Goal: Transaction & Acquisition: Purchase product/service

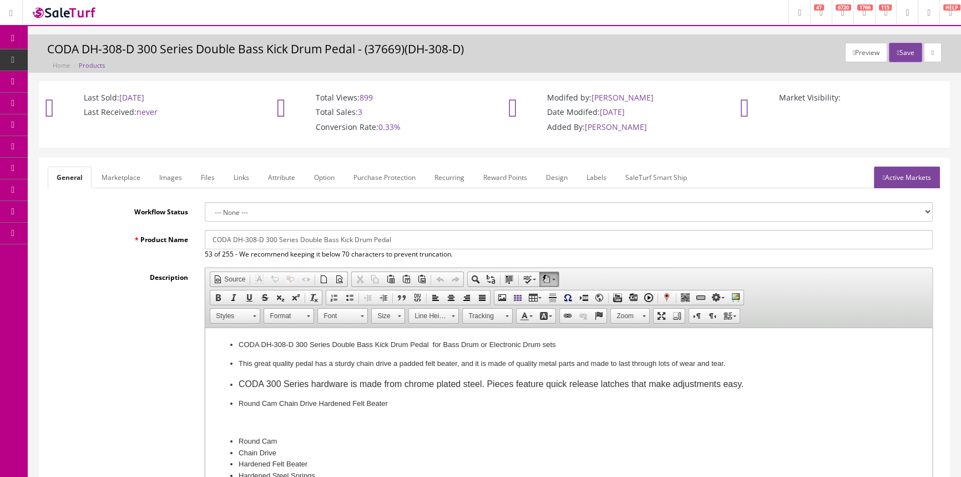
click at [156, 245] on div "Product Name CODA DH-308-D 300 Series Double Bass Kick Drum Pedal 53 of 255 - W…" at bounding box center [495, 244] width 894 height 29
click at [156, 246] on div "Product Name CODA DH-308-D 300 Series Double Bass Kick Drum Pedal 53 of 255 - W…" at bounding box center [495, 244] width 894 height 29
click at [154, 276] on label "Description" at bounding box center [122, 274] width 149 height 15
click at [0, 0] on textarea "<ul> <li> <p>CODA DH-308-D 300 Series Double Bass Kick Drum Pedal&nbsp; for Bas…" at bounding box center [0, 0] width 0 height 0
click at [77, 109] on link "POS Console" at bounding box center [86, 104] width 117 height 22
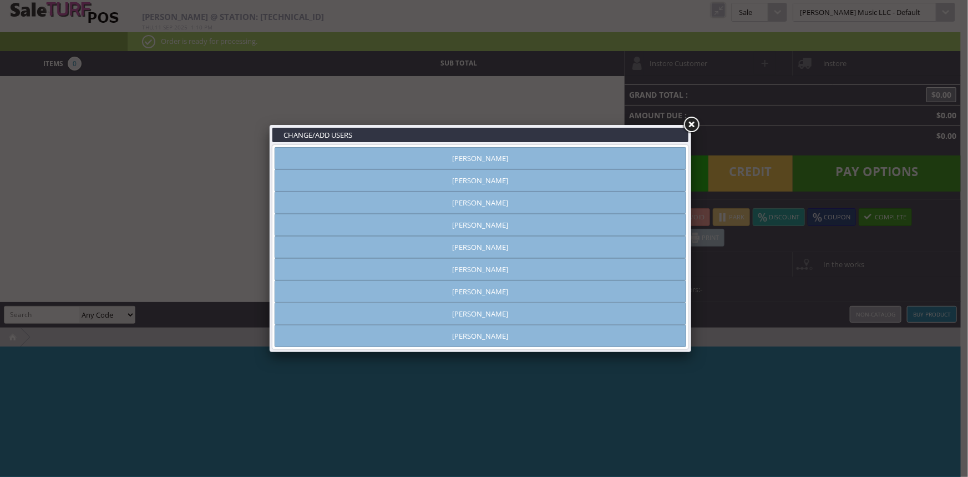
type input "amber helgren"
click at [576, 206] on link "Andy Gough" at bounding box center [481, 202] width 412 height 22
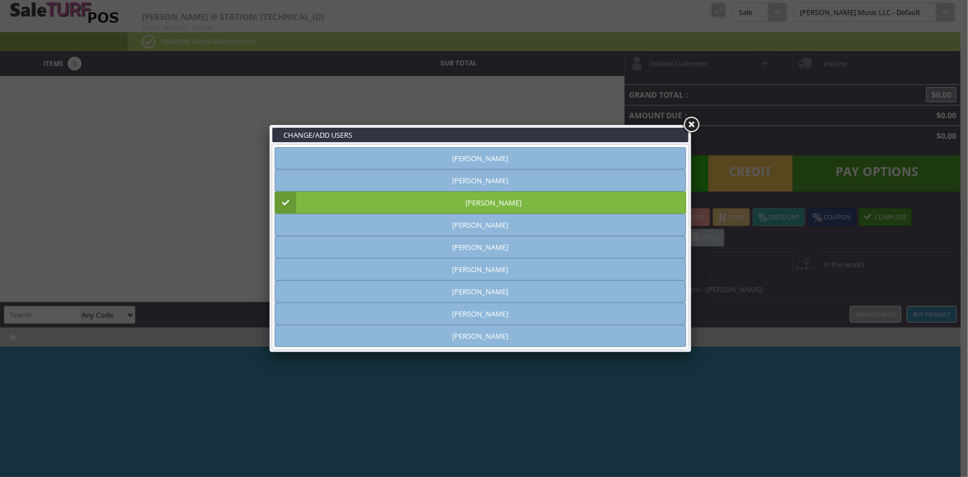
click at [694, 122] on link at bounding box center [692, 125] width 20 height 20
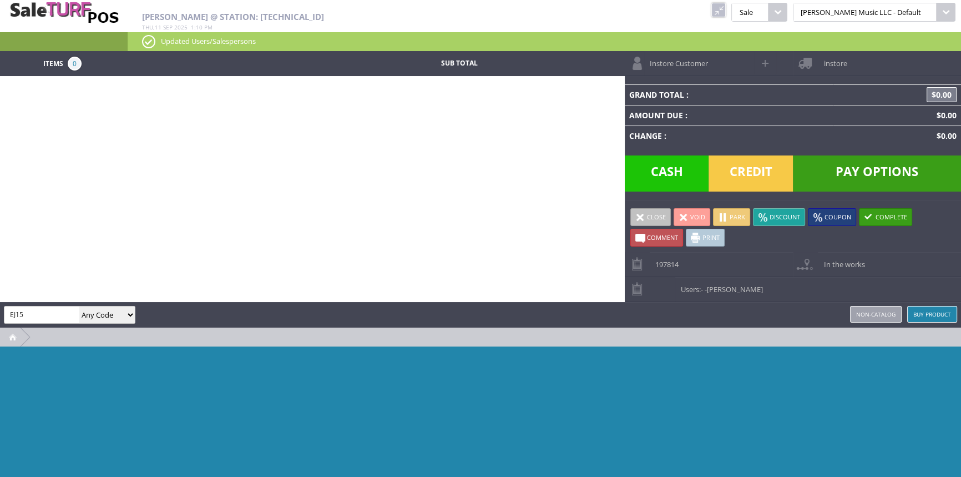
type input "EJ15"
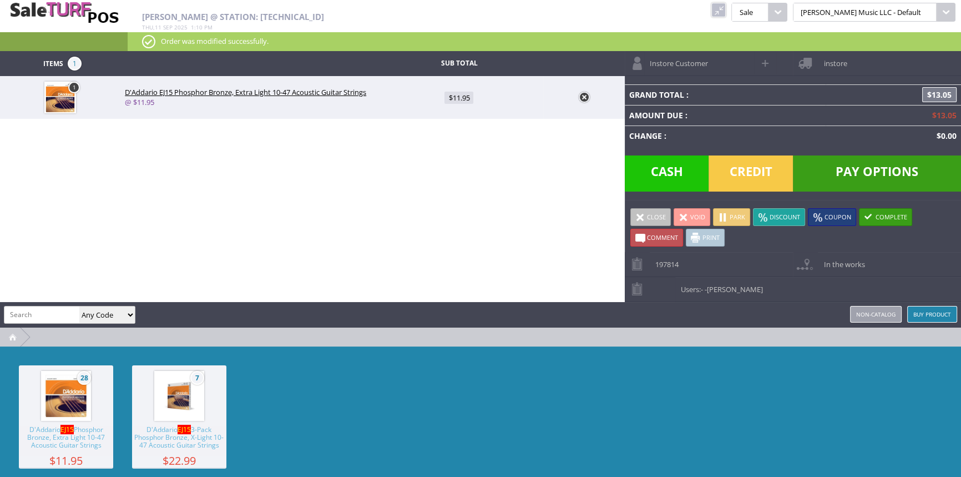
click at [94, 419] on span "28" at bounding box center [66, 395] width 94 height 61
click at [337, 418] on div "27 D'Addario EJ15 Phosphor Bronze, Extra Light 10-47 Acoustic Guitar Strings $1…" at bounding box center [480, 429] width 961 height 166
click at [469, 213] on div "Items 2 Sub Total 2 D'Addario EJ15 Phosphor Bronze, Extra Light 10-47 Acoustic …" at bounding box center [480, 282] width 961 height 462
click at [645, 168] on span "Cash" at bounding box center [667, 173] width 84 height 36
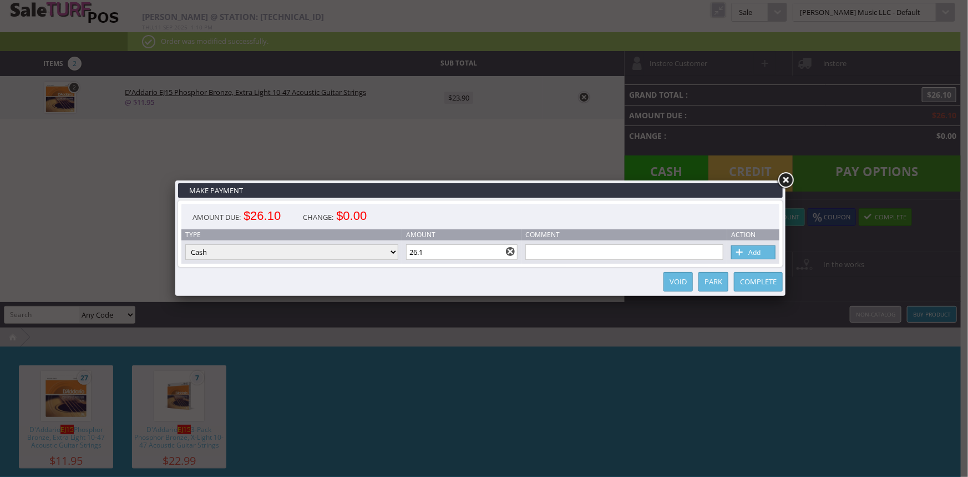
click at [457, 266] on div "Amount Due: $26.10 Change: $0.00 Type Amount Comment Action Type Cash Credit Ca…" at bounding box center [480, 233] width 605 height 67
click at [460, 254] on input "26.1" at bounding box center [462, 252] width 112 height 16
click at [755, 251] on link "Add" at bounding box center [753, 252] width 44 height 14
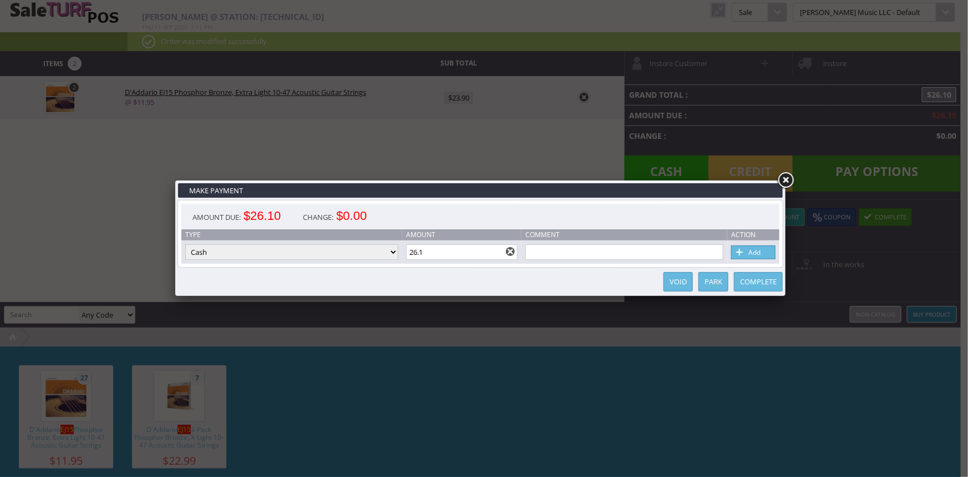
type input "0"
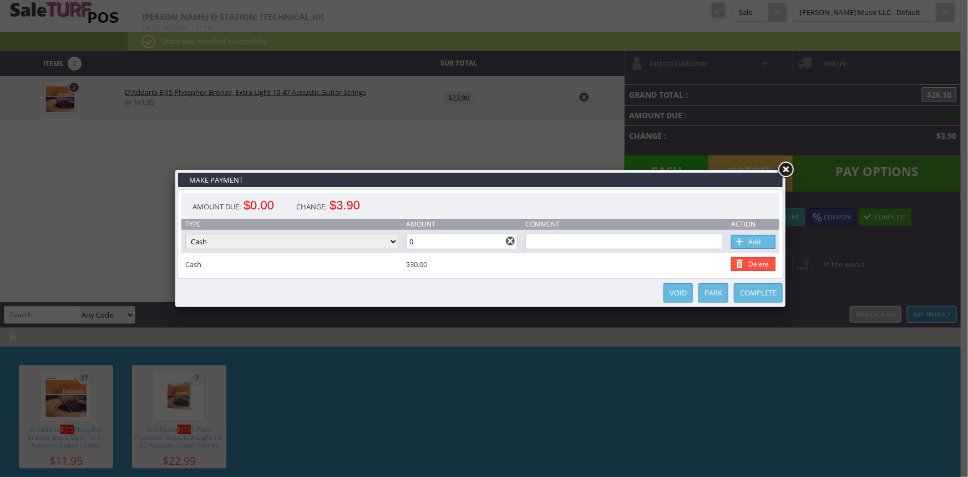
click at [770, 299] on link "Complete" at bounding box center [758, 292] width 49 height 19
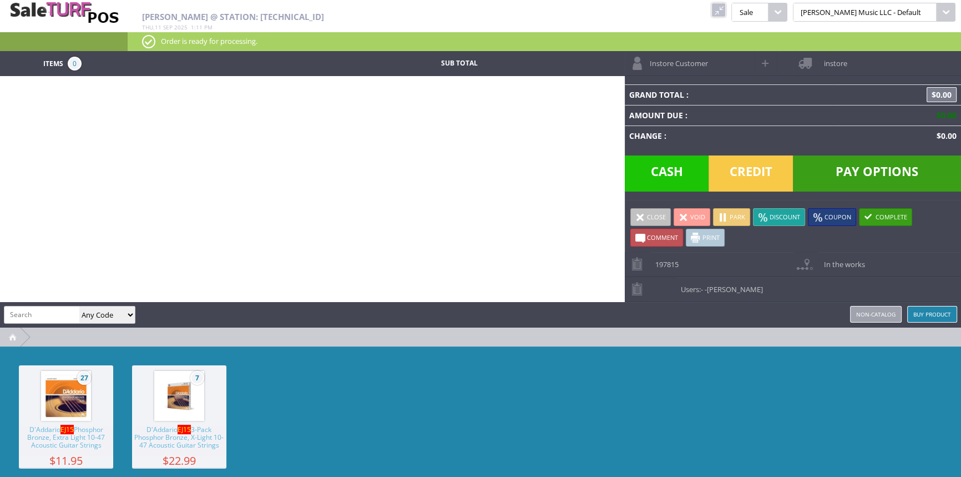
click at [807, 435] on div "27 D'Addario EJ15 Phosphor Bronze, Extra Light 10-47 Acoustic Guitar Strings $1…" at bounding box center [480, 429] width 961 height 166
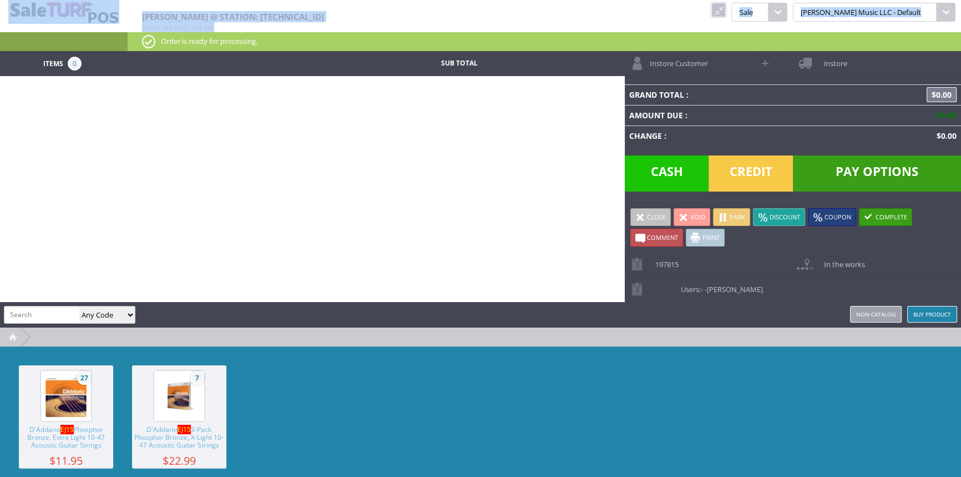
click at [760, 13] on div "Amber Helgren @ Station: 24.35.146.166 Thu , 11 Sep 2025 1 : 11 pm kcukulele Pu…" at bounding box center [480, 25] width 961 height 51
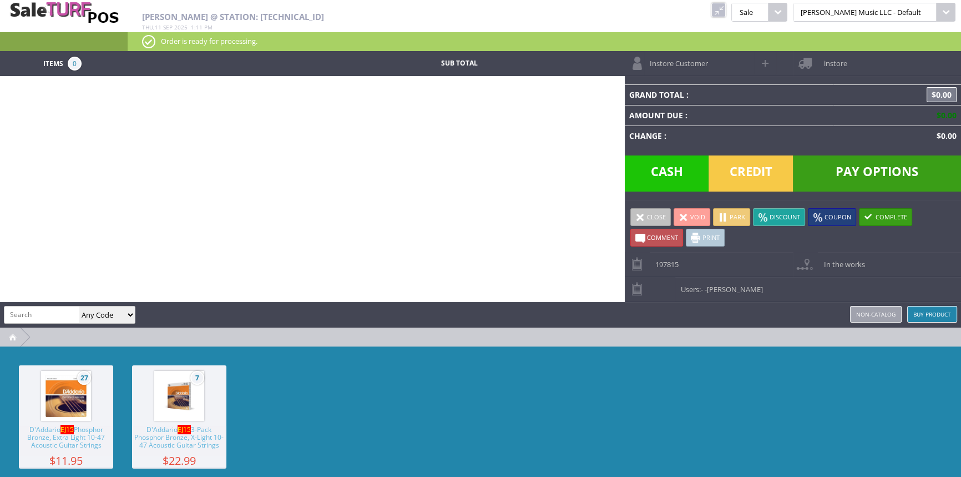
click at [726, 11] on link at bounding box center [718, 10] width 14 height 14
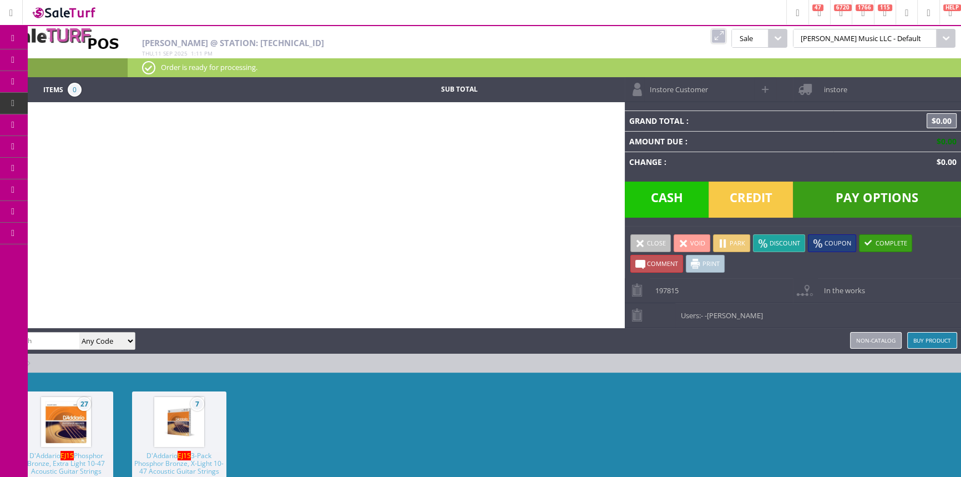
click at [726, 37] on link at bounding box center [718, 36] width 14 height 14
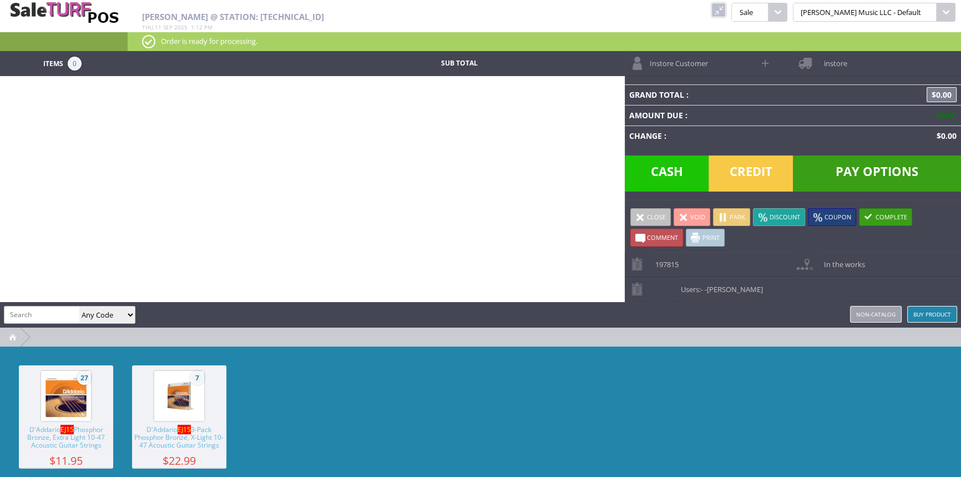
click at [726, 7] on link at bounding box center [718, 10] width 14 height 14
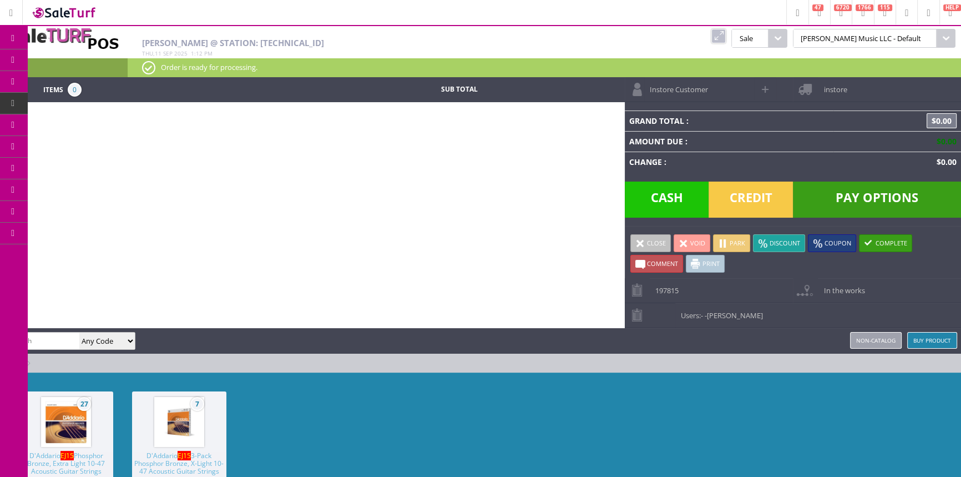
click at [87, 100] on span "POS Console" at bounding box center [93, 103] width 42 height 10
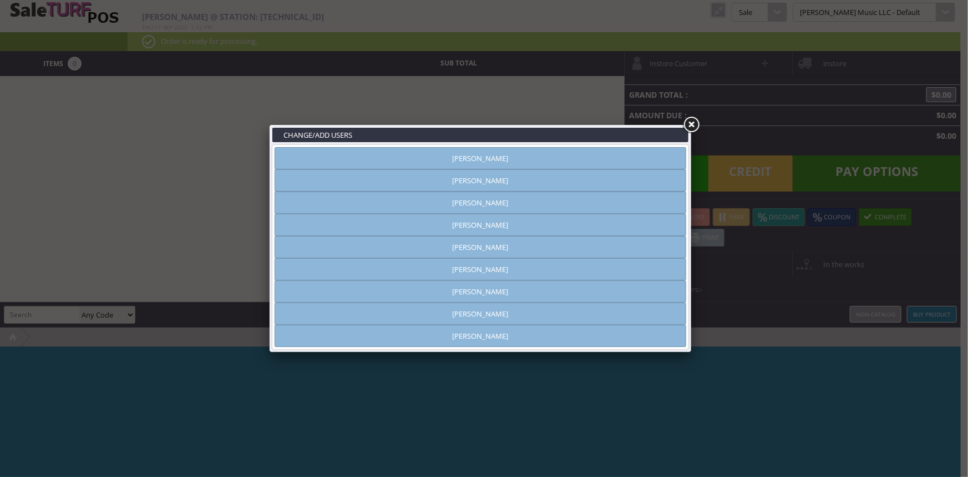
type input "amber helgren"
click at [482, 221] on link "Brandon Pearce" at bounding box center [481, 225] width 412 height 22
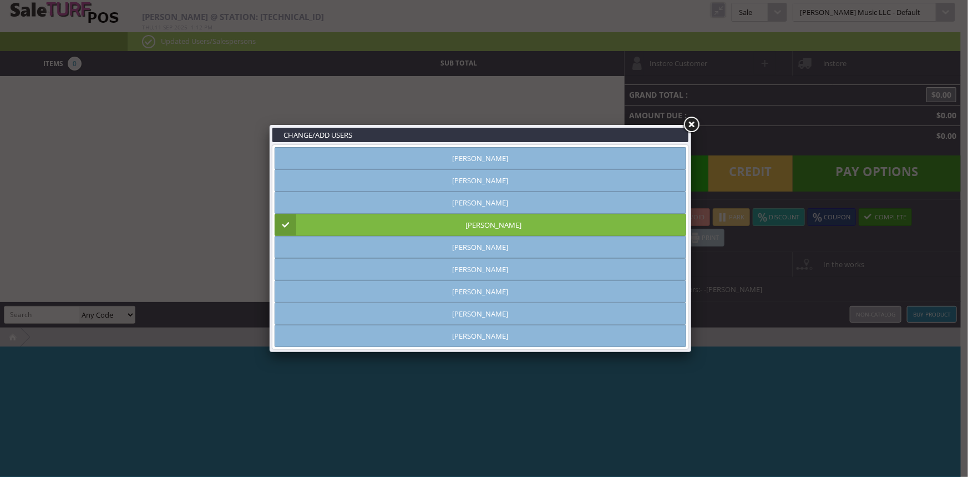
click at [690, 127] on link at bounding box center [692, 125] width 20 height 20
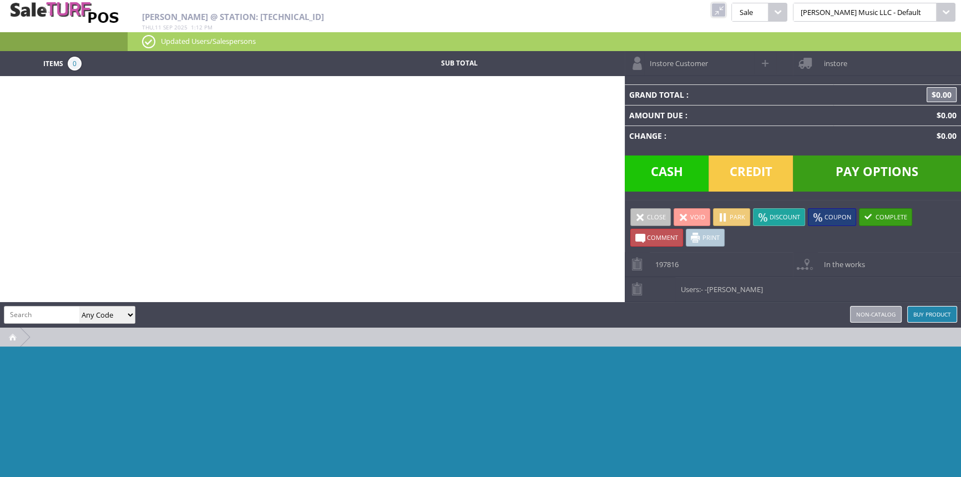
click at [49, 315] on input "search" at bounding box center [41, 314] width 75 height 16
type input "611820002152"
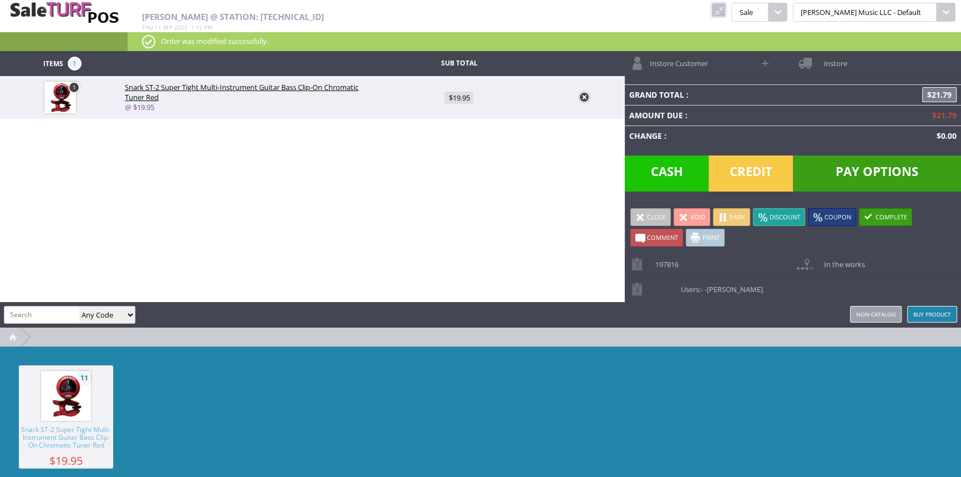
click at [51, 312] on input "search" at bounding box center [41, 314] width 75 height 16
type input "part"
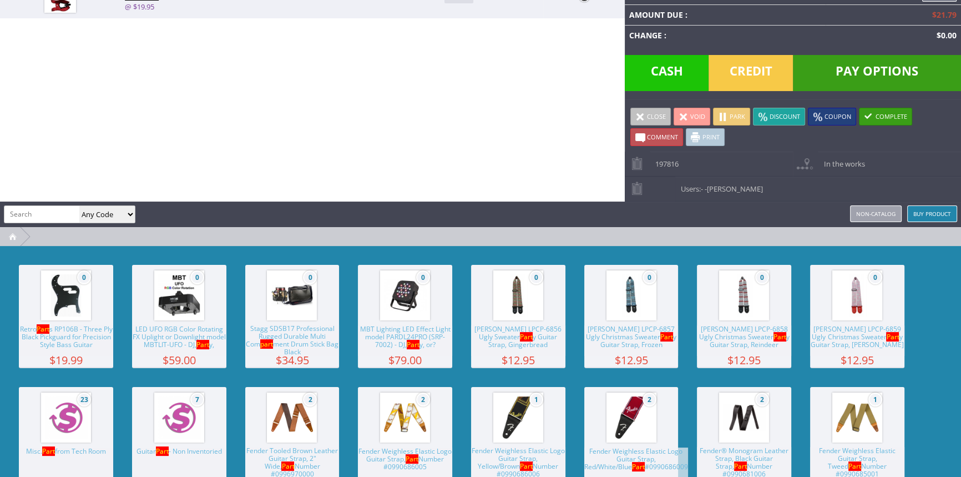
scroll to position [201, 0]
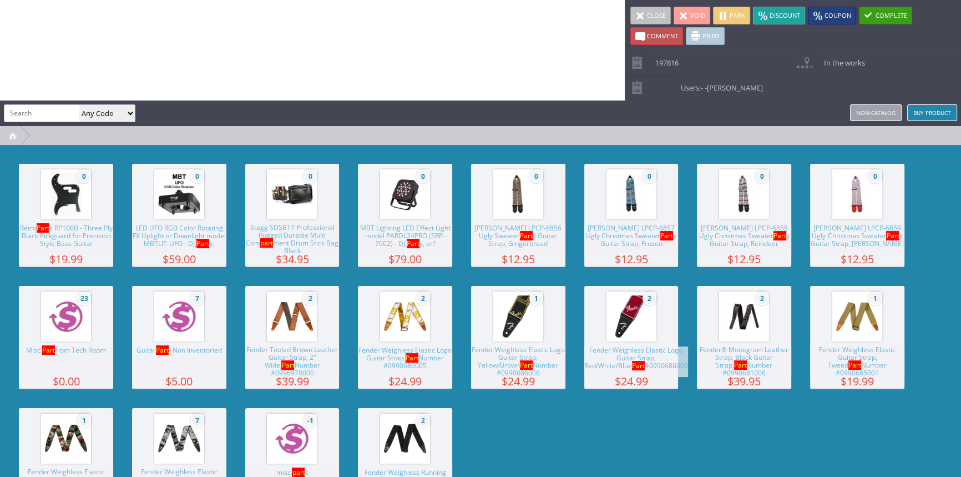
click at [84, 309] on img at bounding box center [66, 316] width 42 height 42
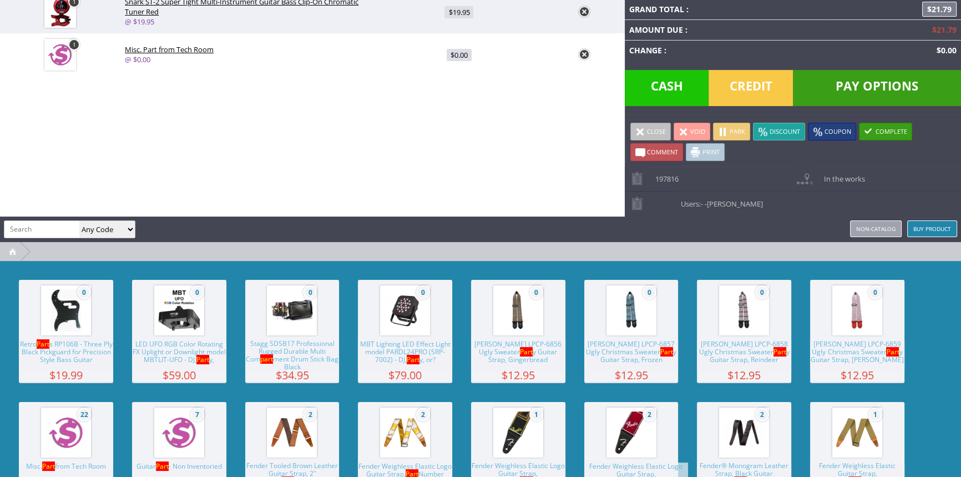
scroll to position [0, 0]
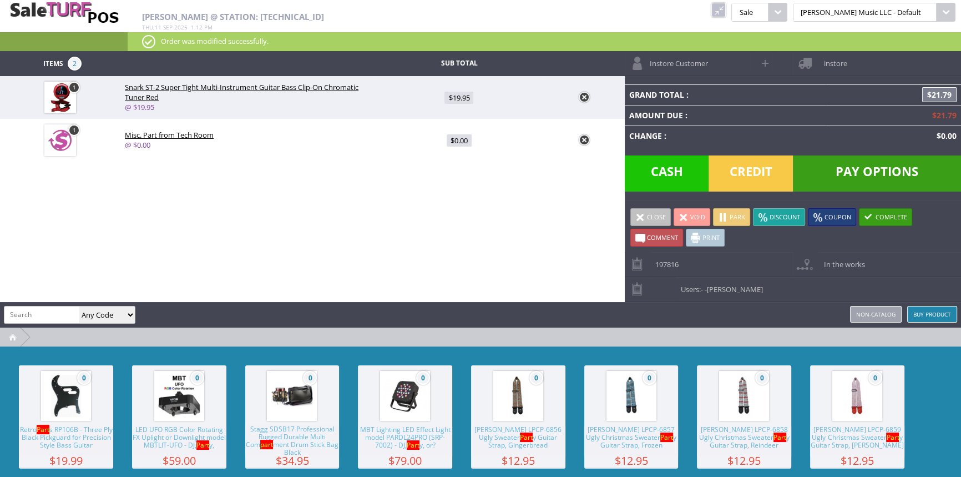
click at [146, 144] on link "@ $0.00" at bounding box center [138, 145] width 26 height 10
type input "0"
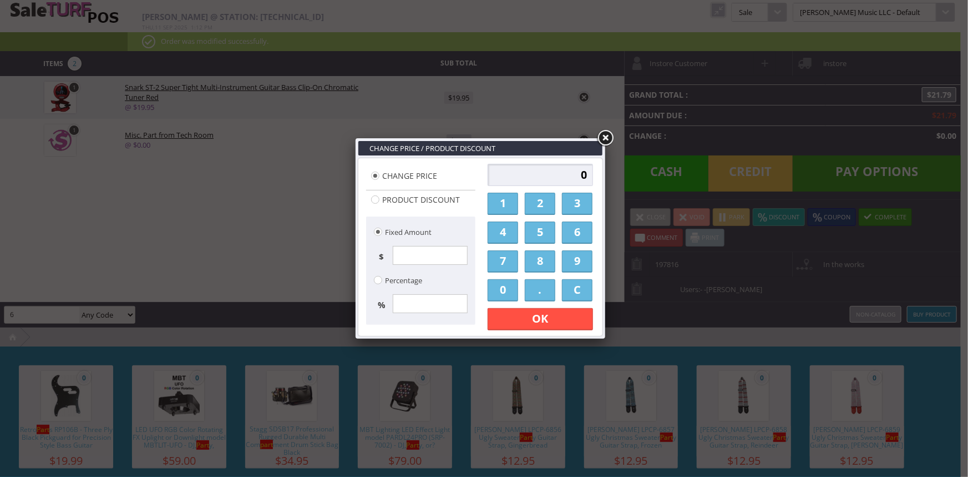
type input "6"
click at [577, 233] on link "6" at bounding box center [577, 232] width 31 height 22
type input "6"
click at [546, 316] on link "OK" at bounding box center [540, 319] width 105 height 22
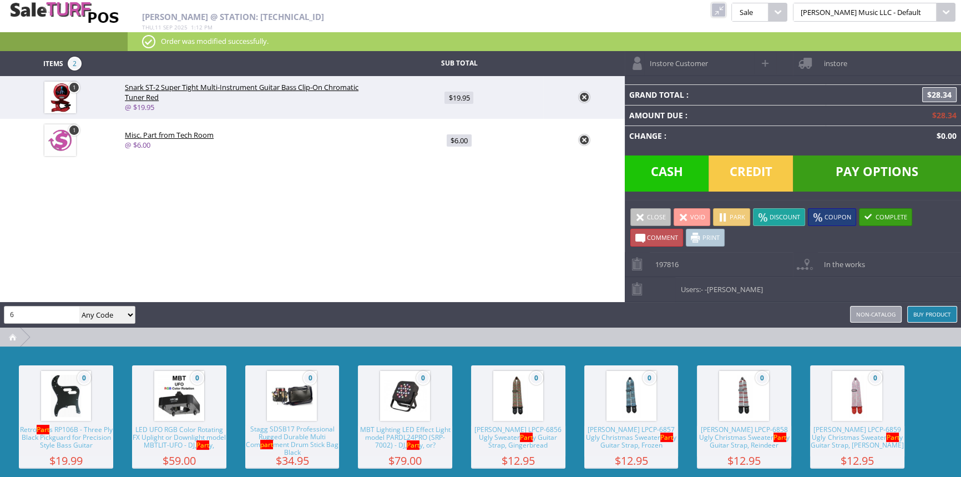
click at [738, 170] on span "Credit" at bounding box center [751, 173] width 84 height 36
click at [756, 171] on span "Credit" at bounding box center [751, 173] width 84 height 36
click at [749, 172] on span "Credit" at bounding box center [751, 173] width 84 height 36
click at [732, 174] on span "Credit" at bounding box center [751, 173] width 84 height 36
click at [672, 176] on span "Cash" at bounding box center [667, 173] width 84 height 36
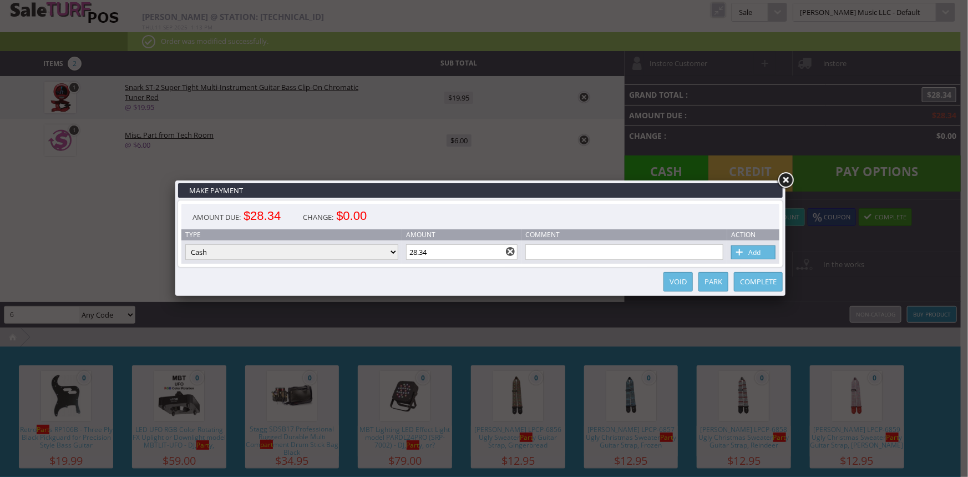
click at [787, 183] on link at bounding box center [786, 180] width 20 height 20
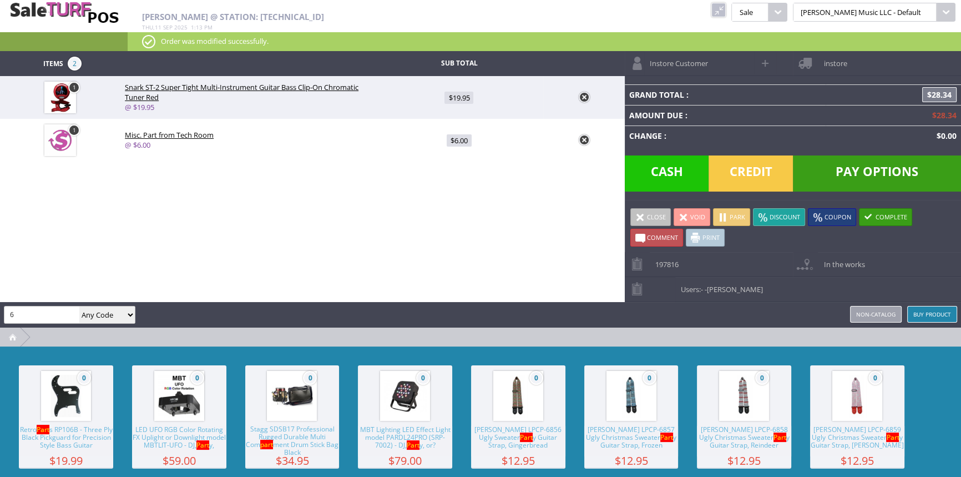
click at [766, 179] on span "Credit" at bounding box center [751, 173] width 84 height 36
click at [754, 175] on span "Credit" at bounding box center [751, 173] width 84 height 36
click at [737, 168] on span "Credit" at bounding box center [751, 173] width 84 height 36
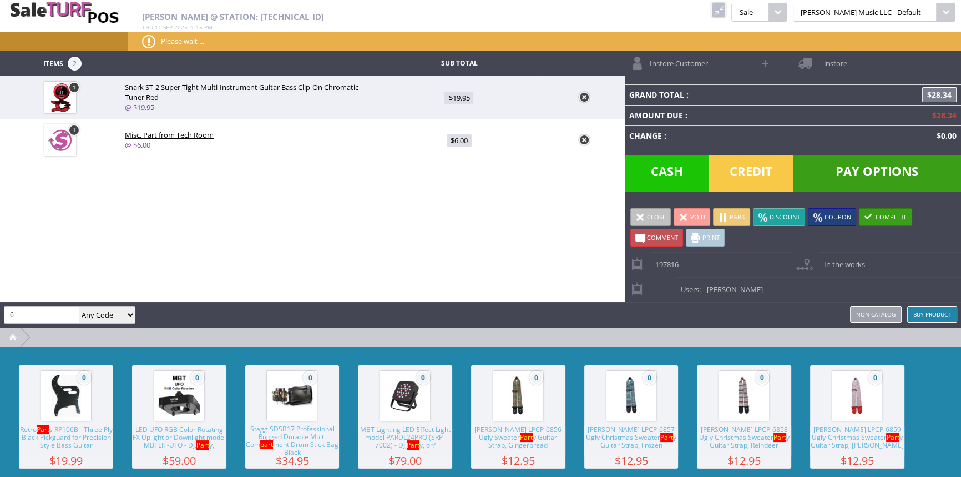
click at [726, 11] on link at bounding box center [718, 10] width 14 height 14
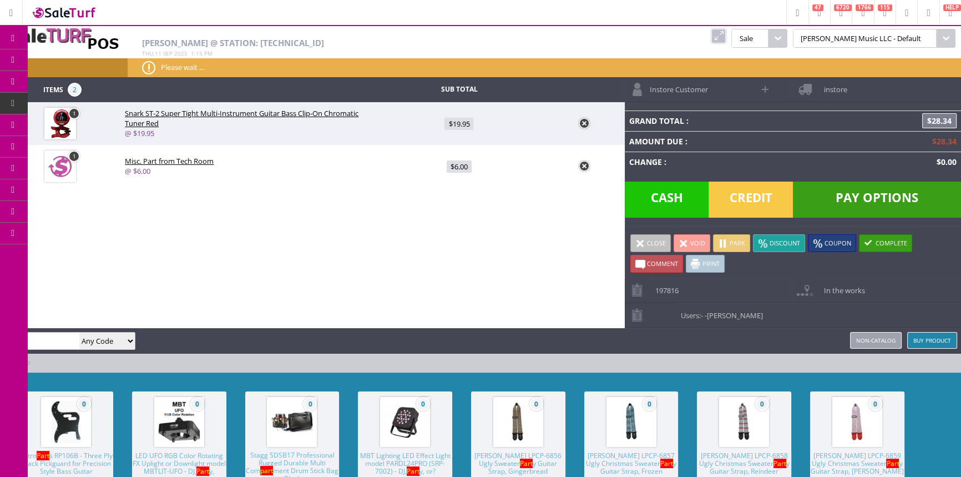
click at [64, 122] on icon at bounding box center [59, 125] width 12 height 9
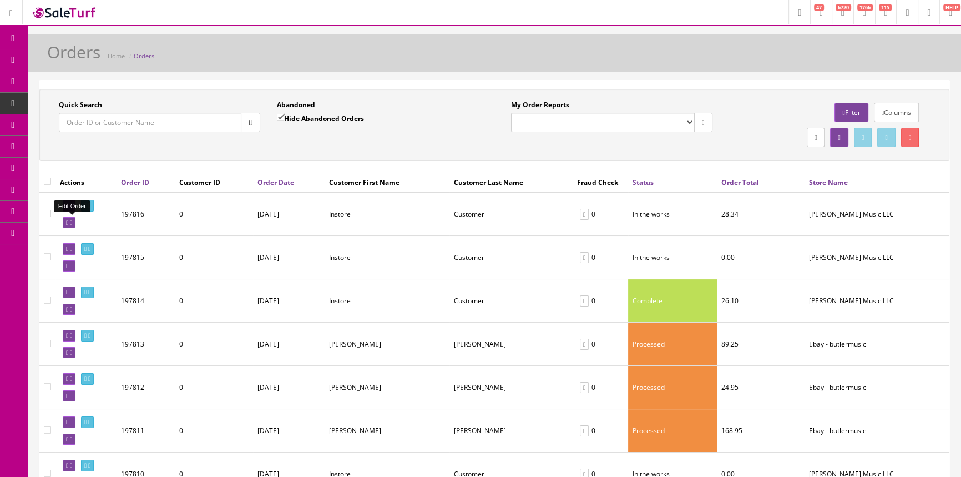
click at [72, 220] on icon at bounding box center [71, 223] width 2 height 6
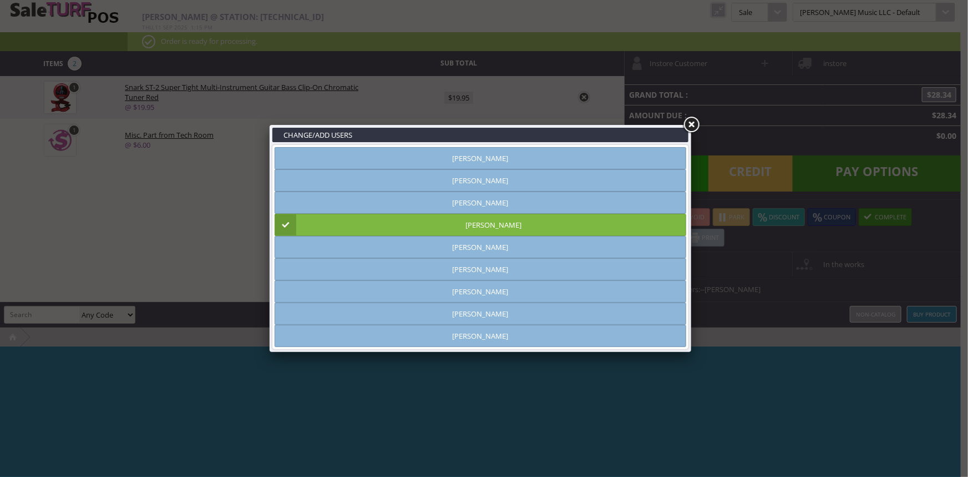
type input "amber helgren"
click at [692, 122] on link at bounding box center [692, 125] width 20 height 20
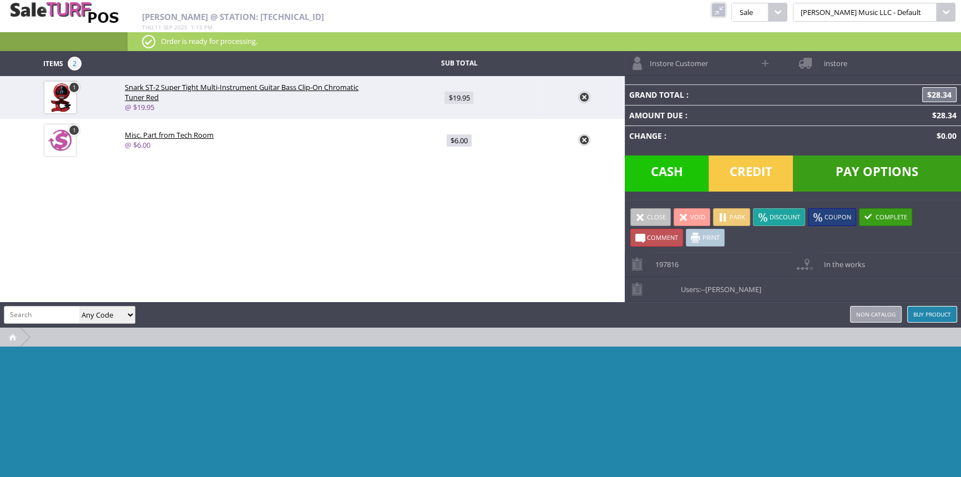
click at [815, 164] on span "Pay Options" at bounding box center [877, 173] width 168 height 36
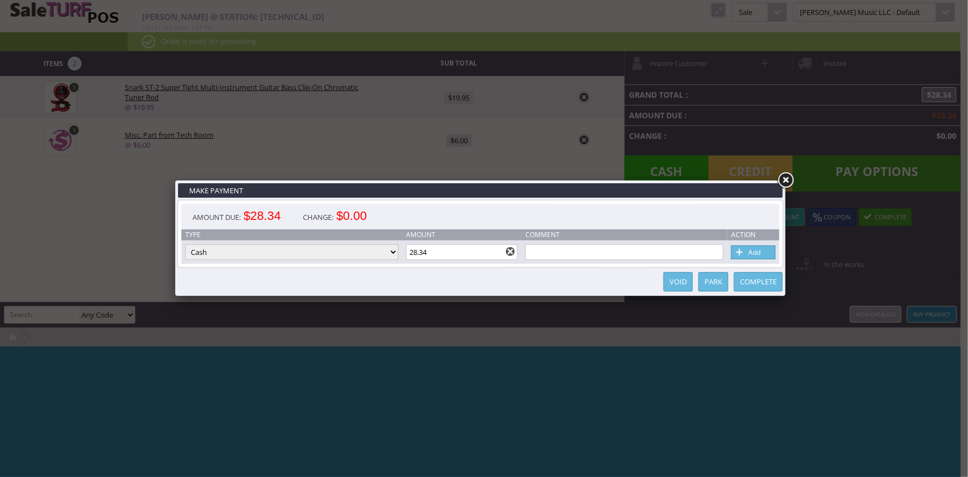
click at [784, 176] on link at bounding box center [786, 180] width 20 height 20
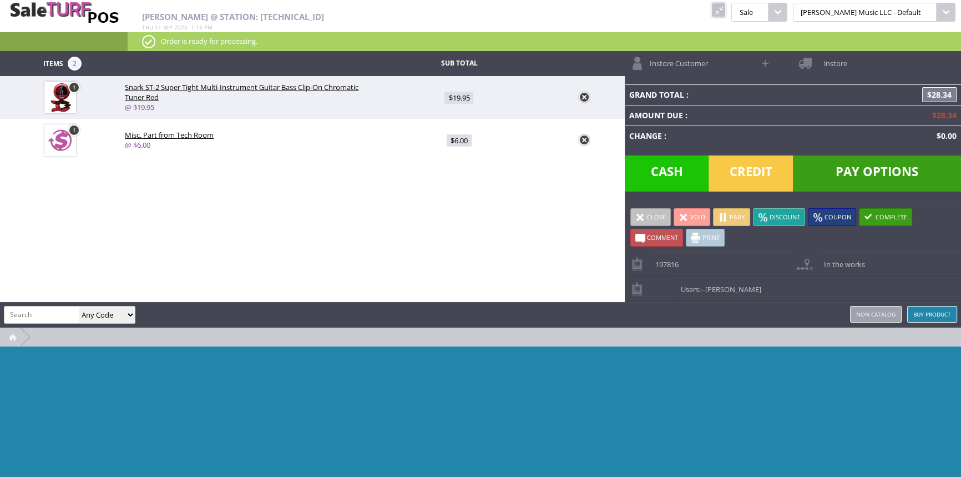
click at [766, 175] on span "Credit" at bounding box center [751, 173] width 84 height 36
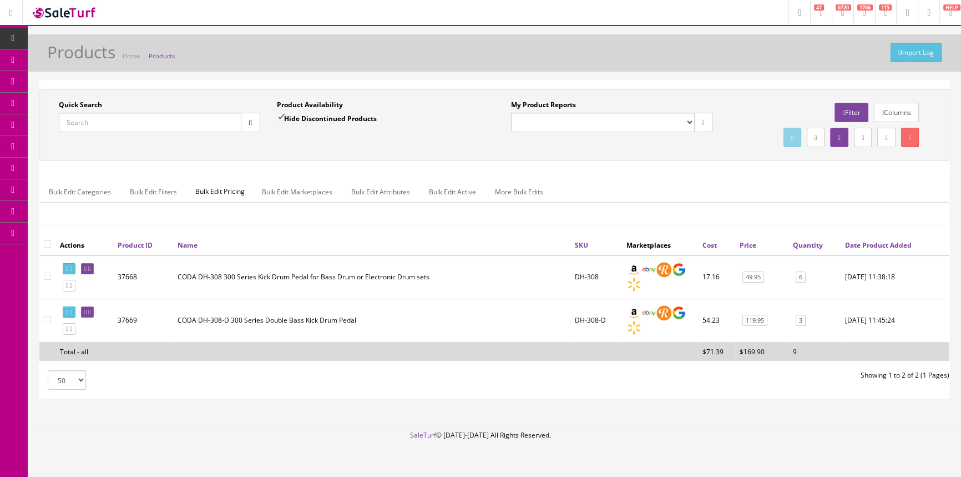
click at [124, 124] on input "Quick Search" at bounding box center [150, 122] width 183 height 19
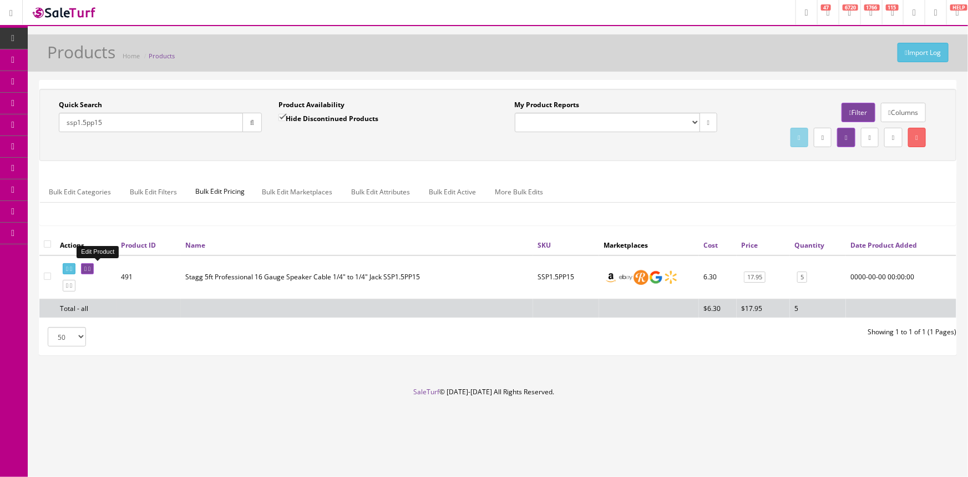
type input "ssp1.5pp15"
click at [87, 266] on icon at bounding box center [85, 269] width 2 height 6
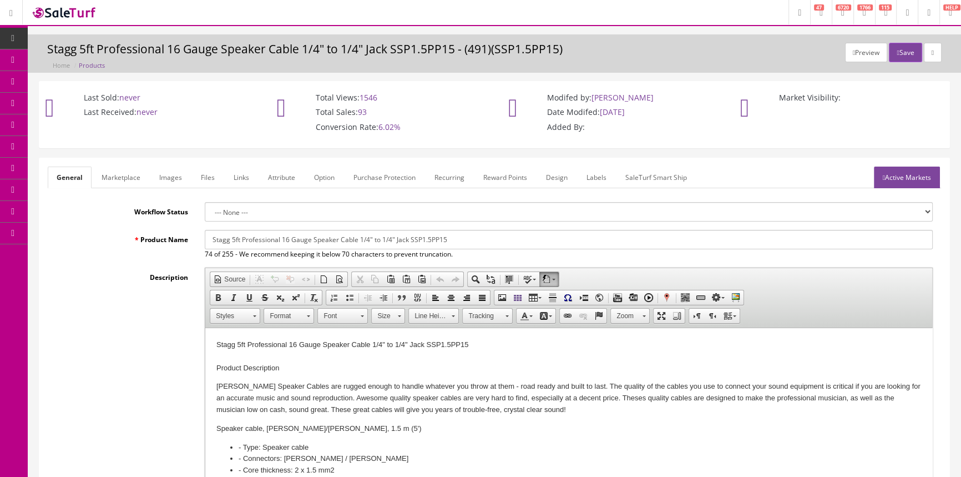
click at [170, 176] on link "Images" at bounding box center [170, 177] width 41 height 22
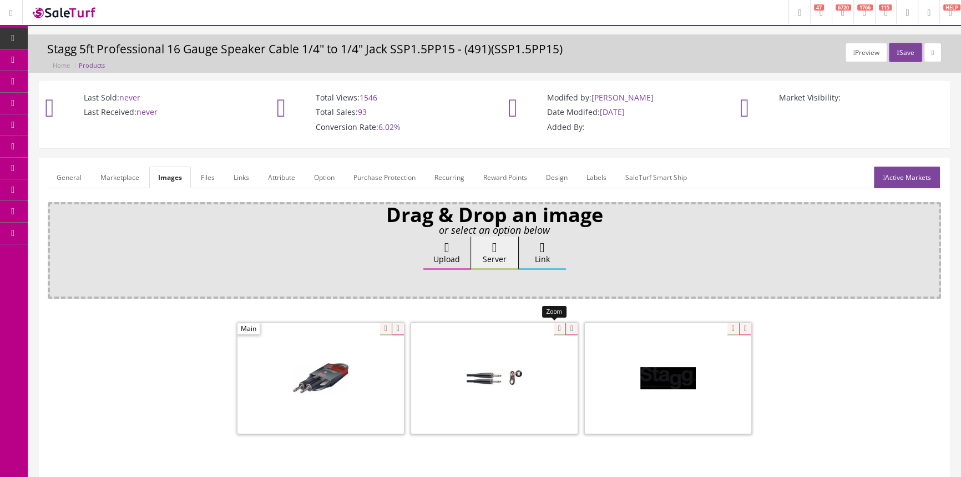
click at [549, 326] on div at bounding box center [494, 377] width 166 height 111
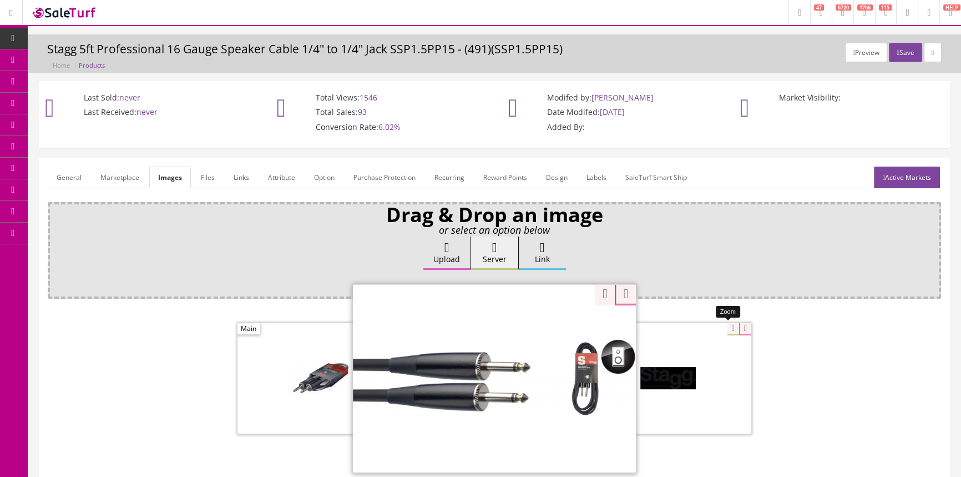
click at [724, 325] on div at bounding box center [668, 377] width 166 height 111
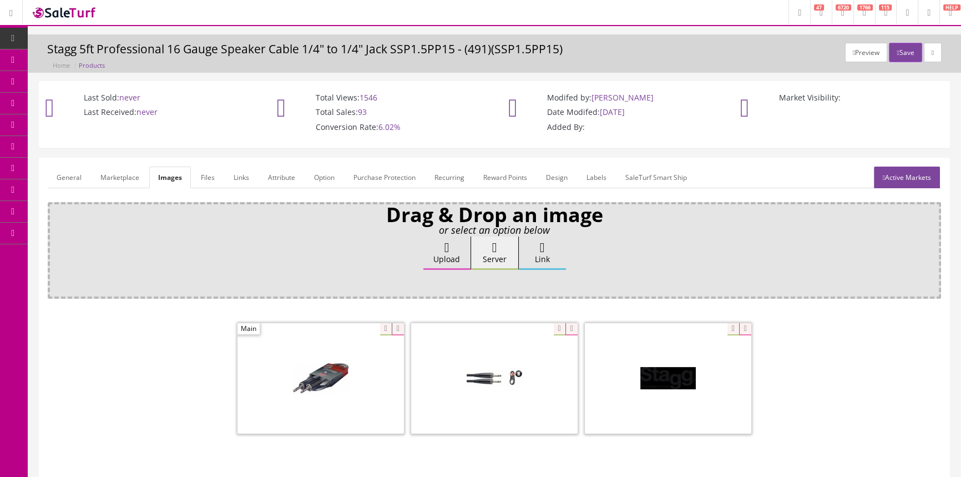
click at [495, 327] on span at bounding box center [494, 378] width 166 height 110
click at [550, 329] on div at bounding box center [494, 377] width 166 height 111
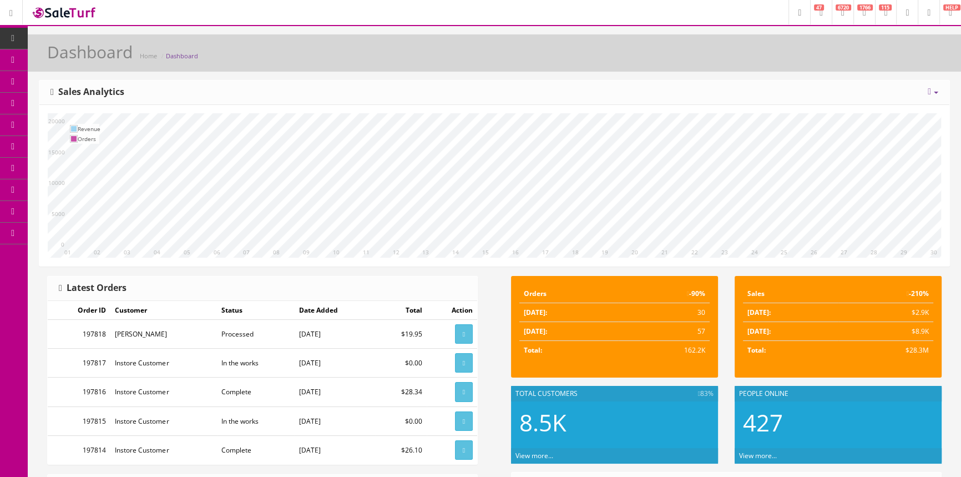
click at [89, 56] on span "Products" at bounding box center [79, 59] width 27 height 9
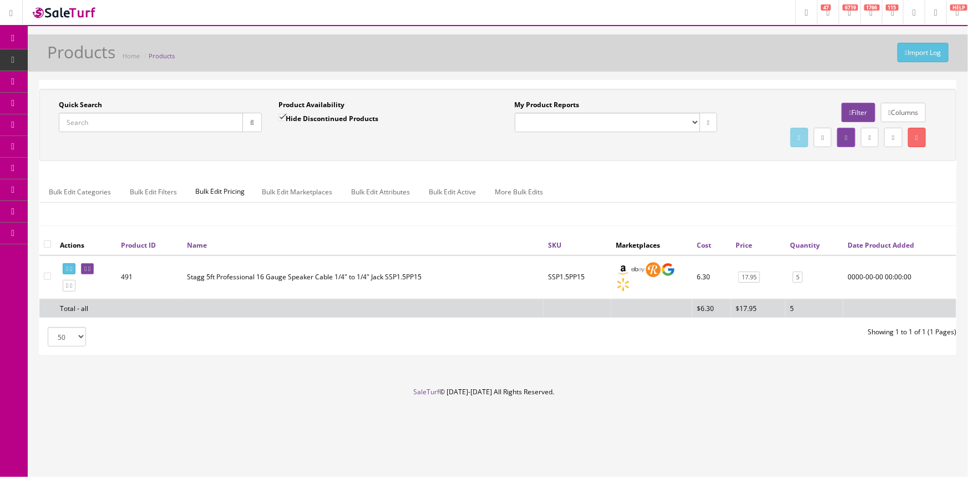
paste input "2975031500-KWC2210263"
click at [250, 122] on icon "button" at bounding box center [252, 122] width 4 height 7
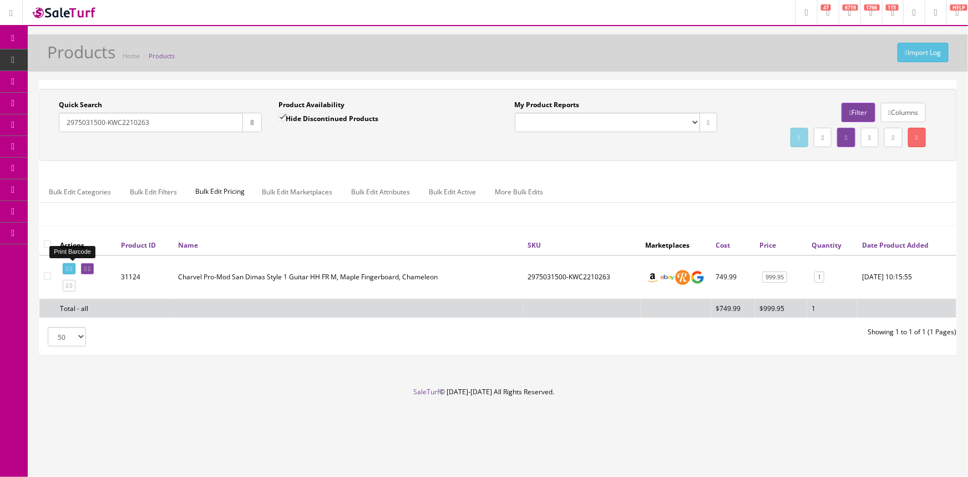
click at [68, 267] on icon at bounding box center [67, 269] width 2 height 6
click at [164, 118] on input "2975031500-KWC2210263" at bounding box center [151, 122] width 184 height 19
type input "2"
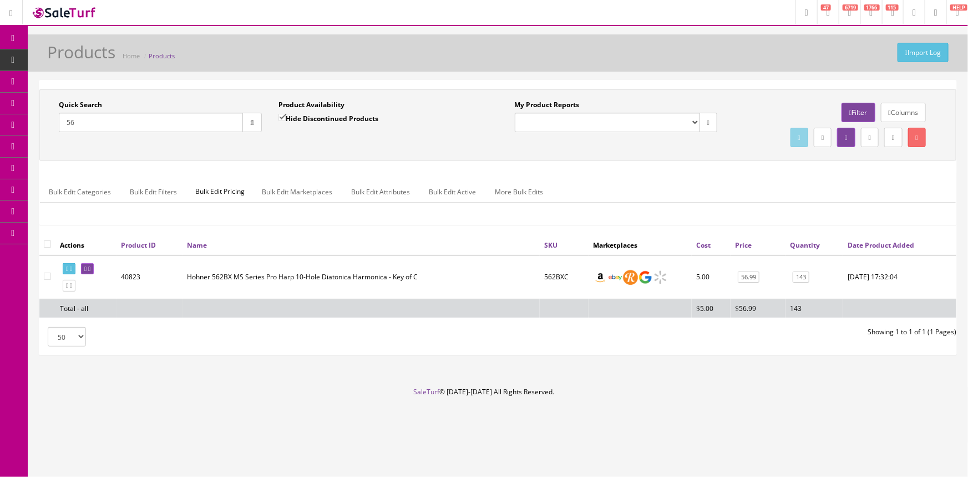
type input "5"
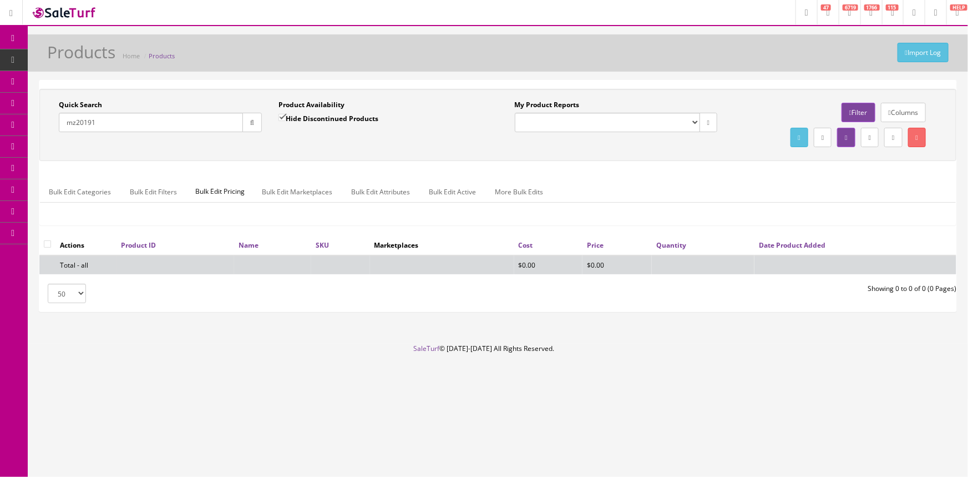
type input "mz20191"
click at [286, 114] on input "Hide Discontinued Products" at bounding box center [282, 117] width 7 height 7
checkbox input "false"
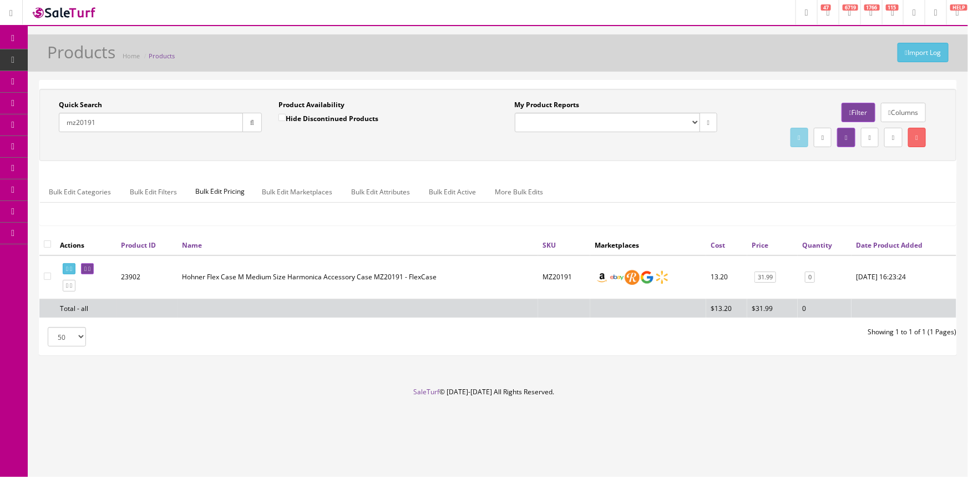
click at [129, 127] on input "mz20191" at bounding box center [151, 122] width 184 height 19
type input "m"
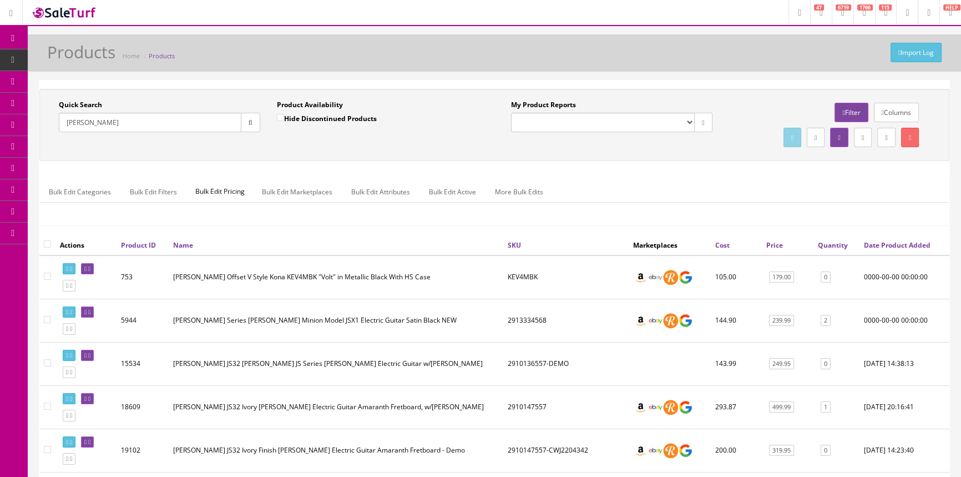
click at [828, 244] on link "Quantity" at bounding box center [833, 244] width 30 height 9
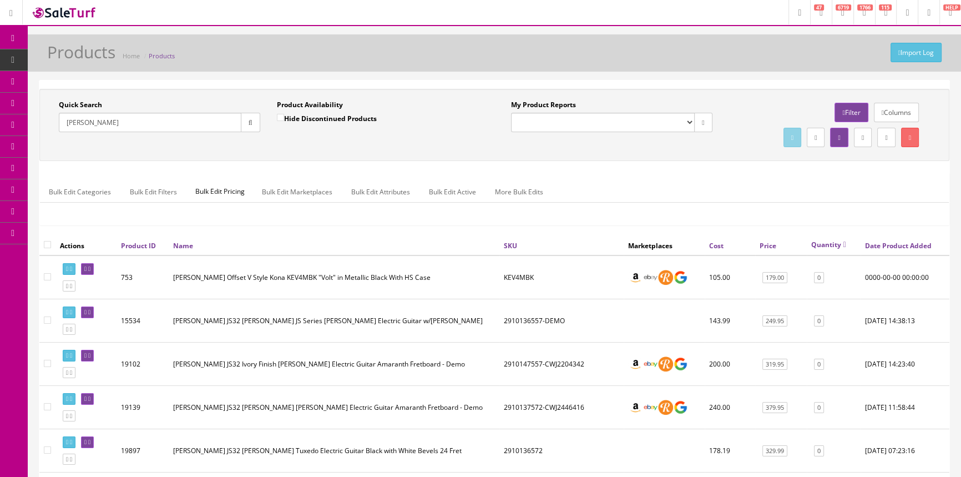
click at [829, 242] on link "Quantity" at bounding box center [828, 244] width 35 height 9
drag, startPoint x: 113, startPoint y: 128, endPoint x: 62, endPoint y: 137, distance: 51.9
click at [62, 137] on div "Quick Search randy rhoads Date From" at bounding box center [160, 120] width 218 height 41
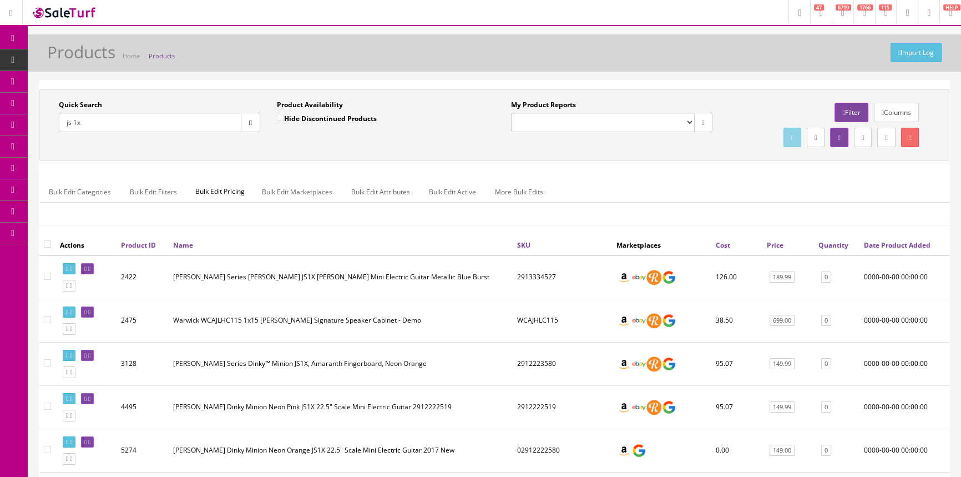
type input "js 1x"
click at [838, 240] on link "Quantity" at bounding box center [834, 244] width 30 height 9
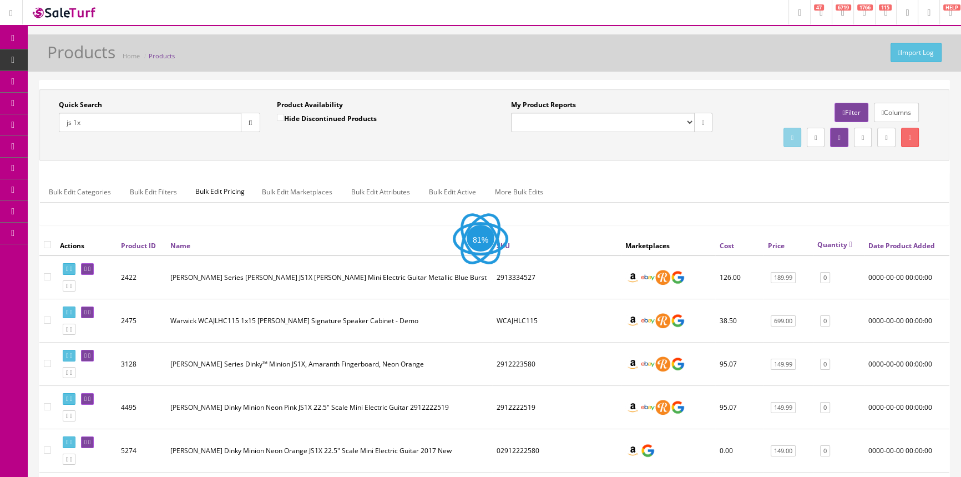
click at [839, 243] on link "Quantity" at bounding box center [834, 244] width 35 height 9
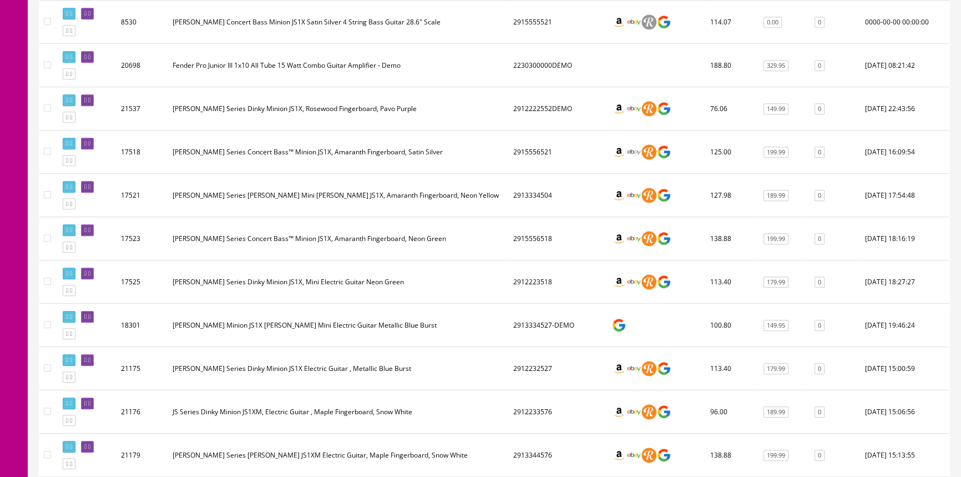
scroll to position [958, 0]
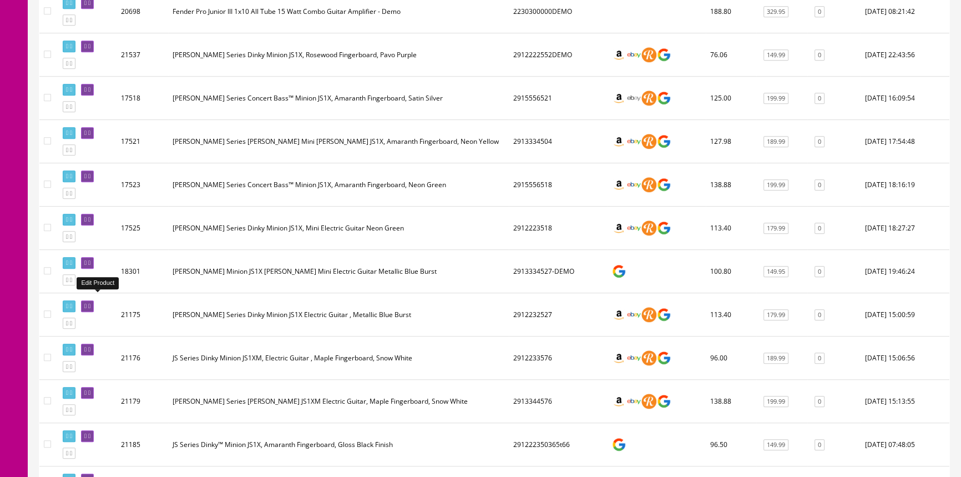
click at [87, 303] on icon at bounding box center [85, 306] width 2 height 6
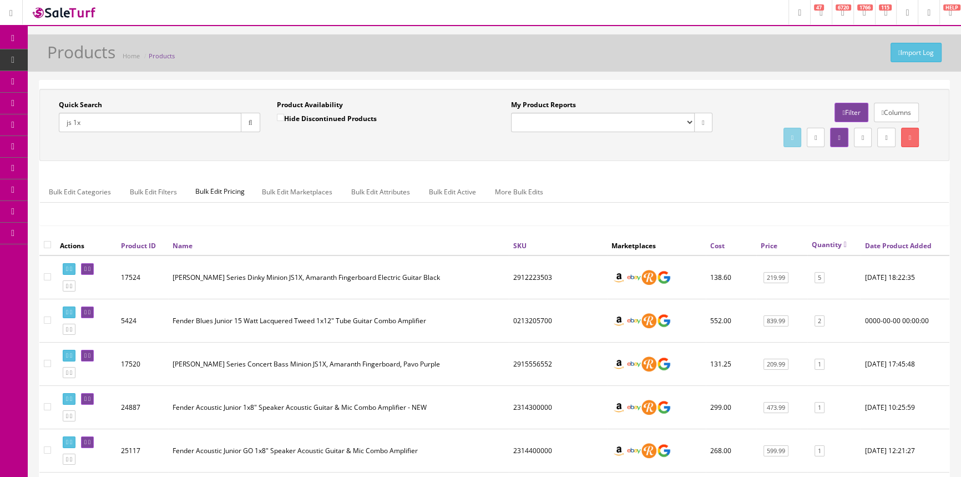
drag, startPoint x: 102, startPoint y: 122, endPoint x: 54, endPoint y: 130, distance: 48.4
click at [54, 130] on div "Quick Search js 1x Date From" at bounding box center [160, 120] width 218 height 41
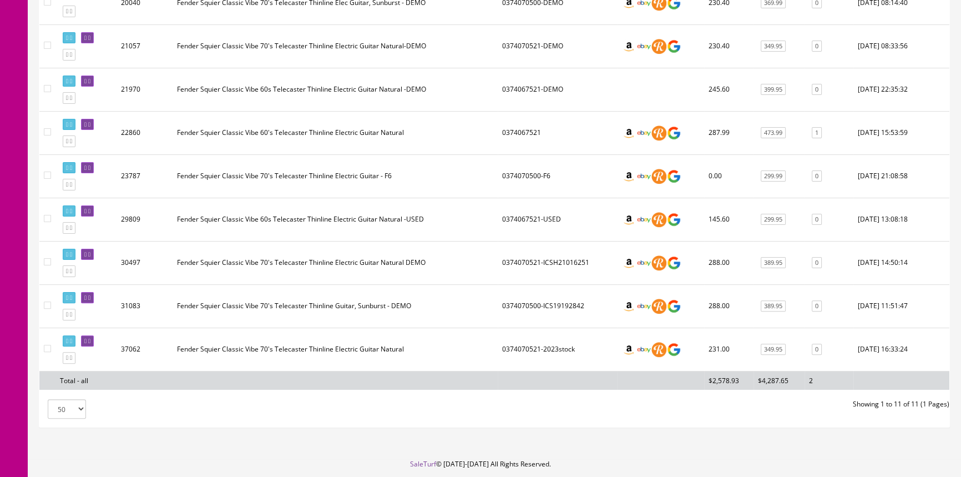
scroll to position [394, 0]
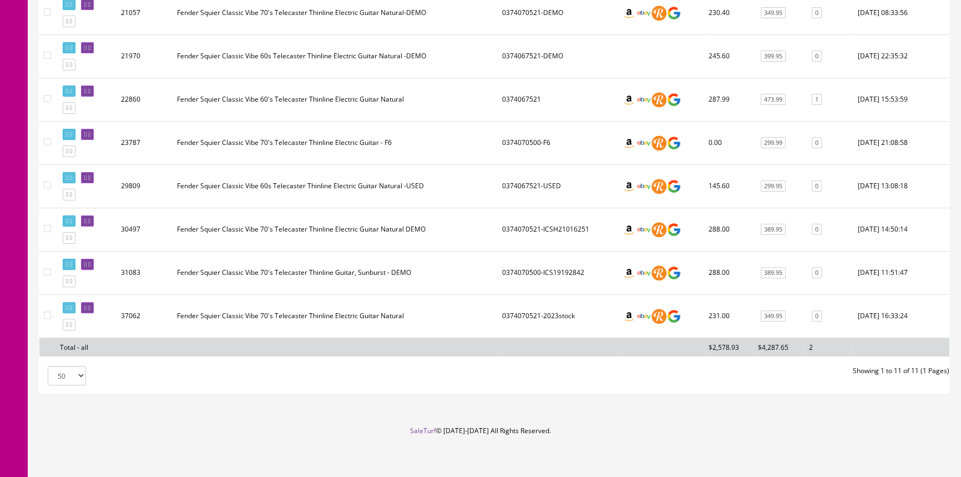
type input "classic vibe thin line"
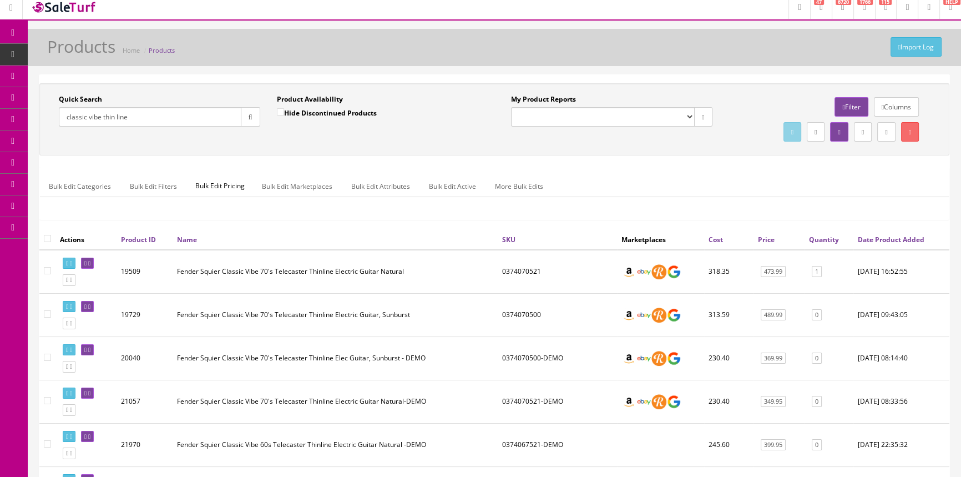
scroll to position [0, 0]
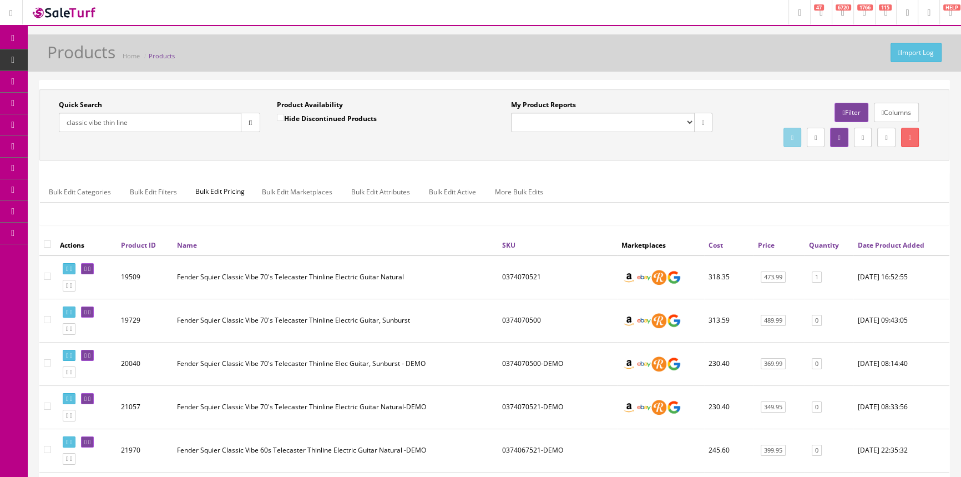
click at [92, 101] on span "POS Console" at bounding box center [85, 102] width 39 height 9
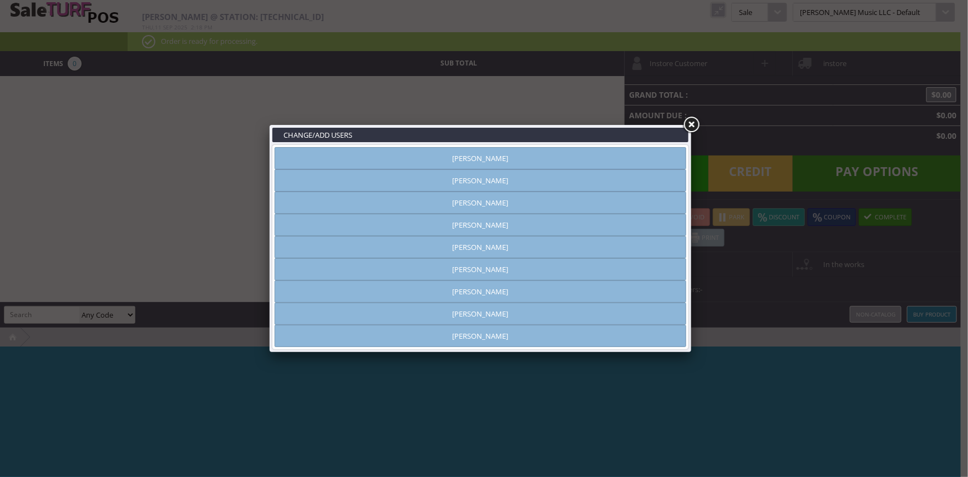
type input "[PERSON_NAME]"
drag, startPoint x: 655, startPoint y: 155, endPoint x: 674, endPoint y: 127, distance: 34.3
click at [655, 155] on link "[PERSON_NAME]" at bounding box center [481, 158] width 412 height 22
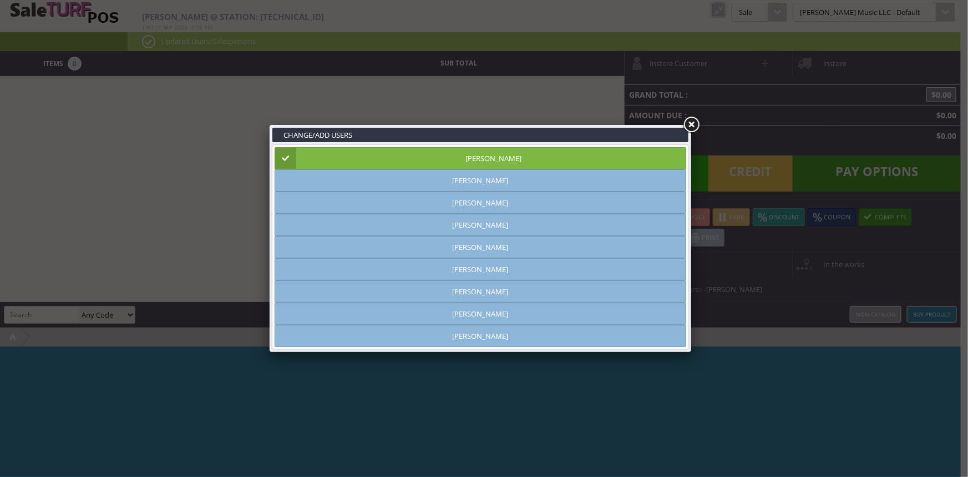
click at [696, 122] on link at bounding box center [692, 125] width 20 height 20
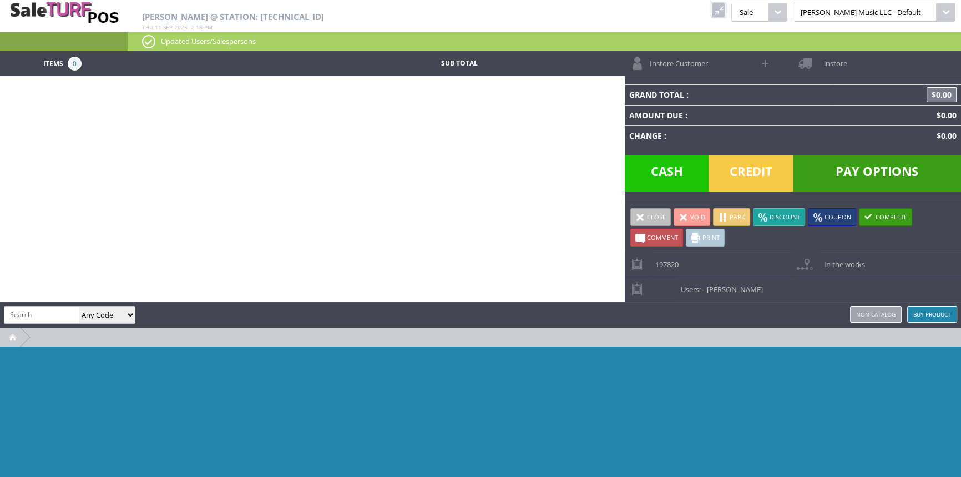
paste input "0374087920"
type input "0374087920"
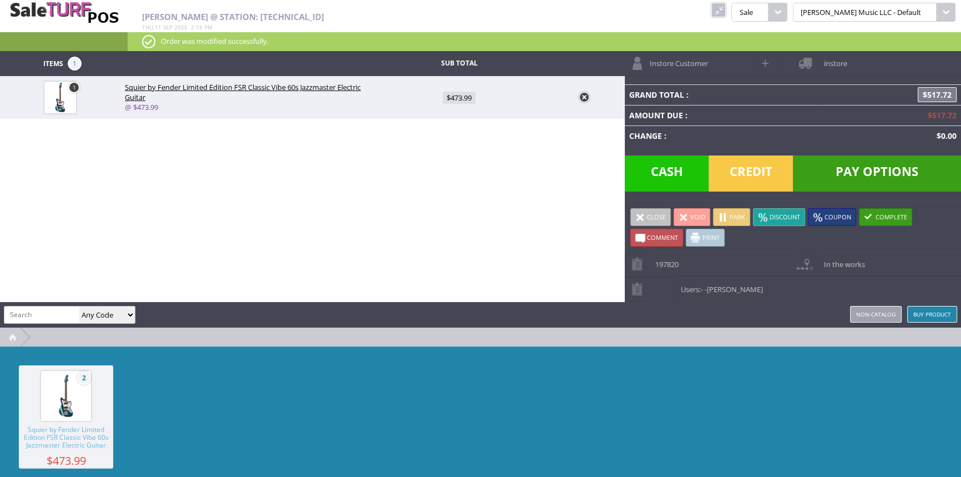
click at [764, 60] on span at bounding box center [766, 63] width 13 height 13
select select "6"
select select "1"
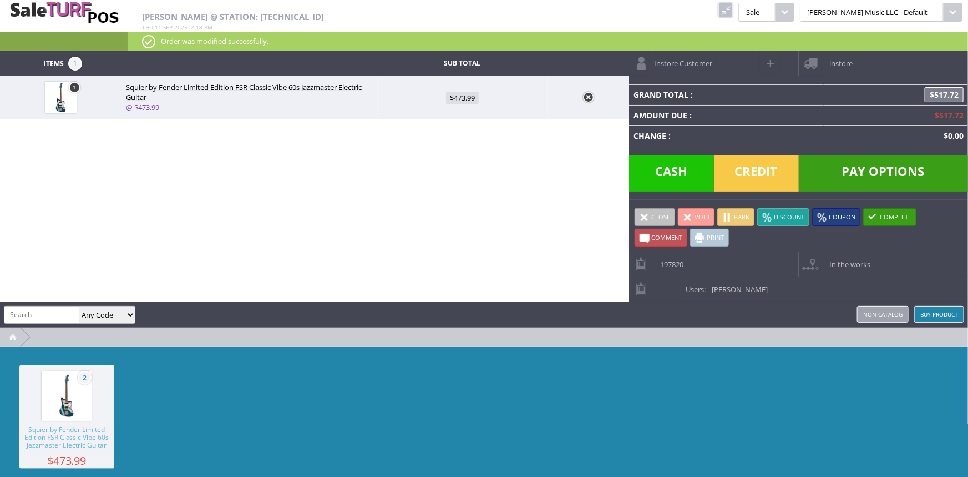
select select "6"
select select "1"
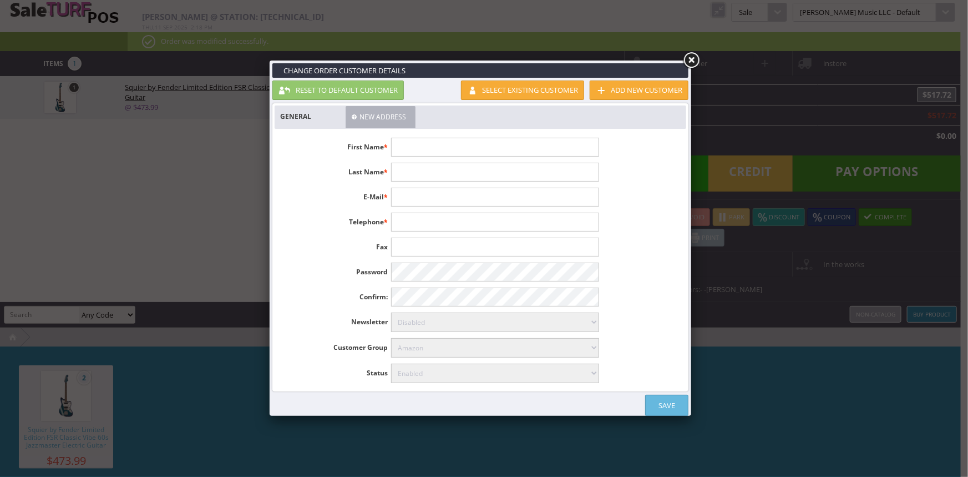
click at [407, 151] on input "text" at bounding box center [495, 147] width 208 height 19
type input "[PERSON_NAME]"
click at [675, 399] on link "Save" at bounding box center [666, 405] width 43 height 21
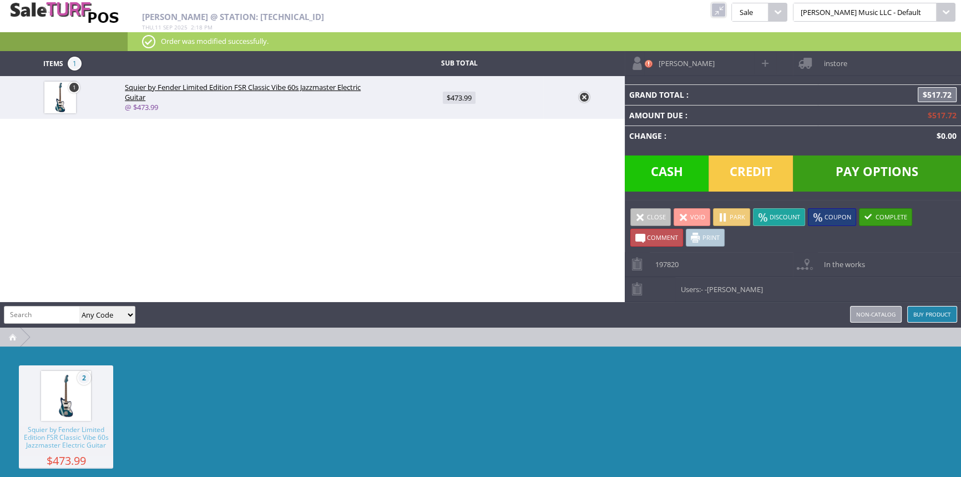
click at [852, 174] on span "Pay Options" at bounding box center [877, 173] width 168 height 36
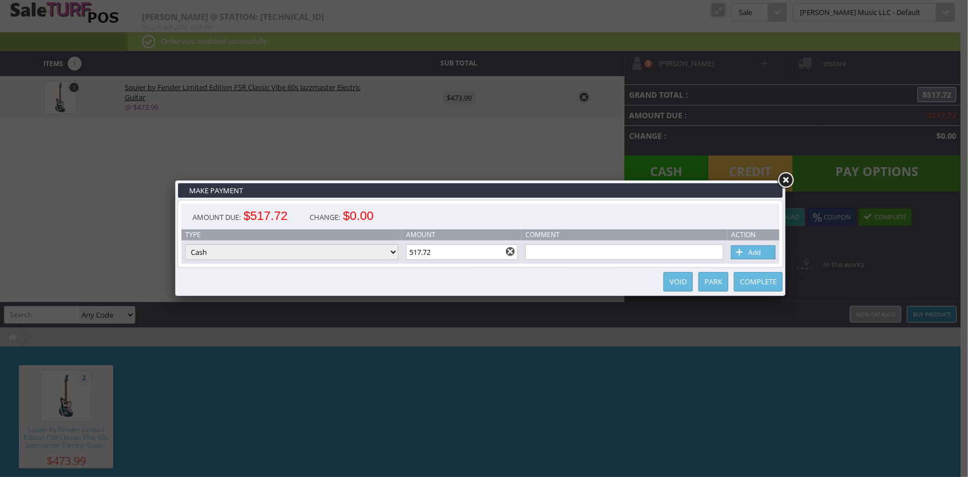
click at [466, 251] on input "517.72" at bounding box center [462, 252] width 112 height 16
click at [378, 253] on select "Cash Credit Card Cheque or Money Order" at bounding box center [291, 252] width 213 height 16
select select "credit_card"
click at [185, 245] on select "Cash Credit Card Cheque or Money Order" at bounding box center [291, 252] width 213 height 16
click at [438, 250] on input "517.72" at bounding box center [462, 252] width 112 height 16
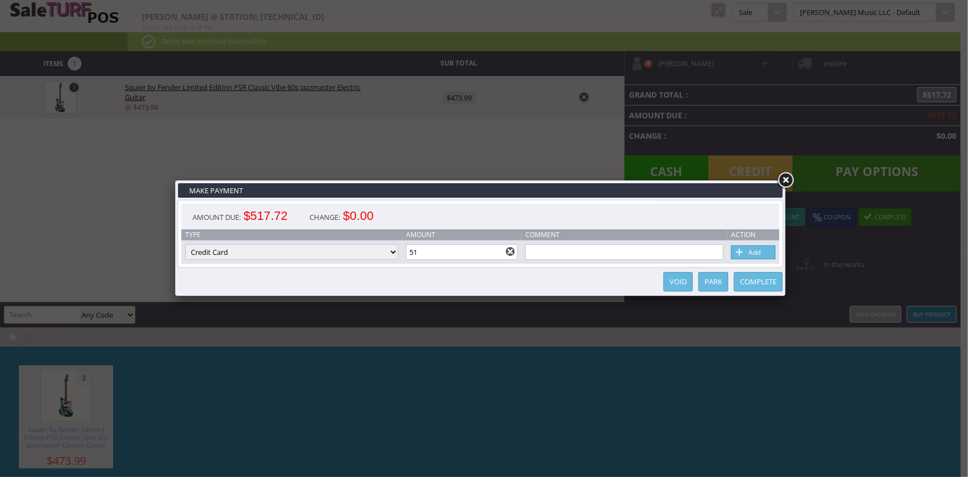
type input "5"
type input "45.00"
click at [748, 252] on link "Add" at bounding box center [753, 252] width 44 height 14
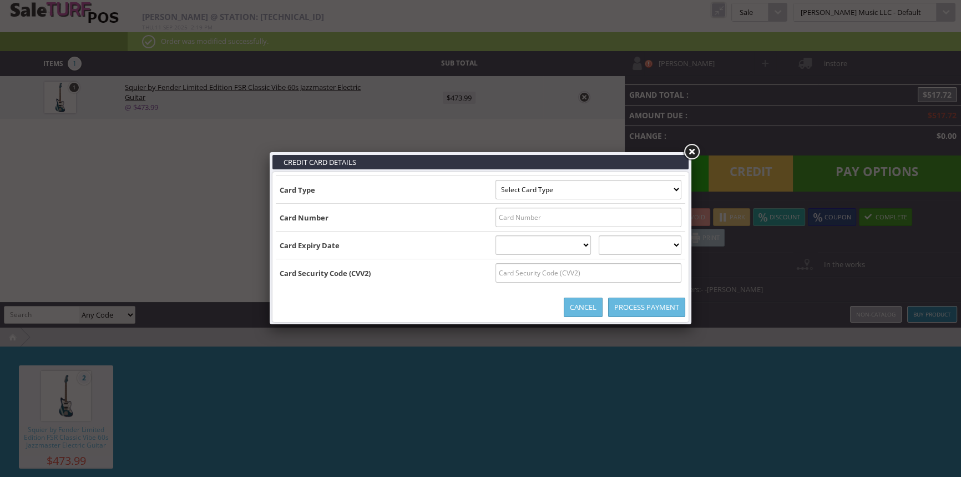
type input "B5275150063695118^BORMANN/TYLER^270820100000000021450014500000052"
select select "MASTERCARD"
type input "5275150063695118"
select select "08"
select select "2027"
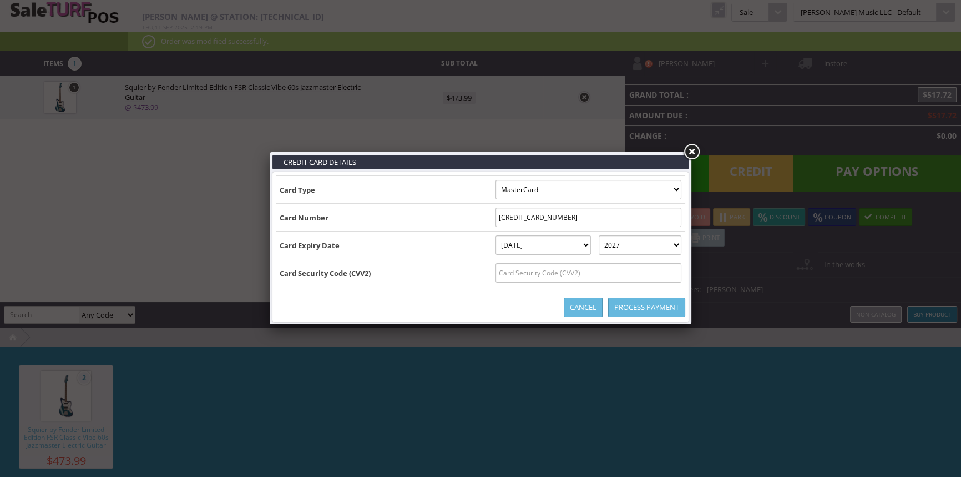
type input "B5275150063695118^BORMANN/TYLER^27082010000000002145001450000005275150063695118…"
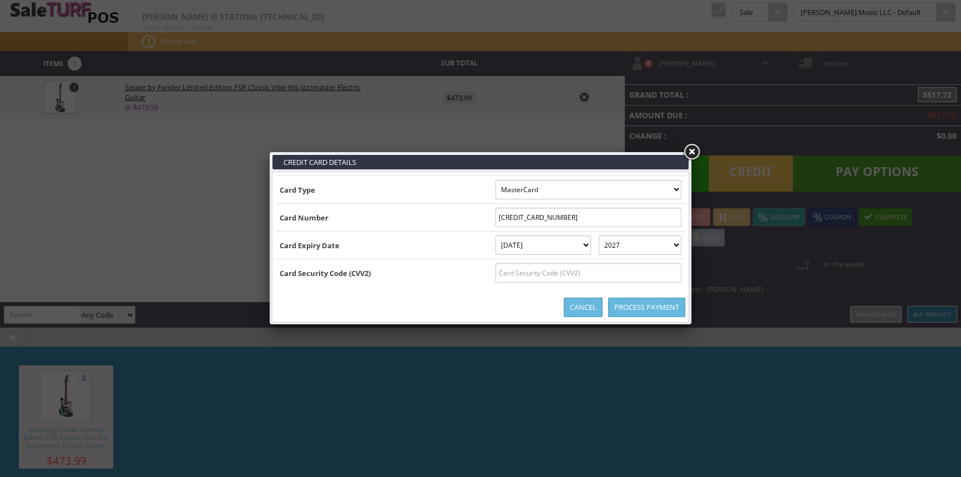
click at [640, 277] on input "text" at bounding box center [589, 272] width 186 height 19
type input "572"
click at [645, 308] on link "Process Payment" at bounding box center [646, 306] width 77 height 19
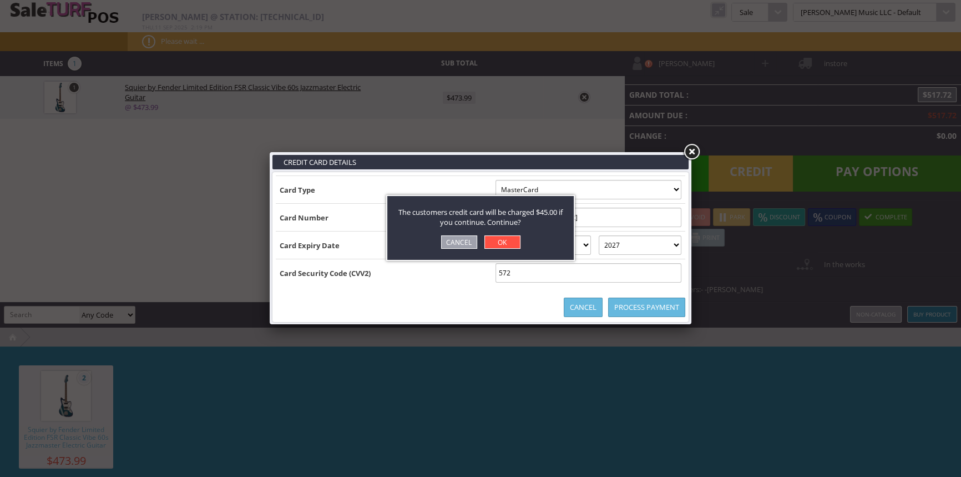
click at [515, 243] on link "OK" at bounding box center [502, 241] width 36 height 13
select select "cash"
type input "517.72"
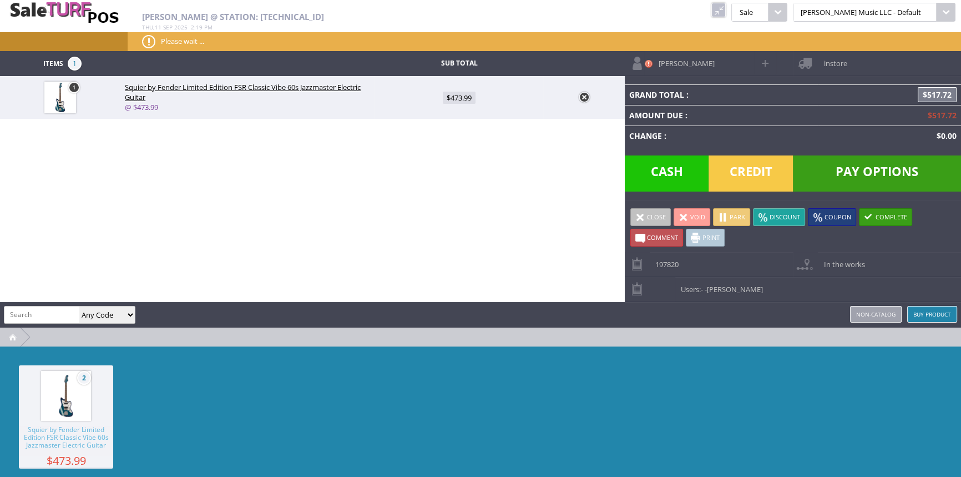
type input "472.72"
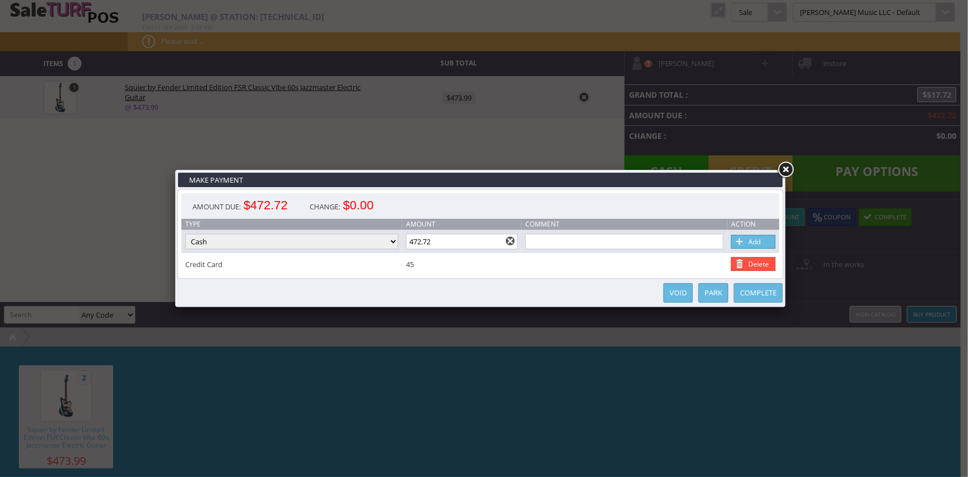
click at [714, 292] on link "Park" at bounding box center [714, 292] width 30 height 19
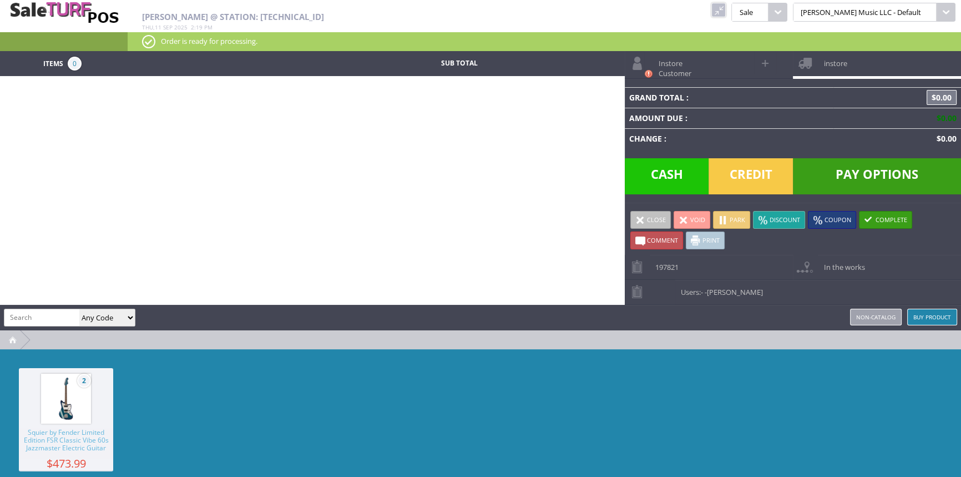
click at [726, 6] on link at bounding box center [718, 10] width 14 height 14
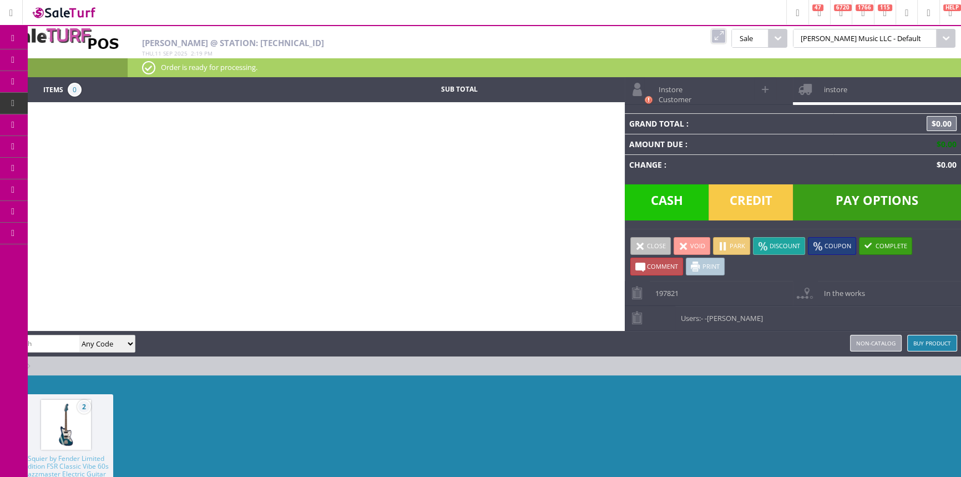
click at [93, 123] on span "Order List" at bounding box center [82, 125] width 33 height 10
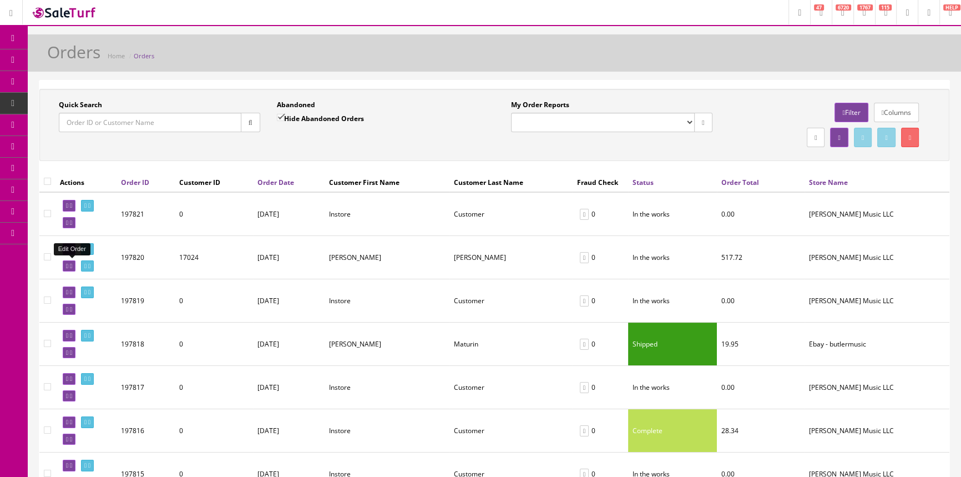
click at [68, 266] on icon at bounding box center [67, 266] width 2 height 6
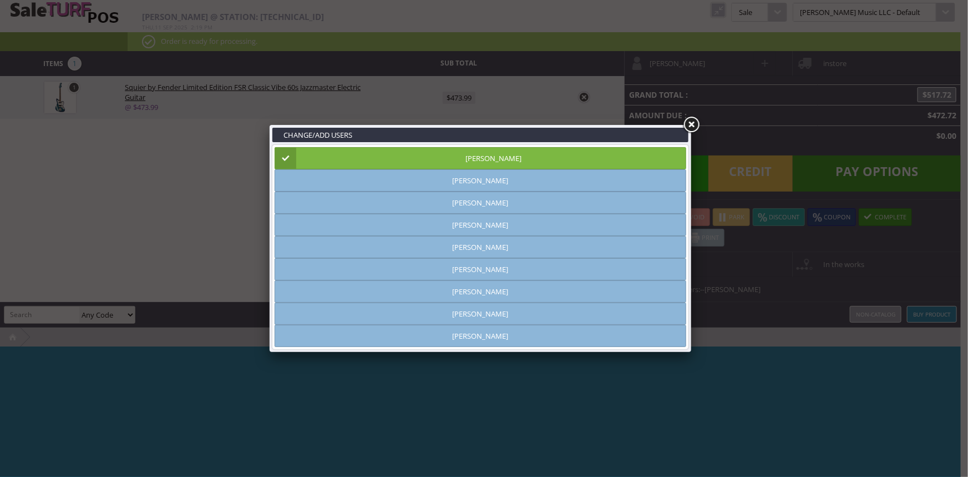
type input "[PERSON_NAME]"
click at [692, 124] on link at bounding box center [692, 125] width 20 height 20
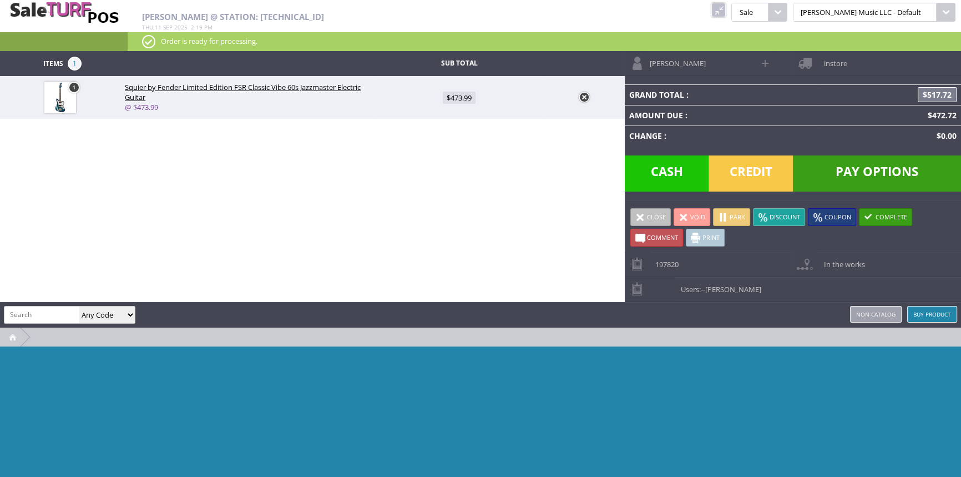
click at [860, 260] on span "In the works" at bounding box center [841, 260] width 47 height 17
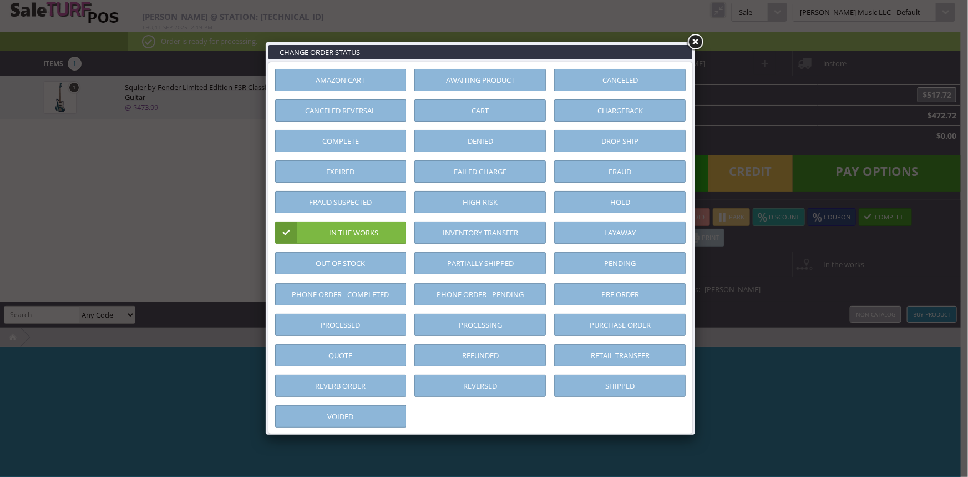
click at [667, 233] on link "Layaway" at bounding box center [620, 232] width 132 height 22
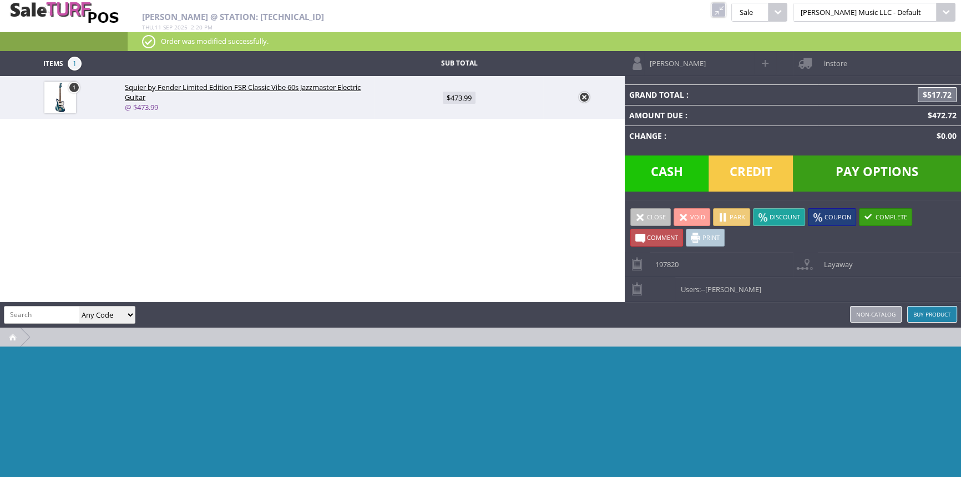
click at [640, 215] on span at bounding box center [640, 217] width 10 height 10
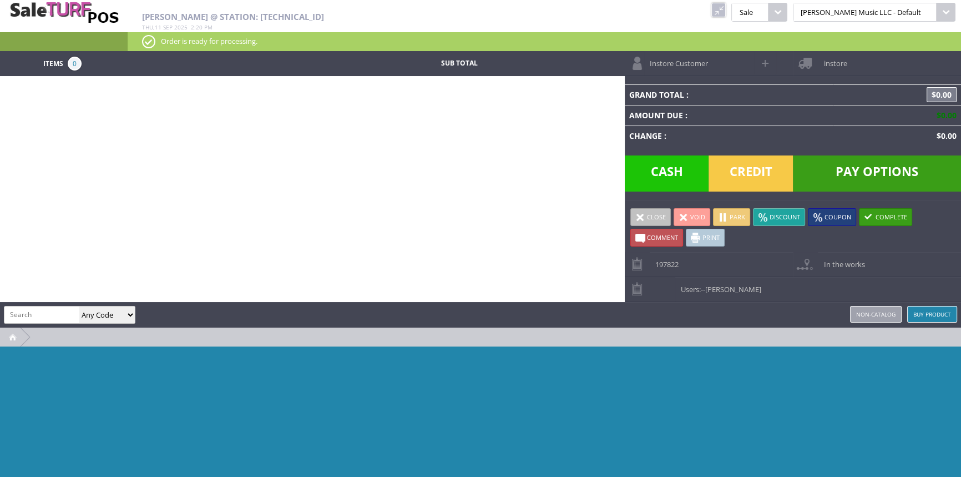
click at [726, 8] on link at bounding box center [718, 10] width 14 height 14
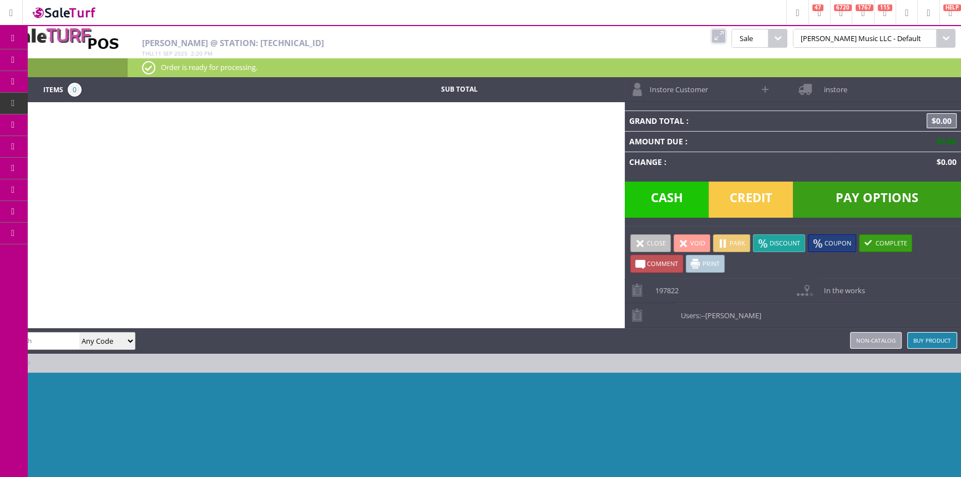
click at [89, 125] on span "Order List" at bounding box center [88, 125] width 33 height 10
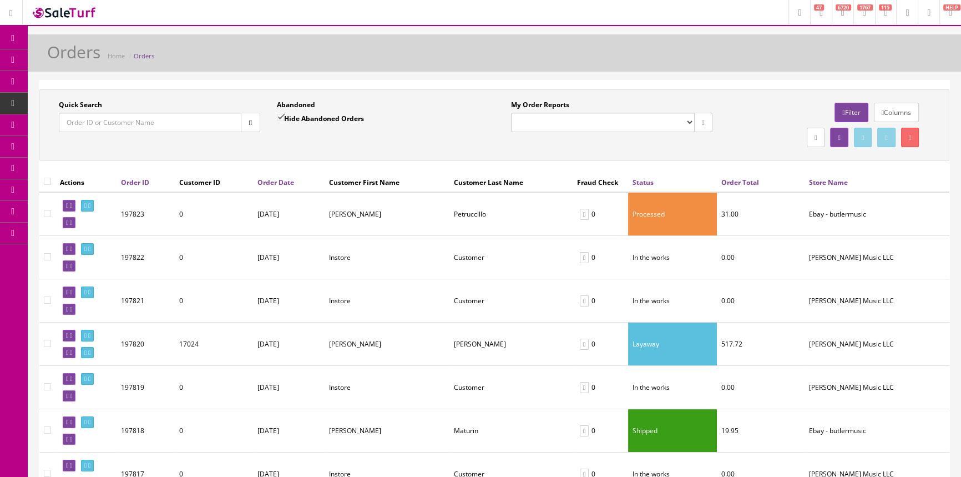
click input "Quick Search"
click icon
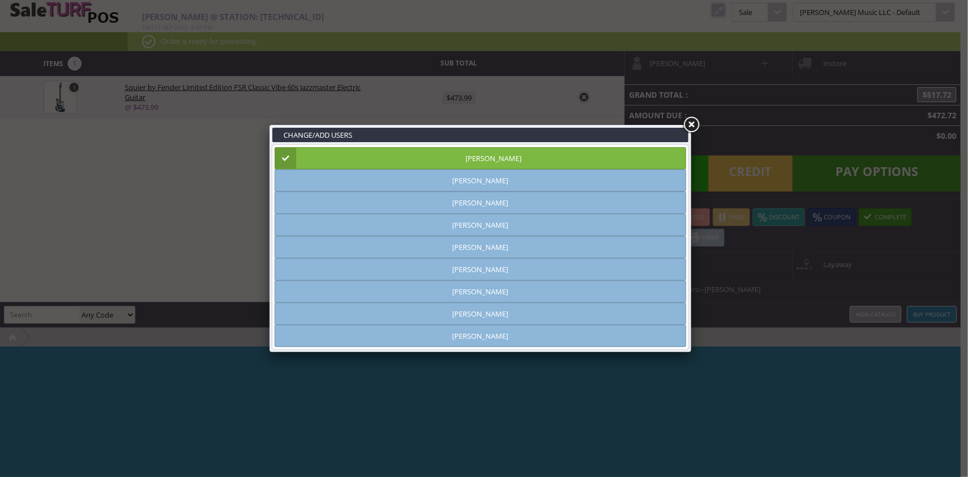
type input "[PERSON_NAME]"
click at [694, 120] on link at bounding box center [692, 125] width 20 height 20
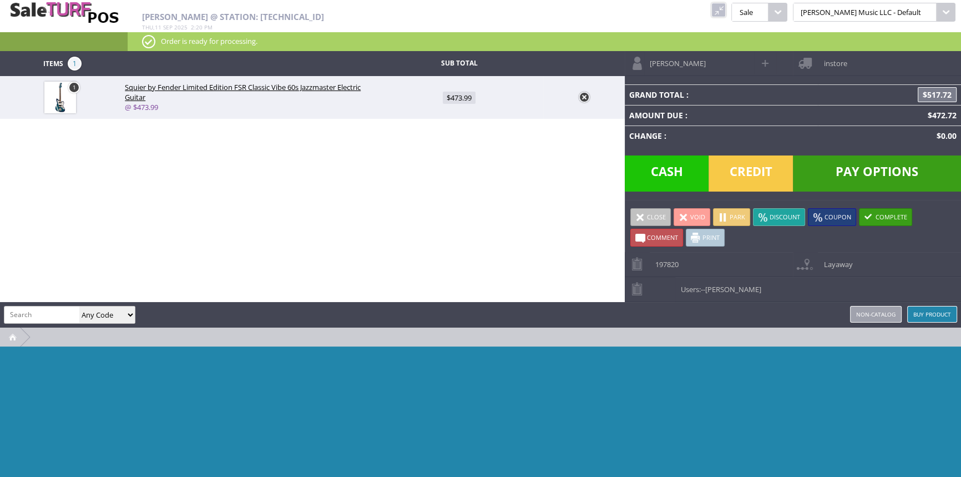
click at [706, 233] on link "Print" at bounding box center [705, 238] width 39 height 18
click at [638, 216] on span at bounding box center [640, 217] width 10 height 10
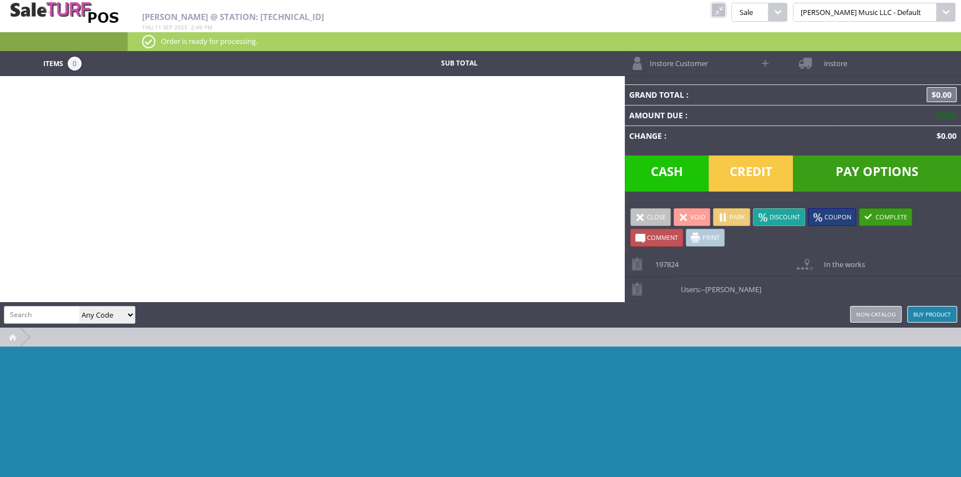
click at [726, 7] on link at bounding box center [718, 10] width 14 height 14
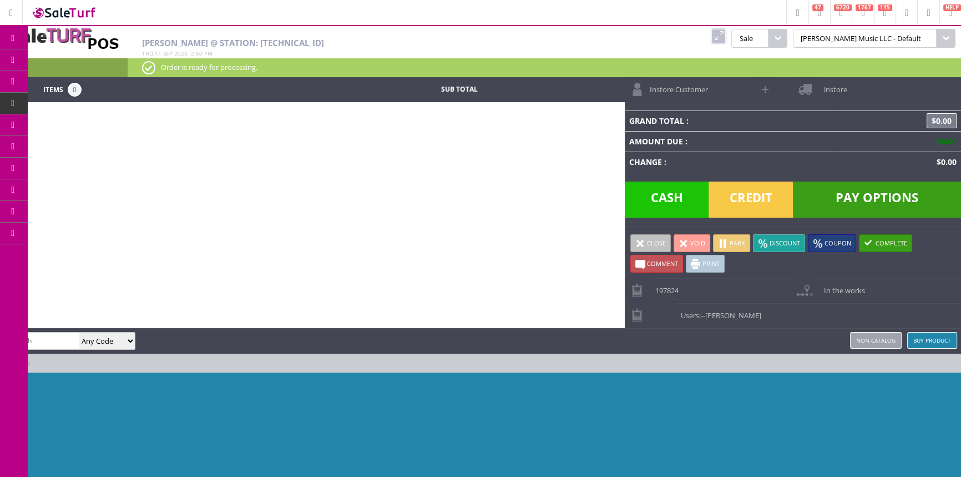
click at [113, 124] on link "Order List" at bounding box center [86, 126] width 117 height 22
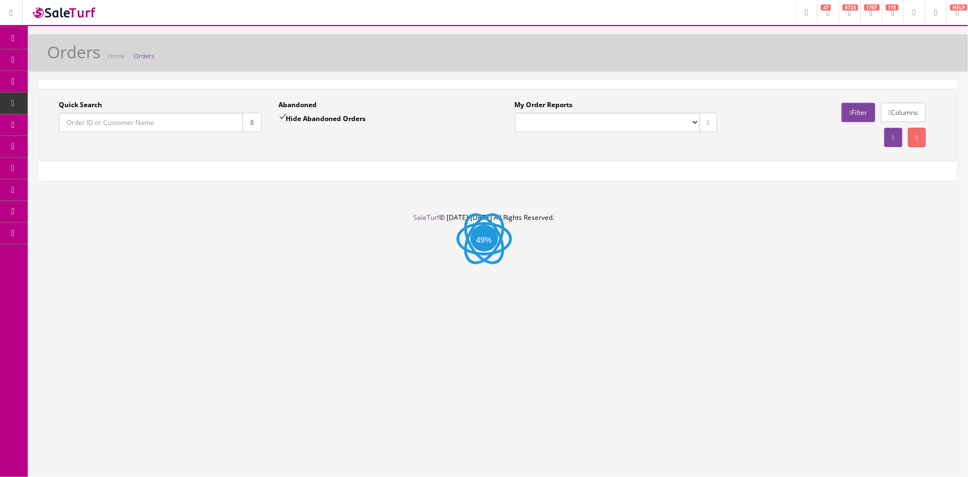
click at [113, 122] on input "Quick Search" at bounding box center [151, 122] width 184 height 19
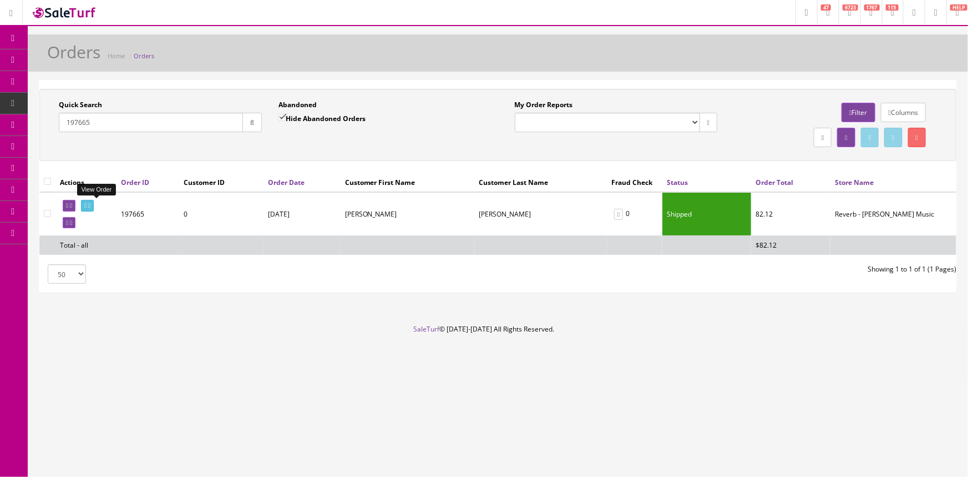
type input "197665"
click at [87, 204] on icon at bounding box center [85, 206] width 2 height 6
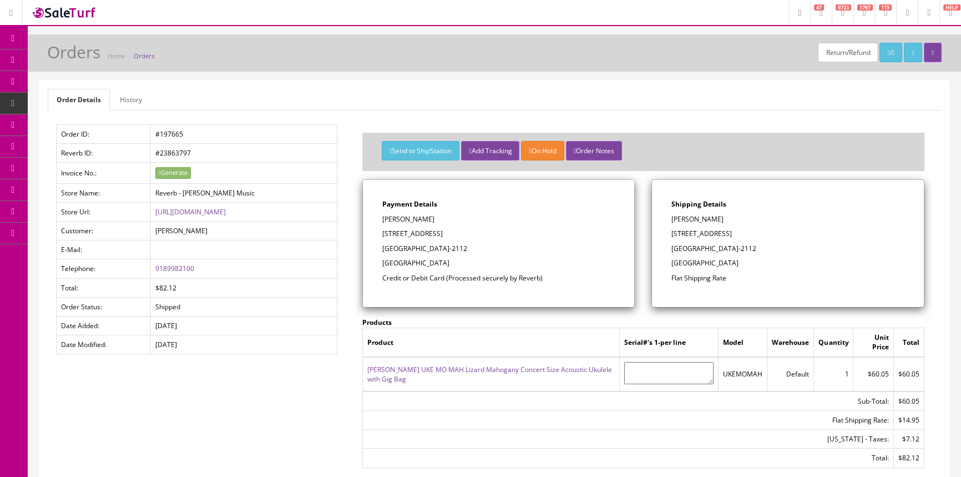
click at [498, 365] on link "[PERSON_NAME] UKE MO MAH Lizard Mahogany Concert Size Acoustic Ukulele with Gig…" at bounding box center [489, 374] width 245 height 19
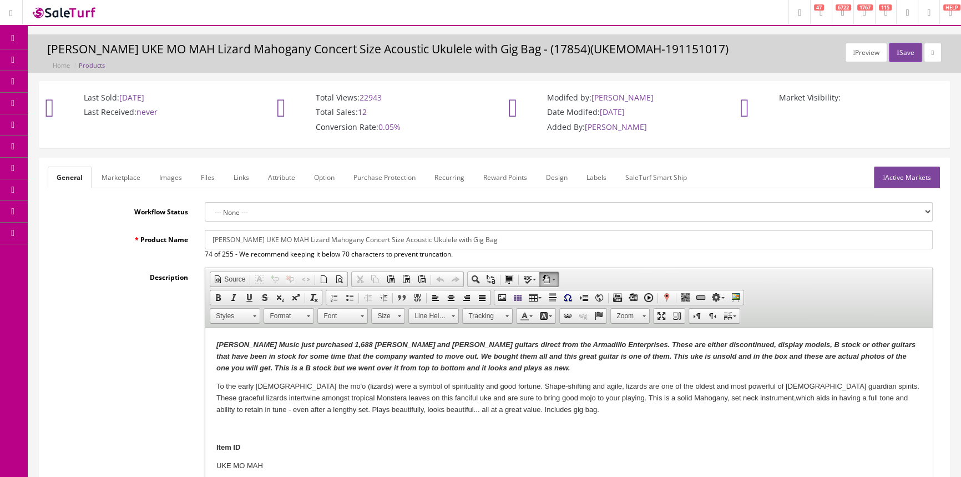
click at [161, 173] on link "Images" at bounding box center [170, 177] width 41 height 22
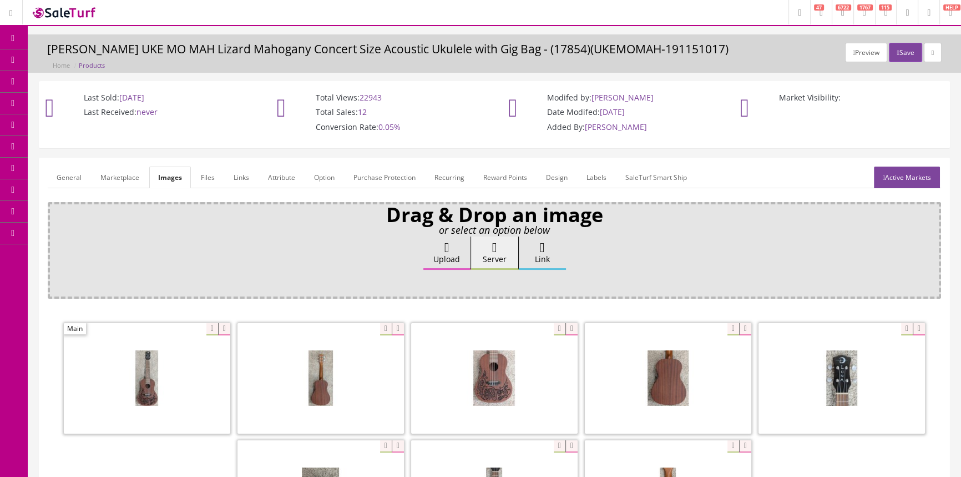
click at [75, 172] on link "General" at bounding box center [69, 177] width 43 height 22
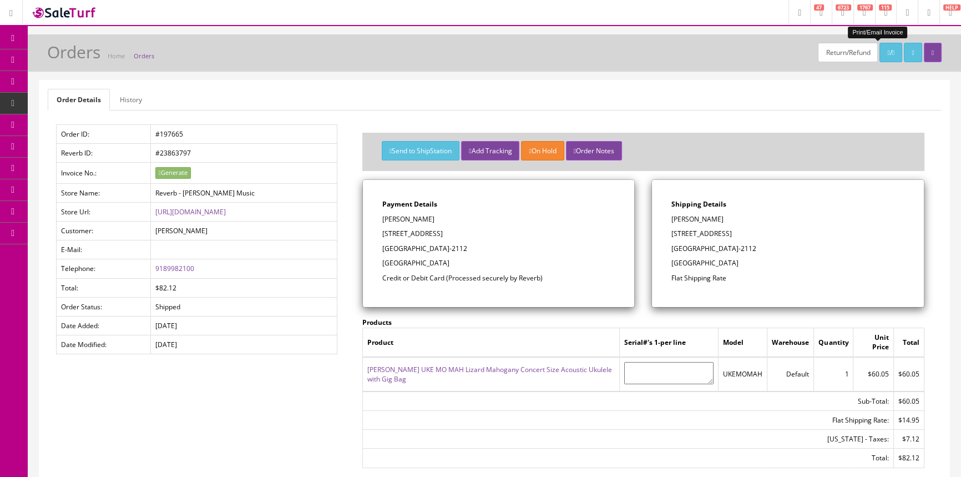
click at [880, 47] on link "/" at bounding box center [891, 52] width 23 height 19
click at [91, 58] on span "Products" at bounding box center [79, 59] width 27 height 9
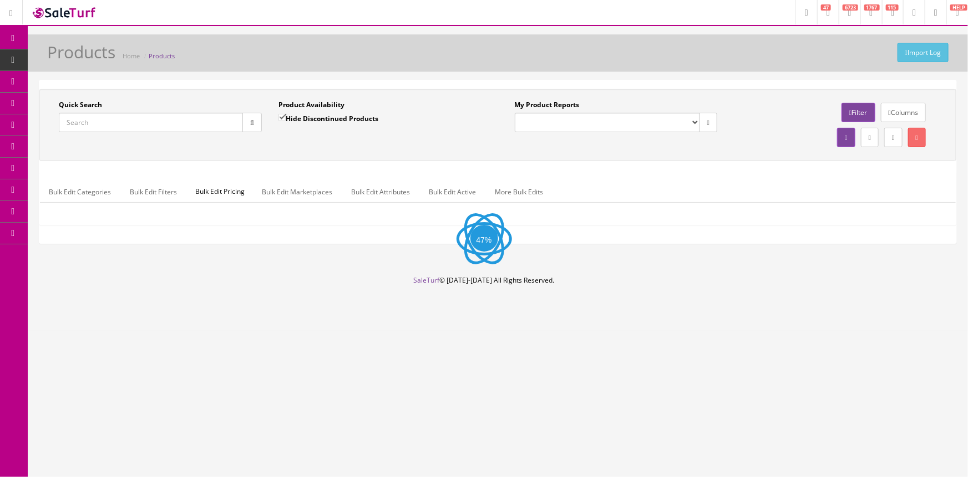
click at [116, 117] on input "Quick Search" at bounding box center [151, 122] width 184 height 19
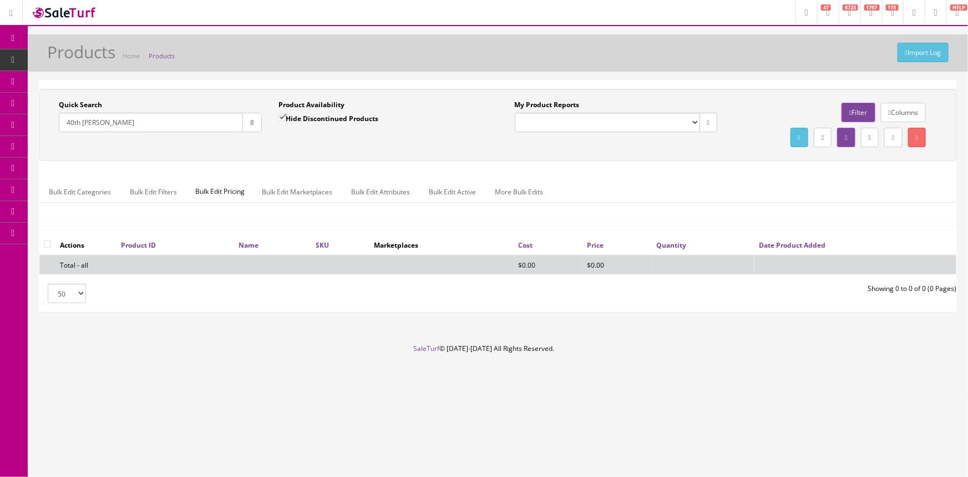
type input "40th [PERSON_NAME]"
click at [282, 117] on input "Hide Discontinued Products" at bounding box center [282, 117] width 7 height 7
checkbox input "false"
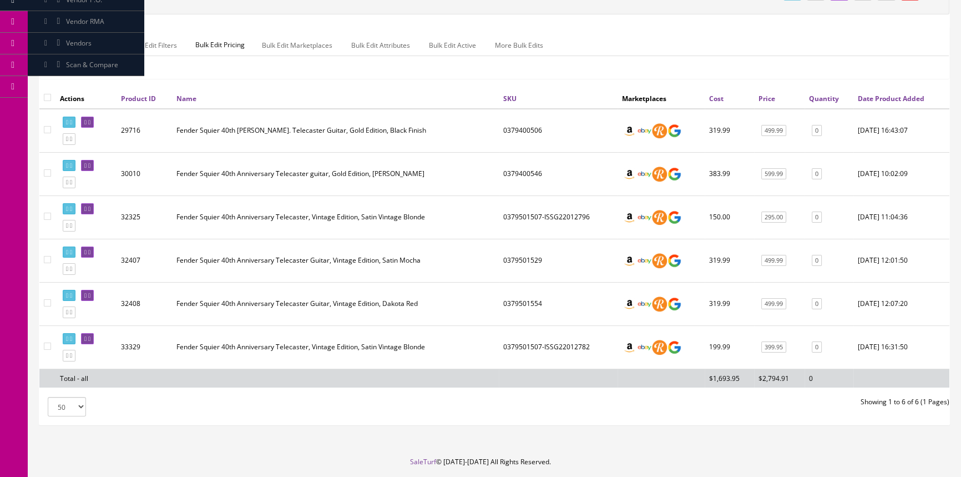
scroll to position [151, 0]
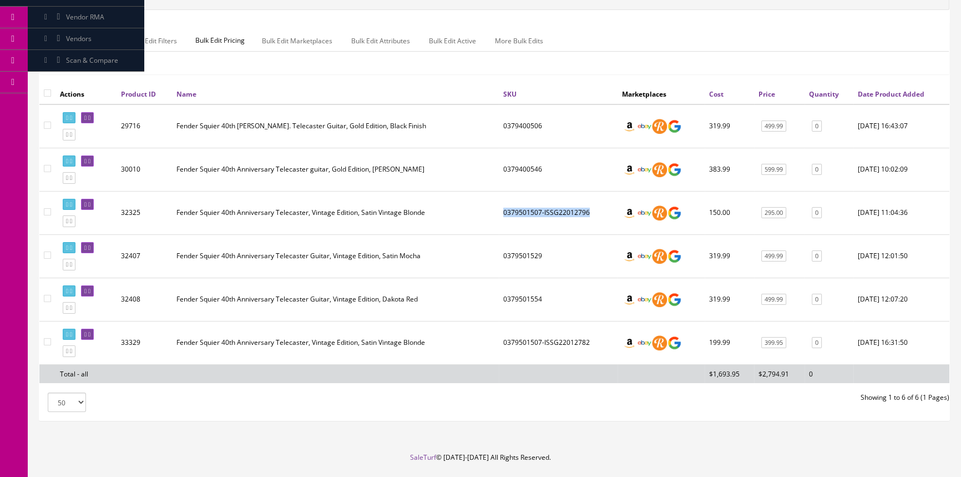
drag, startPoint x: 505, startPoint y: 210, endPoint x: 588, endPoint y: 212, distance: 83.3
click at [588, 212] on td "0379501507-ISSG22012796" at bounding box center [558, 212] width 119 height 43
copy td "0379501507-ISSG22012796"
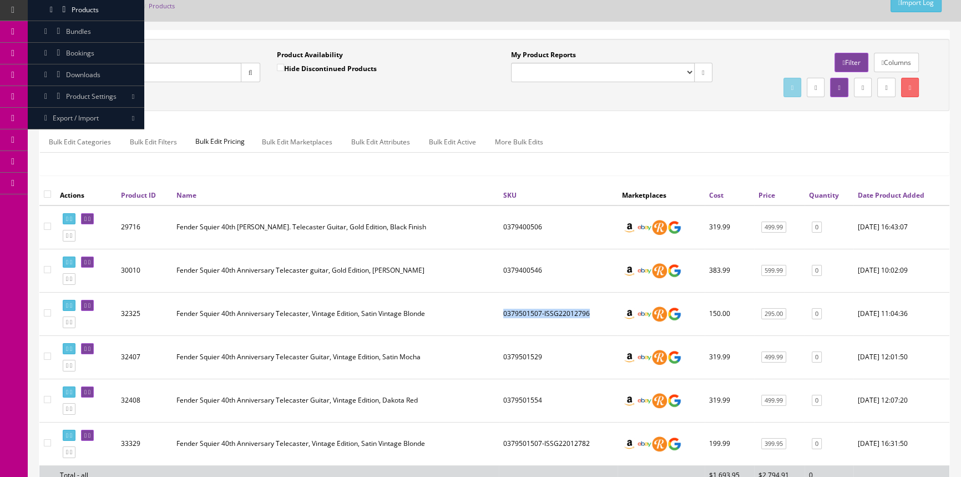
scroll to position [0, 0]
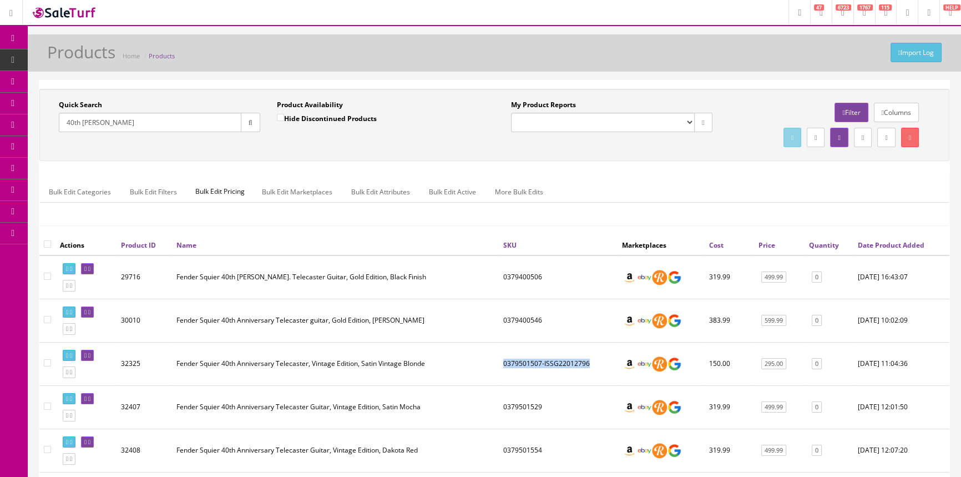
click at [80, 123] on span "Order List" at bounding box center [81, 124] width 31 height 9
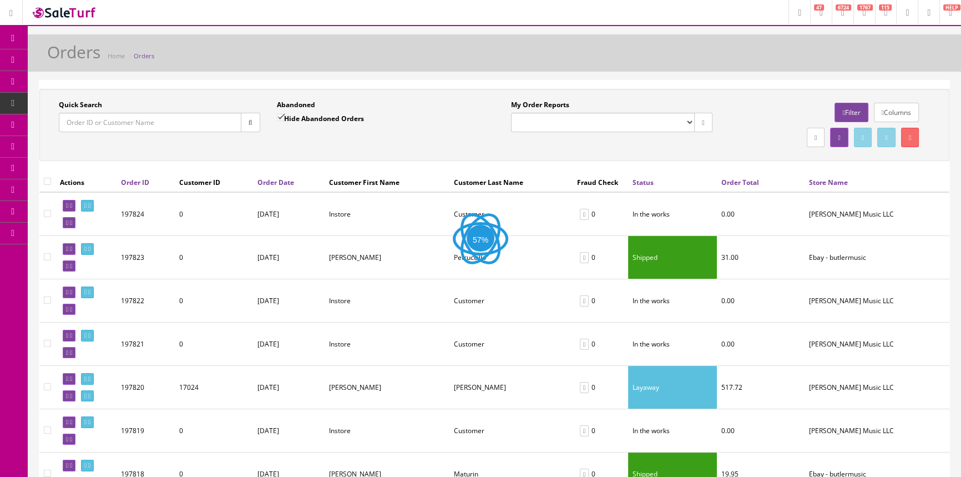
click at [87, 125] on input "Quick Search" at bounding box center [150, 122] width 183 height 19
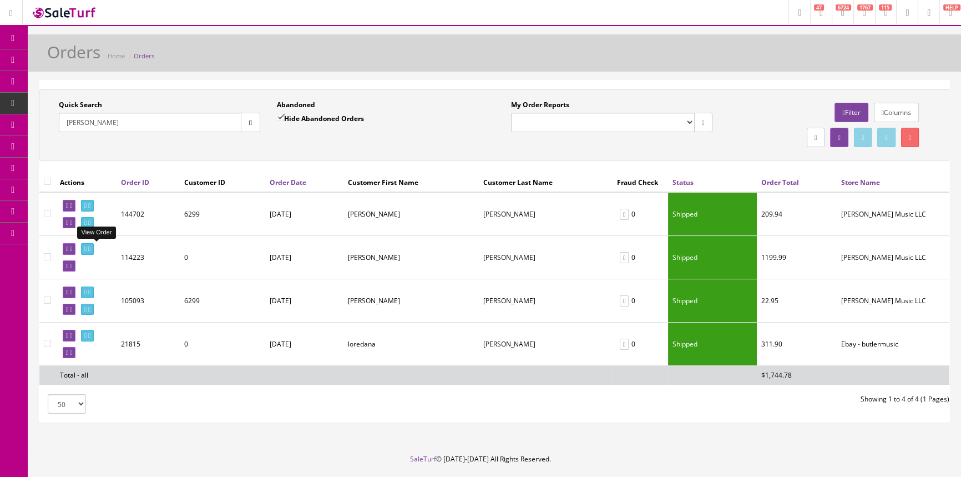
type input "[PERSON_NAME]"
click at [87, 248] on icon at bounding box center [85, 249] width 2 height 6
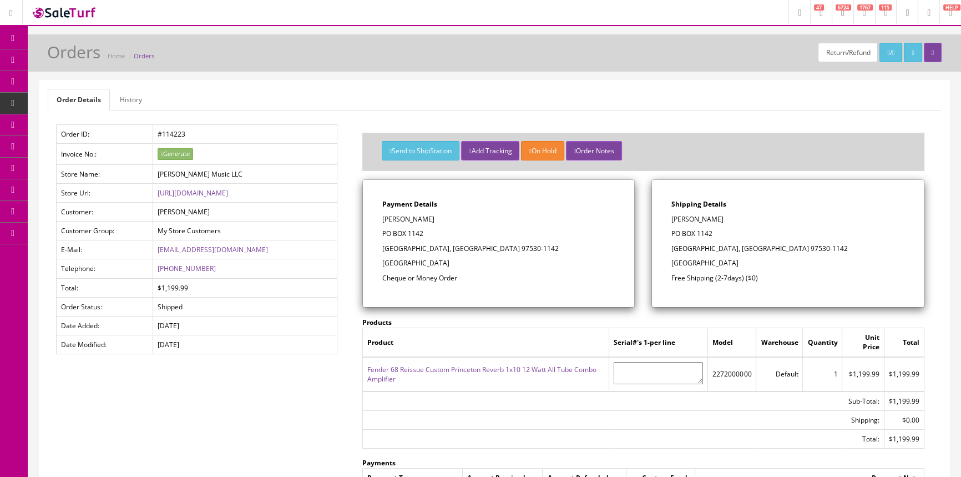
click at [440, 368] on link "Fender 68 Reissue Custom Princeton Reverb 1x10 12 Watt All Tube Combo Amplifier" at bounding box center [481, 374] width 229 height 19
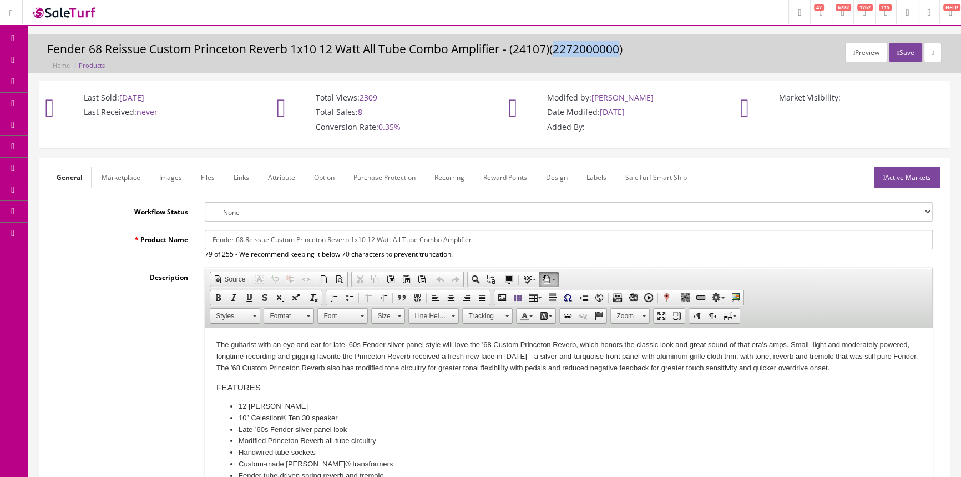
drag, startPoint x: 557, startPoint y: 46, endPoint x: 620, endPoint y: 47, distance: 62.7
click at [620, 47] on h3 "Fender 68 Reissue Custom Princeton Reverb 1x10 12 Watt All Tube Combo Amplifier…" at bounding box center [494, 49] width 895 height 13
copy h3 "2272000000"
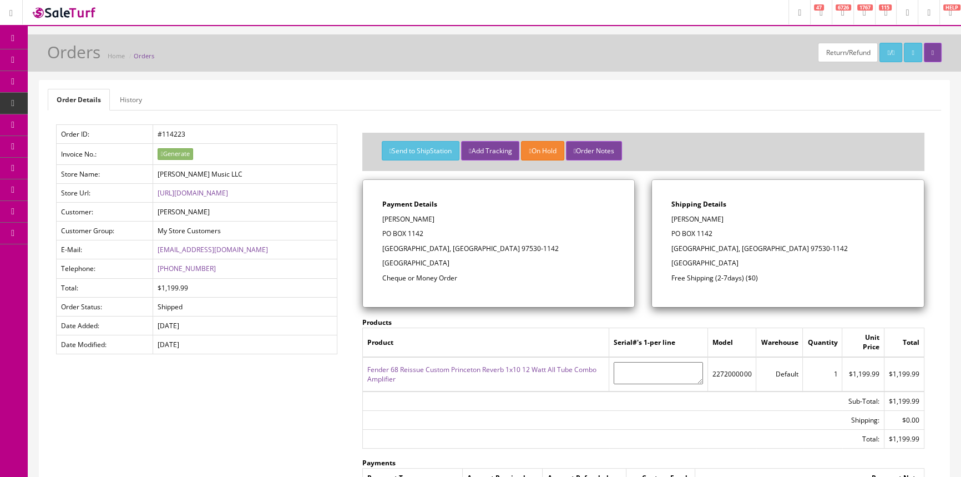
click at [90, 57] on span "Products" at bounding box center [79, 59] width 27 height 9
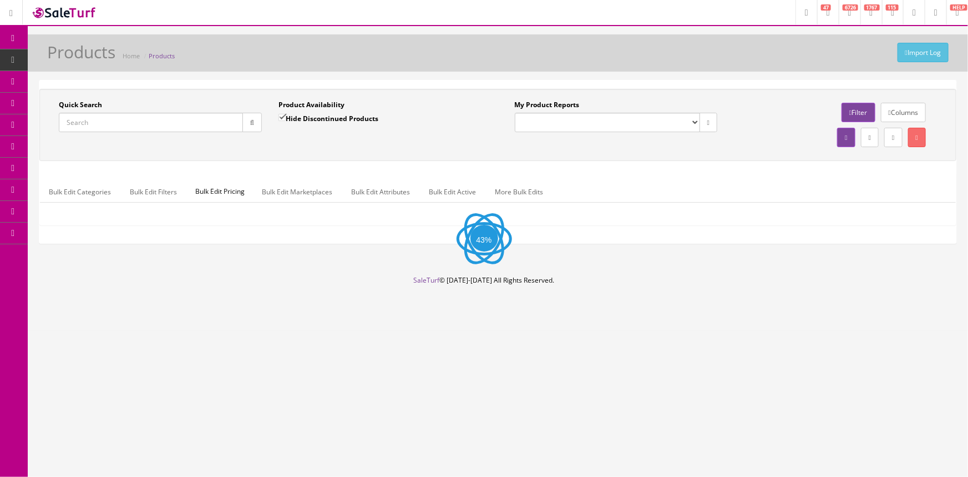
drag, startPoint x: 92, startPoint y: 120, endPoint x: 132, endPoint y: 150, distance: 50.1
click at [92, 121] on input "Quick Search" at bounding box center [151, 122] width 184 height 19
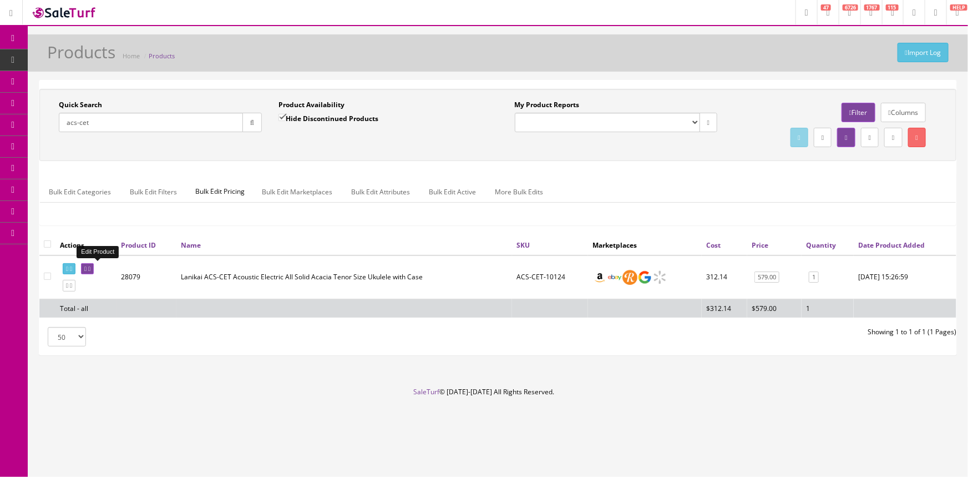
type input "acs-cet"
click at [87, 266] on icon at bounding box center [85, 269] width 2 height 6
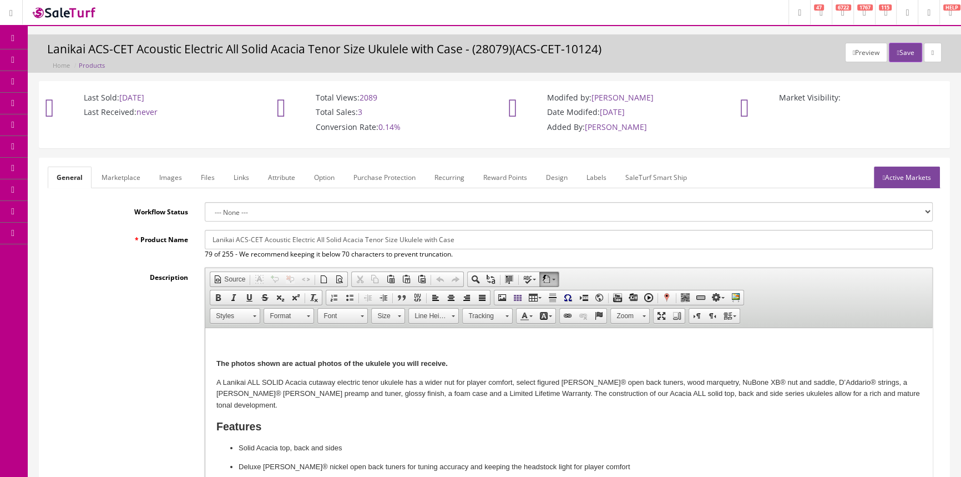
drag, startPoint x: 597, startPoint y: 173, endPoint x: 589, endPoint y: 172, distance: 7.8
click at [597, 173] on link "Labels" at bounding box center [597, 177] width 38 height 22
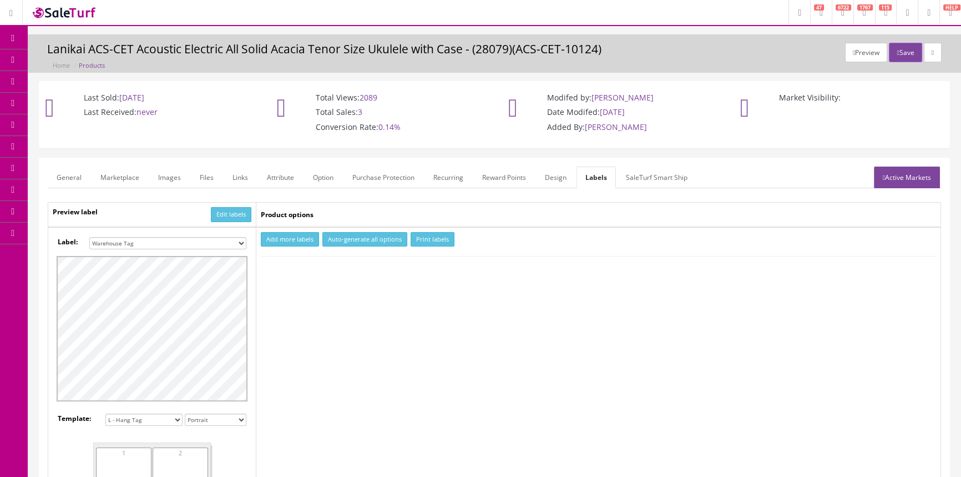
click at [277, 240] on button "Add more labels" at bounding box center [290, 239] width 58 height 15
type input "1"
click at [306, 270] on input "1" at bounding box center [286, 273] width 49 height 12
click at [420, 236] on button "Print labels" at bounding box center [433, 239] width 44 height 15
click at [89, 60] on span "Products" at bounding box center [79, 59] width 27 height 9
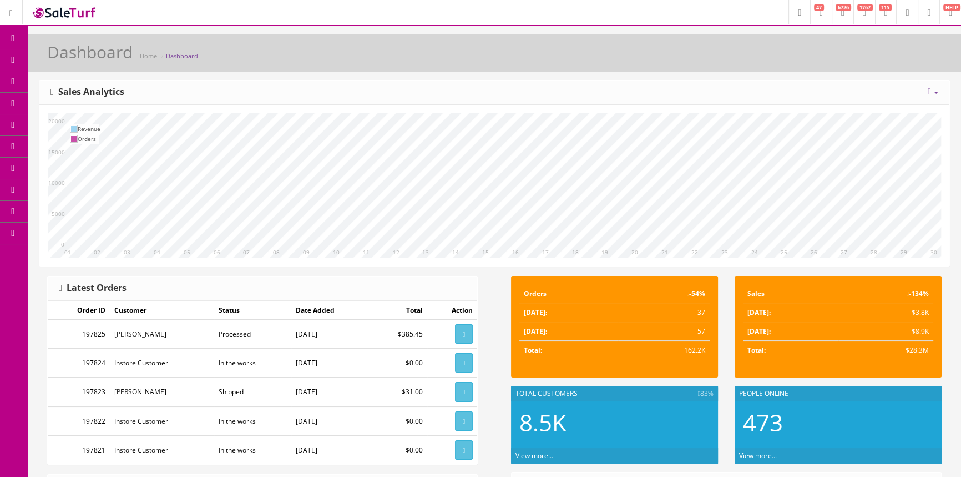
click at [89, 55] on span "Products" at bounding box center [79, 59] width 27 height 9
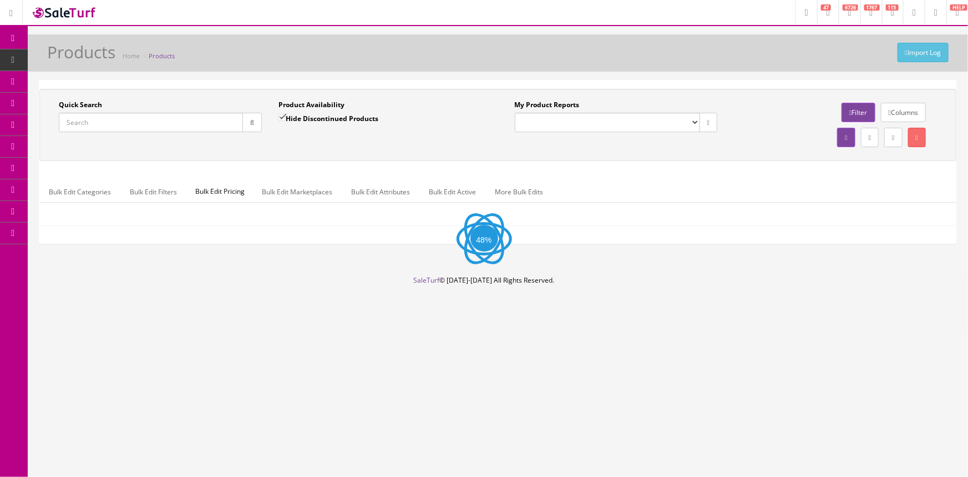
click at [111, 117] on input "Quick Search" at bounding box center [151, 122] width 184 height 19
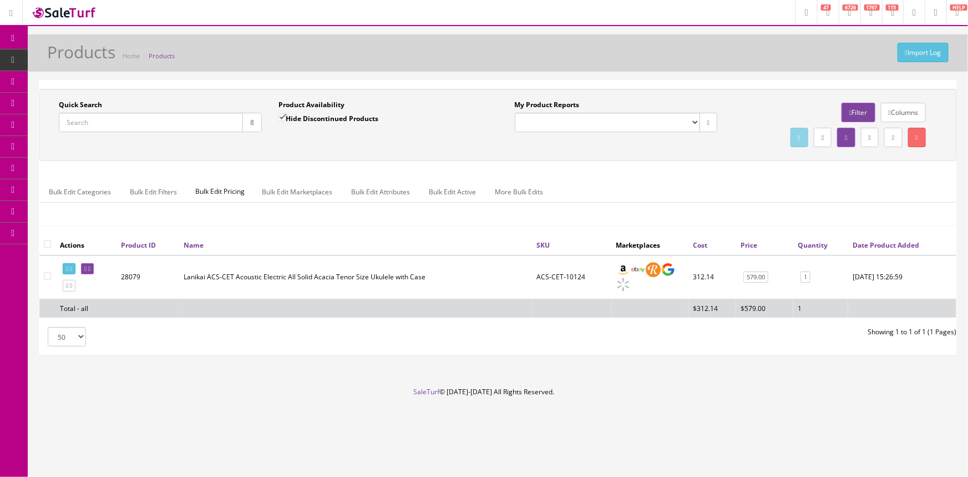
click at [97, 123] on span "Order List" at bounding box center [81, 124] width 31 height 9
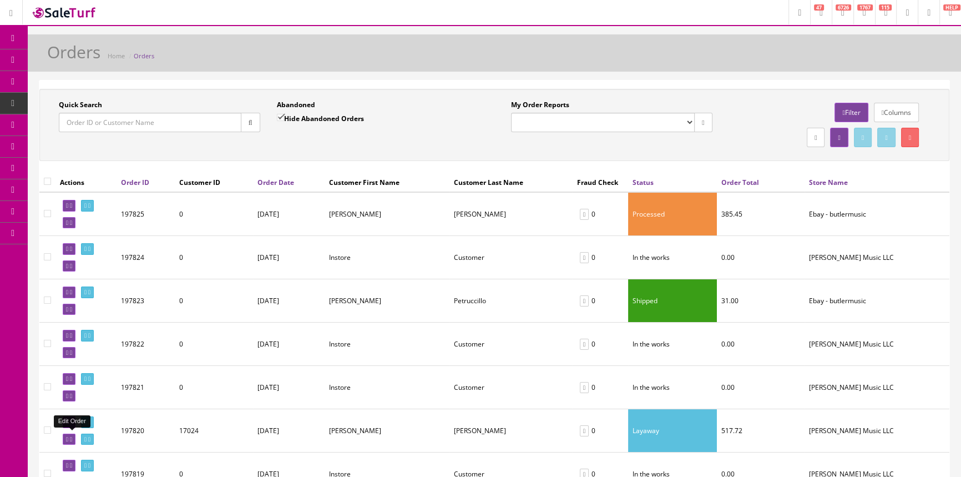
click at [68, 436] on icon at bounding box center [67, 439] width 2 height 6
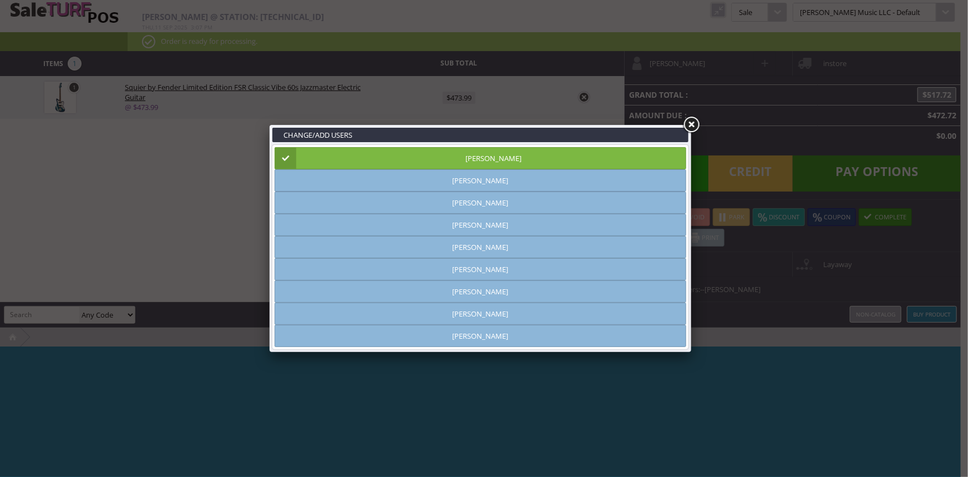
type input "[PERSON_NAME]"
click at [688, 119] on link at bounding box center [692, 125] width 20 height 20
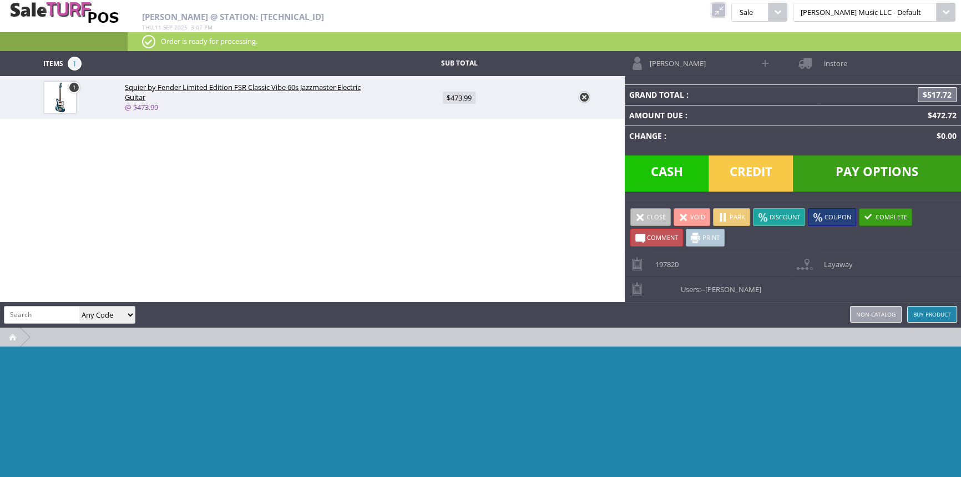
click at [950, 314] on link "Buy Product" at bounding box center [932, 314] width 50 height 17
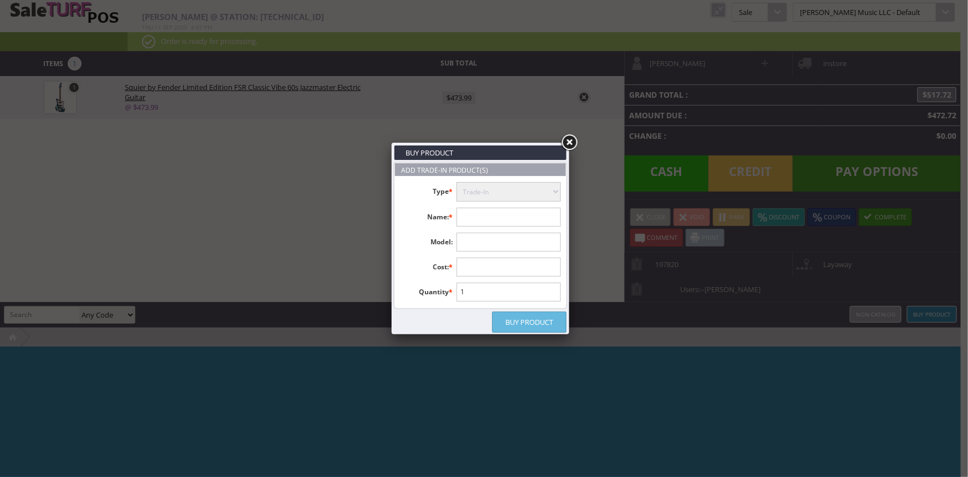
click at [537, 216] on input "text" at bounding box center [509, 217] width 105 height 19
paste input "2272000000"
drag, startPoint x: 517, startPoint y: 215, endPoint x: 442, endPoint y: 226, distance: 75.8
click at [442, 226] on ul "Type * Trade-In Purchase Name: * 2272000000 Model: Cost: * Quantity * 1" at bounding box center [480, 242] width 171 height 132
click at [534, 215] on input "2272000000" at bounding box center [509, 217] width 105 height 19
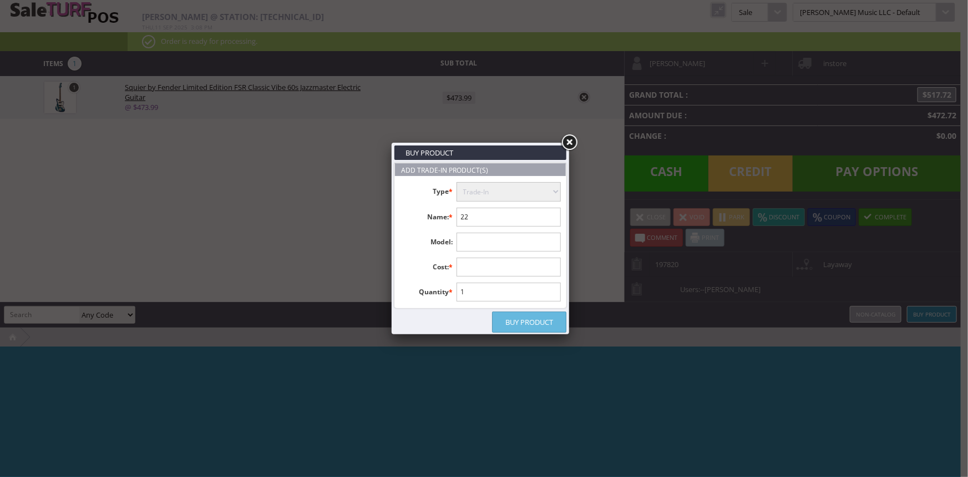
type input "2"
type input "40th ann tele"
click at [499, 265] on input "text" at bounding box center [509, 267] width 105 height 19
type input "175.00"
click at [549, 322] on link "Buy Product" at bounding box center [529, 321] width 74 height 21
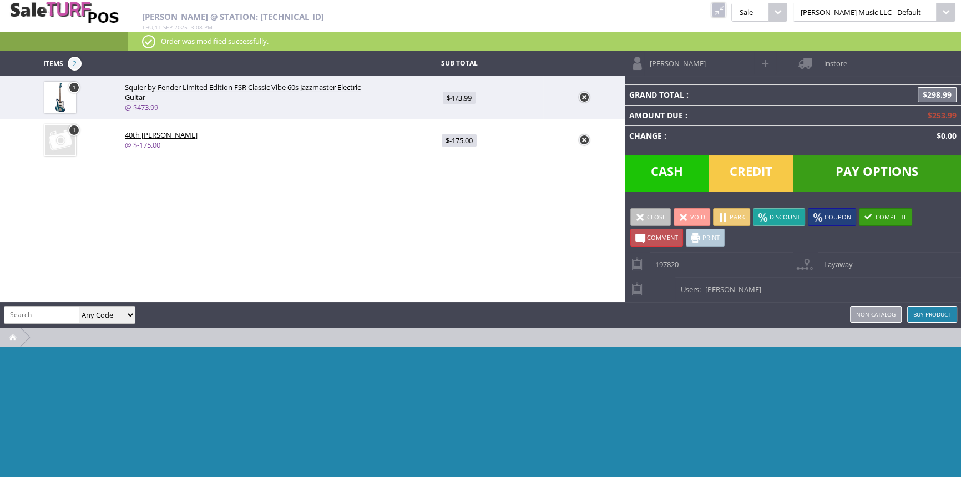
click at [640, 216] on span at bounding box center [640, 217] width 10 height 10
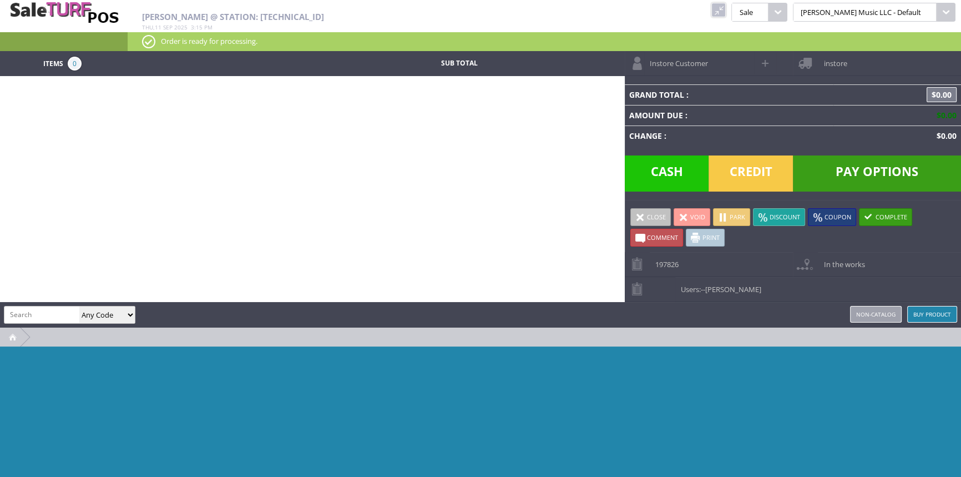
click at [726, 8] on link at bounding box center [718, 10] width 14 height 14
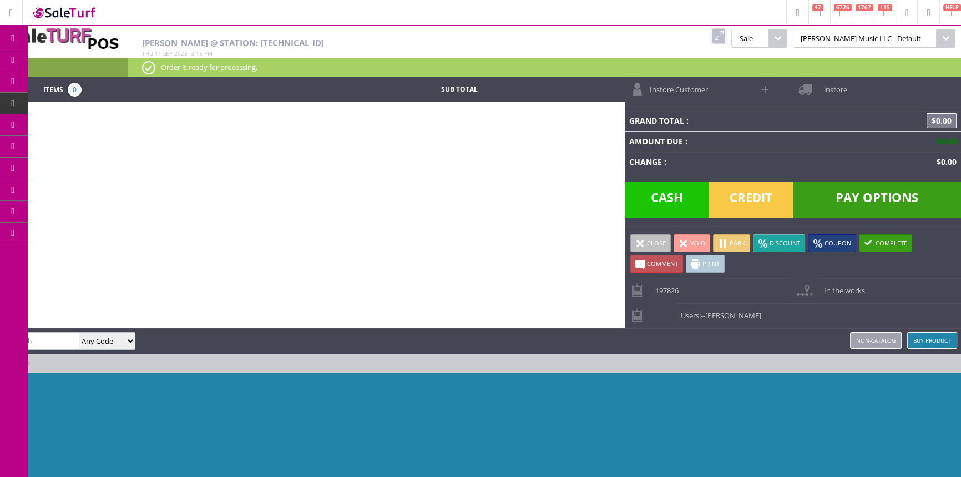
click at [88, 55] on span "Products" at bounding box center [81, 60] width 30 height 10
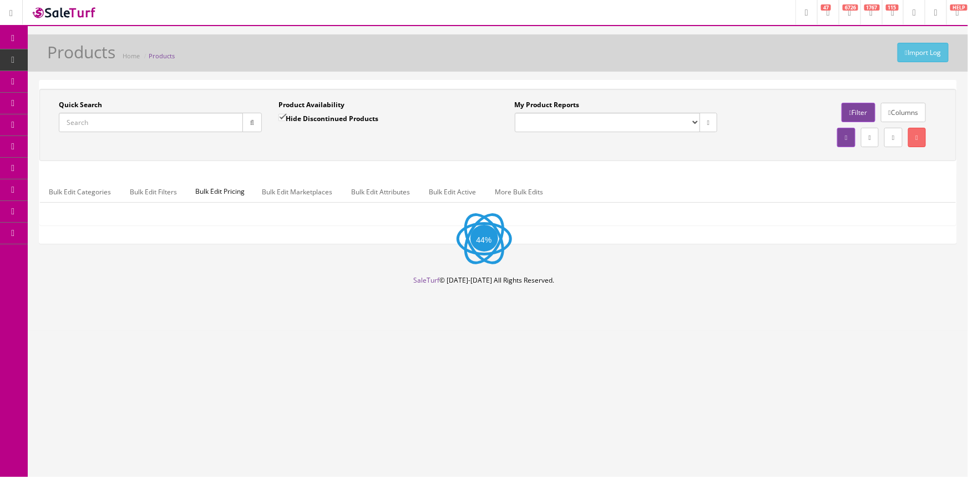
click at [120, 127] on input "Quick Search" at bounding box center [151, 122] width 184 height 19
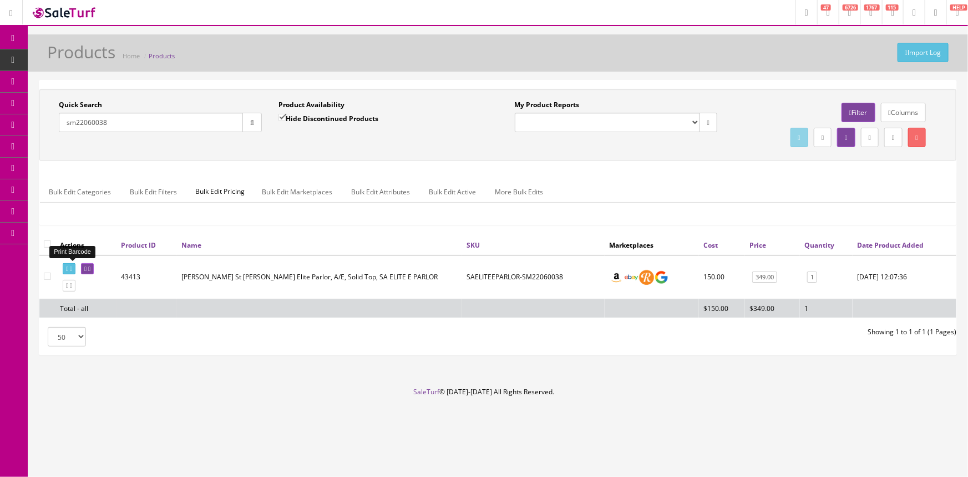
click at [66, 266] on icon at bounding box center [67, 269] width 2 height 6
drag, startPoint x: 138, startPoint y: 122, endPoint x: 19, endPoint y: 137, distance: 119.7
click at [9, 142] on div "Research Trends Trending on Ebay Google Trends Amazon Insights (Login Before Cl…" at bounding box center [484, 238] width 968 height 477
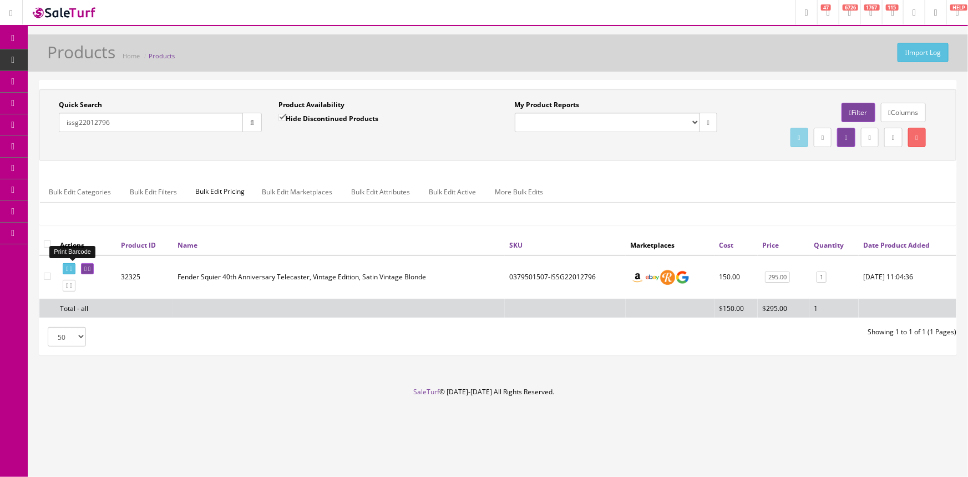
type input "issg22012796"
click at [68, 267] on icon at bounding box center [67, 269] width 2 height 6
click at [104, 117] on input "issg22012796" at bounding box center [151, 122] width 184 height 19
click at [102, 101] on label "Quick Search" at bounding box center [80, 105] width 43 height 10
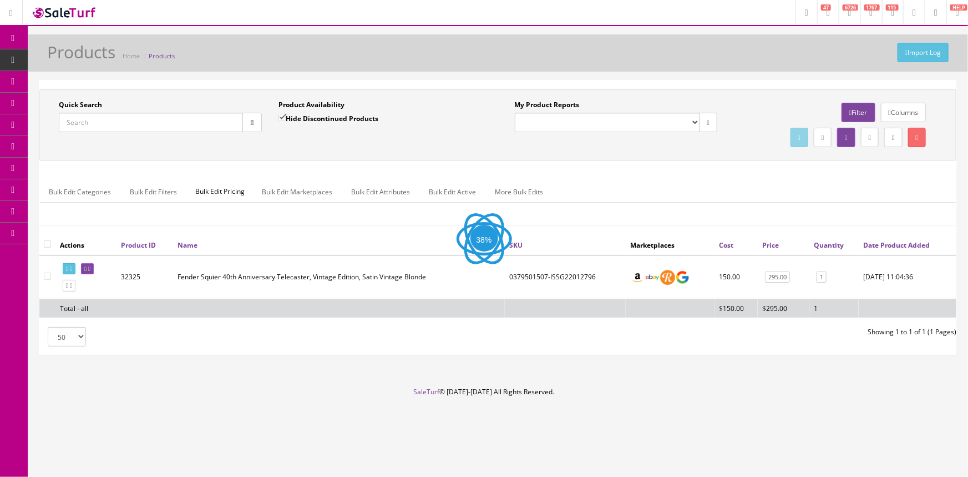
click at [102, 113] on input "Quick Search" at bounding box center [151, 122] width 184 height 19
click at [102, 101] on label "Quick Search" at bounding box center [80, 105] width 43 height 10
click at [102, 113] on input "Quick Search" at bounding box center [151, 122] width 184 height 19
click at [102, 101] on label "Quick Search" at bounding box center [80, 105] width 43 height 10
click at [102, 113] on input "Quick Search" at bounding box center [151, 122] width 184 height 19
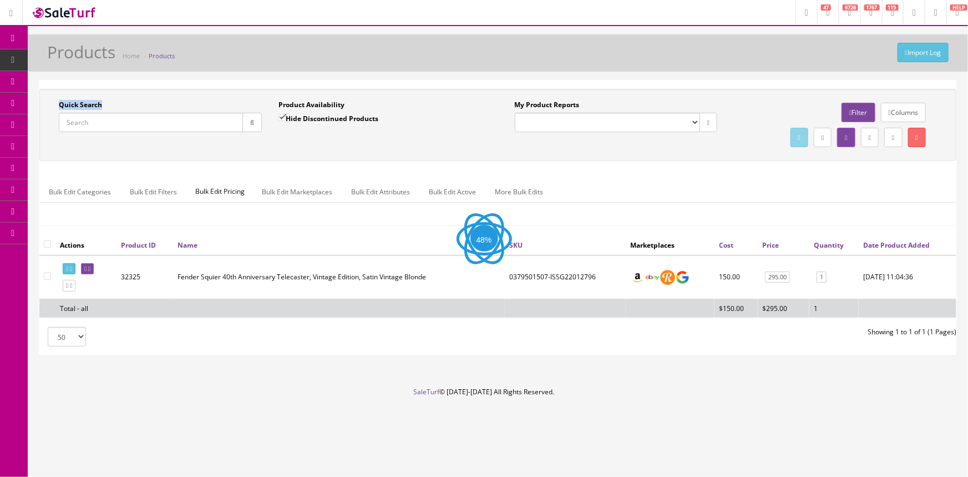
click at [102, 102] on label "Quick Search" at bounding box center [80, 105] width 43 height 10
click at [102, 113] on input "Quick Search" at bounding box center [151, 122] width 184 height 19
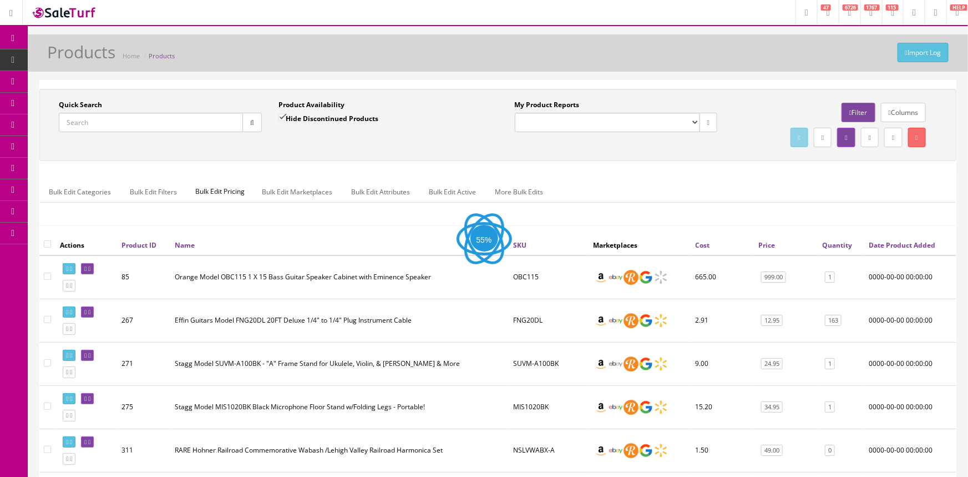
click at [102, 102] on label "Quick Search" at bounding box center [80, 105] width 43 height 10
click at [102, 113] on input "Quick Search" at bounding box center [151, 122] width 184 height 19
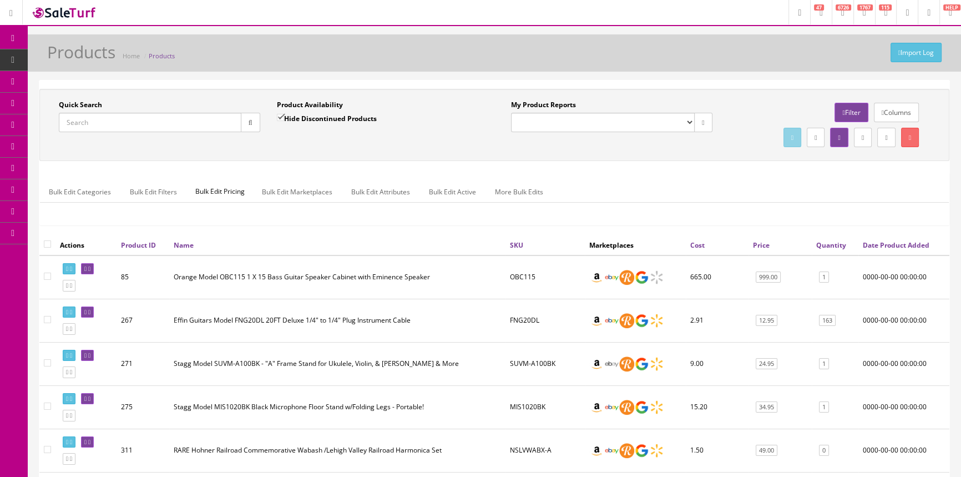
click at [85, 124] on input "Quick Search" at bounding box center [150, 122] width 183 height 19
type input "C"
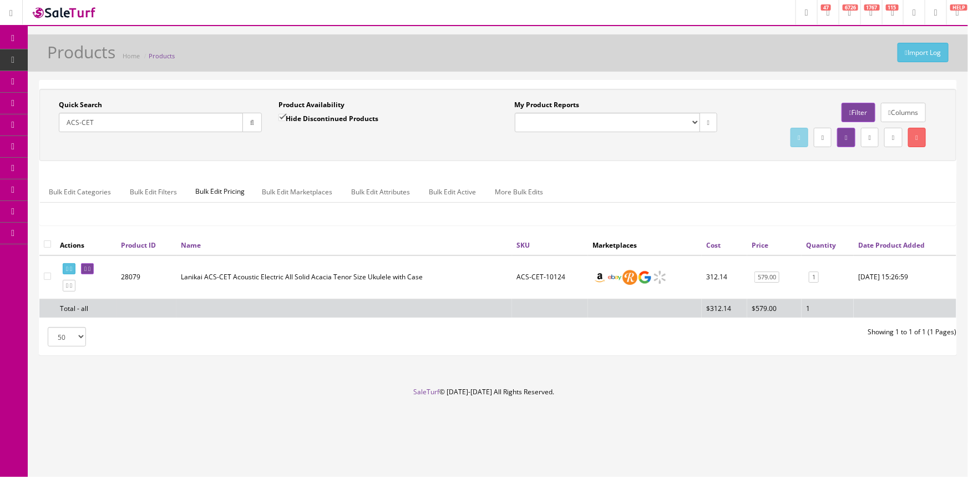
type input "ACS-CET"
click at [293, 59] on div "Import Log Products Home Products" at bounding box center [498, 56] width 924 height 27
click at [50, 103] on link "POS Console" at bounding box center [86, 104] width 117 height 22
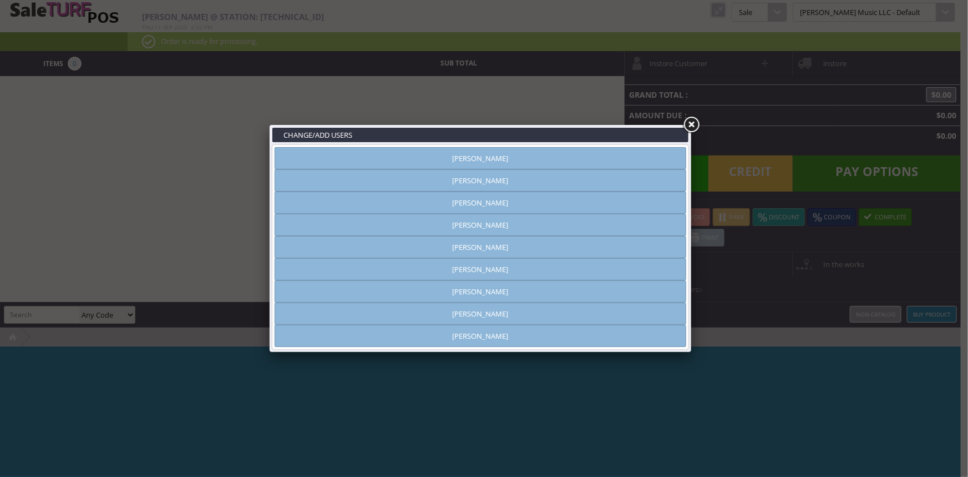
type input "[PERSON_NAME]"
click at [498, 161] on link "[PERSON_NAME]" at bounding box center [481, 158] width 412 height 22
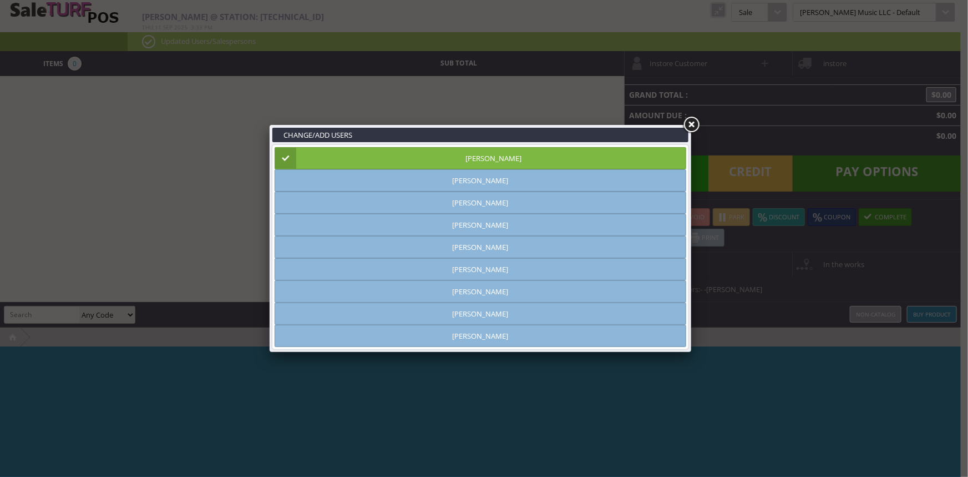
click at [688, 124] on link at bounding box center [692, 125] width 20 height 20
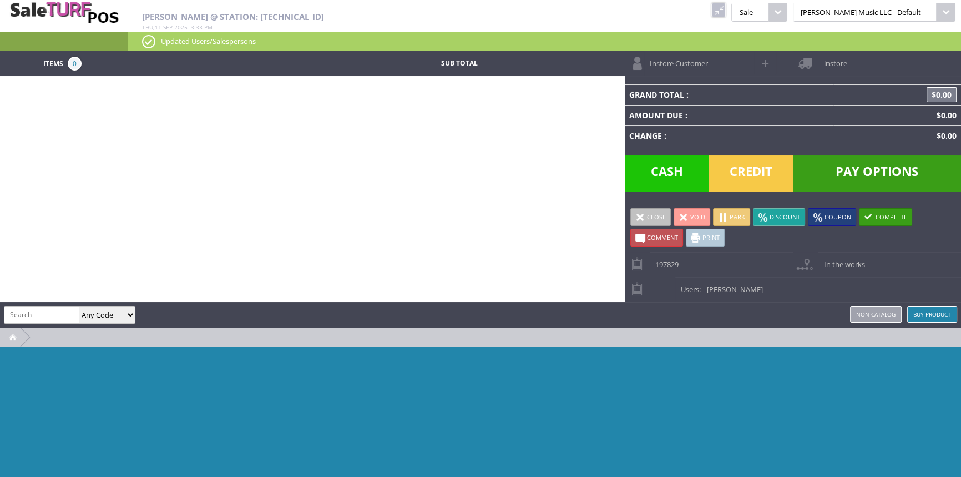
type input "C"
type input "ACS-CET"
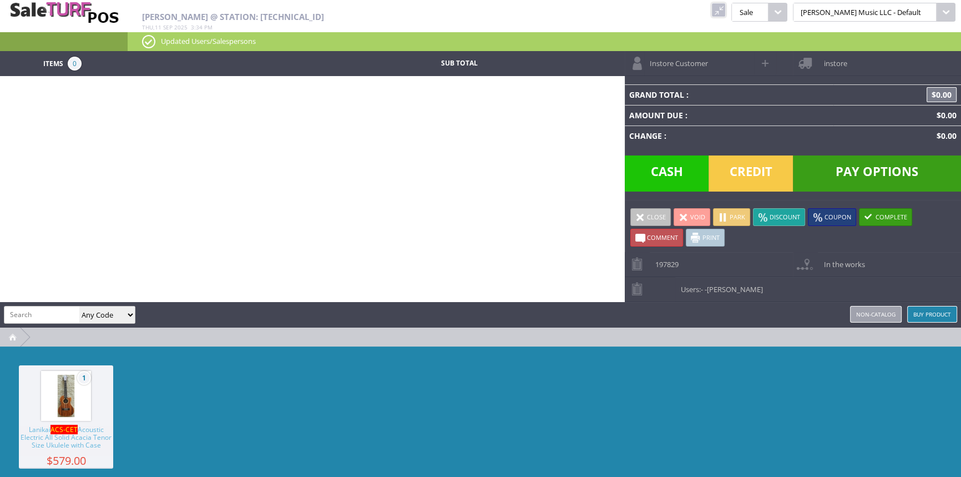
click at [726, 13] on link at bounding box center [718, 10] width 14 height 14
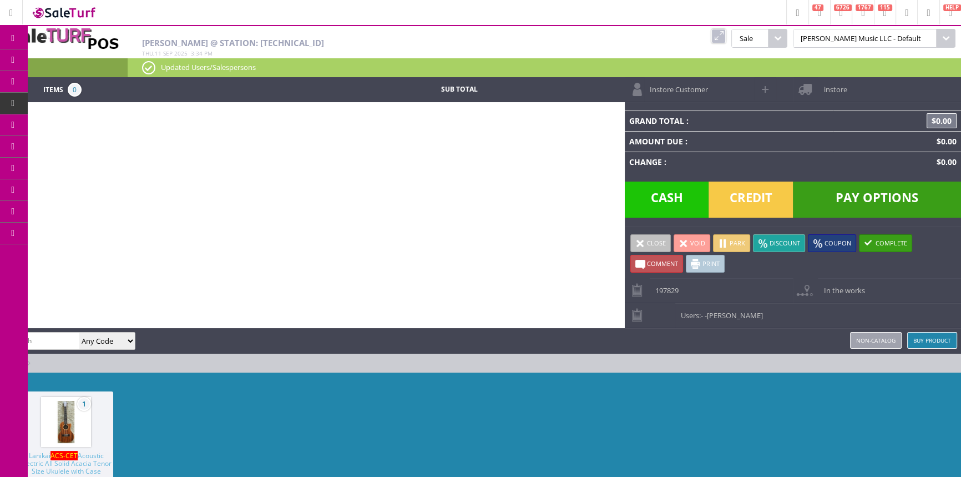
click at [65, 333] on input "search" at bounding box center [41, 340] width 75 height 16
paste input "ACS-CET-10124"
type input "ACS-CET-10124"
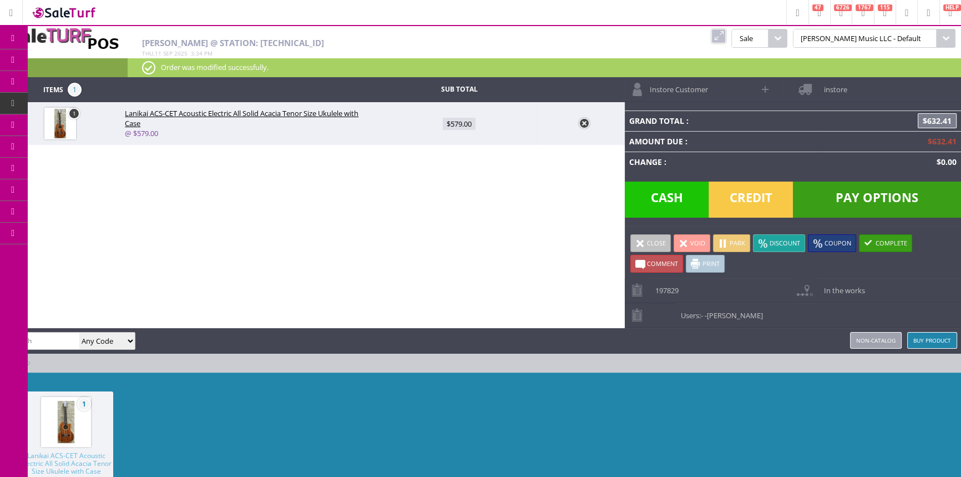
click at [747, 311] on span "-Amber Helgren" at bounding box center [734, 315] width 58 height 10
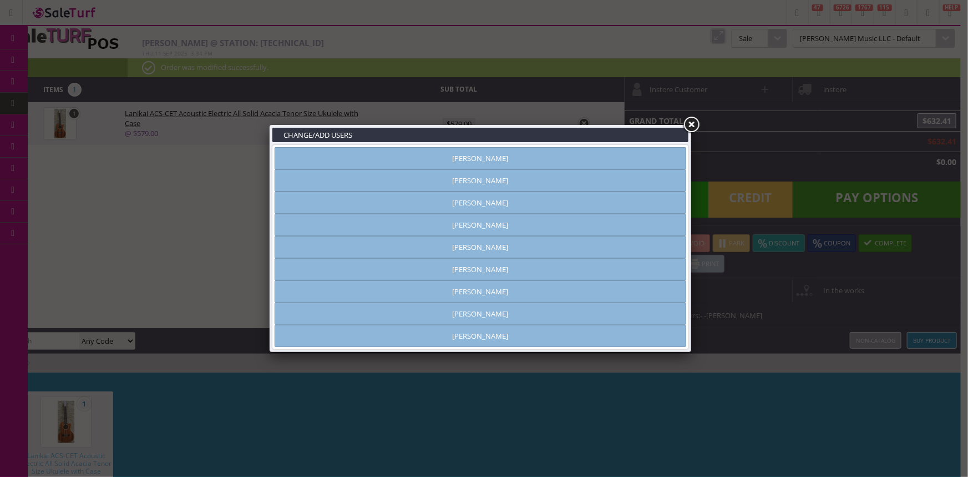
click at [477, 314] on link "[PERSON_NAME]" at bounding box center [481, 313] width 412 height 22
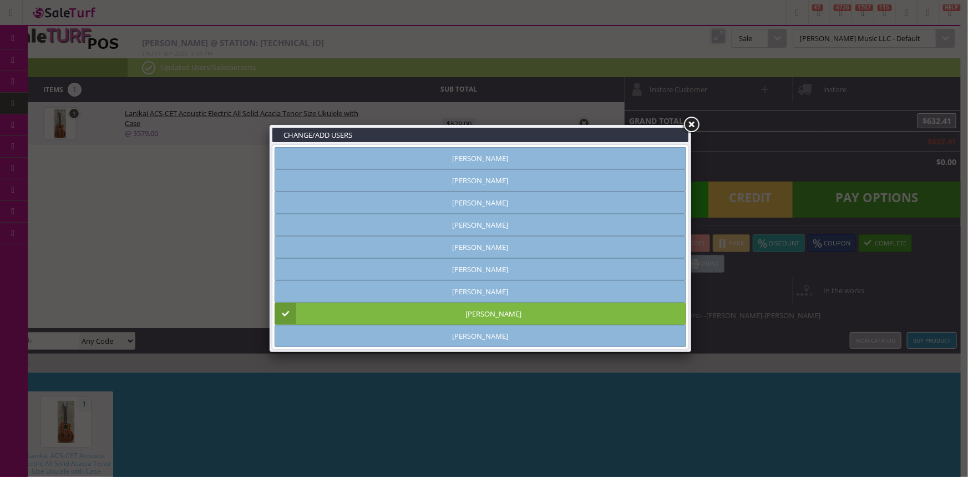
click at [692, 120] on link at bounding box center [692, 125] width 20 height 20
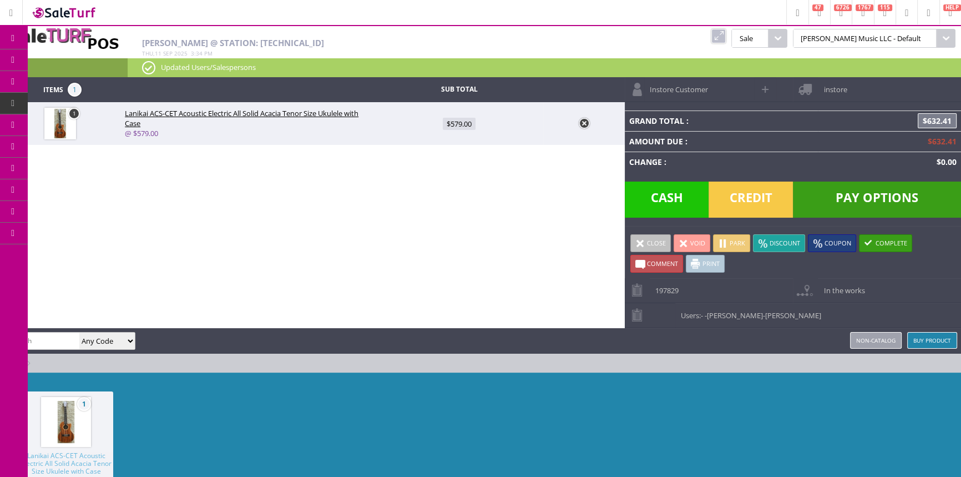
drag, startPoint x: 483, startPoint y: 206, endPoint x: 516, endPoint y: 204, distance: 32.8
click at [483, 206] on div "Items 1 Sub Total 1 Lanikai ACS-CET Acoustic Electric All Solid Acacia Tenor Si…" at bounding box center [480, 308] width 961 height 462
click at [462, 127] on span "$579.00" at bounding box center [459, 124] width 33 height 12
type input "579"
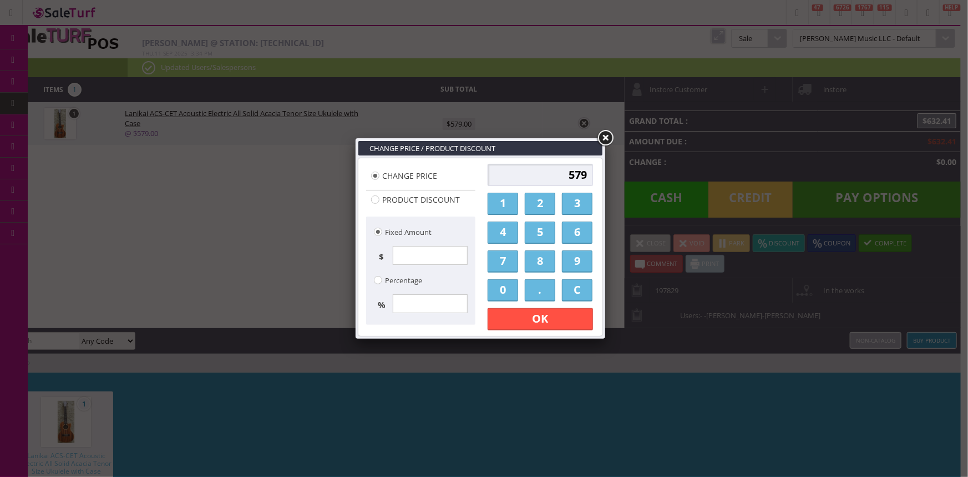
click at [527, 179] on input "579" at bounding box center [540, 175] width 105 height 22
click at [528, 179] on input "579" at bounding box center [540, 175] width 105 height 22
type input "419"
click at [538, 316] on link "OK" at bounding box center [540, 319] width 105 height 22
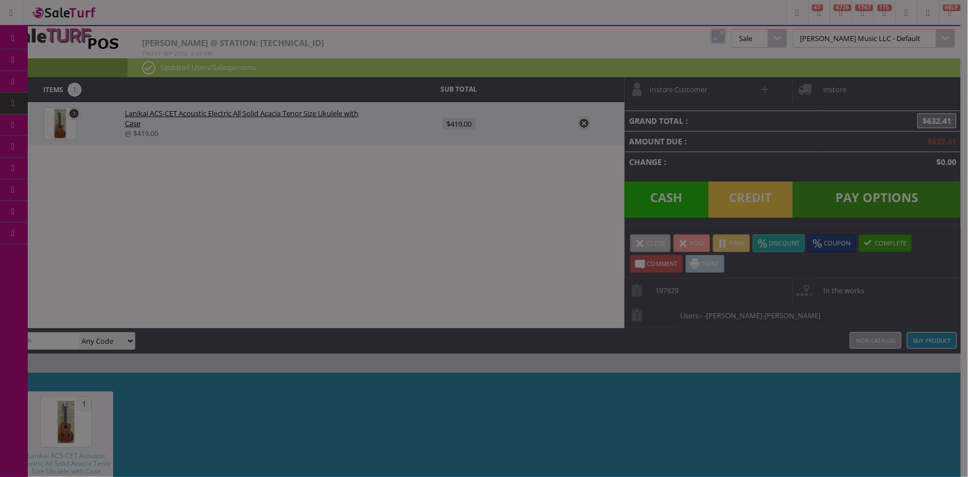
type input "457.65"
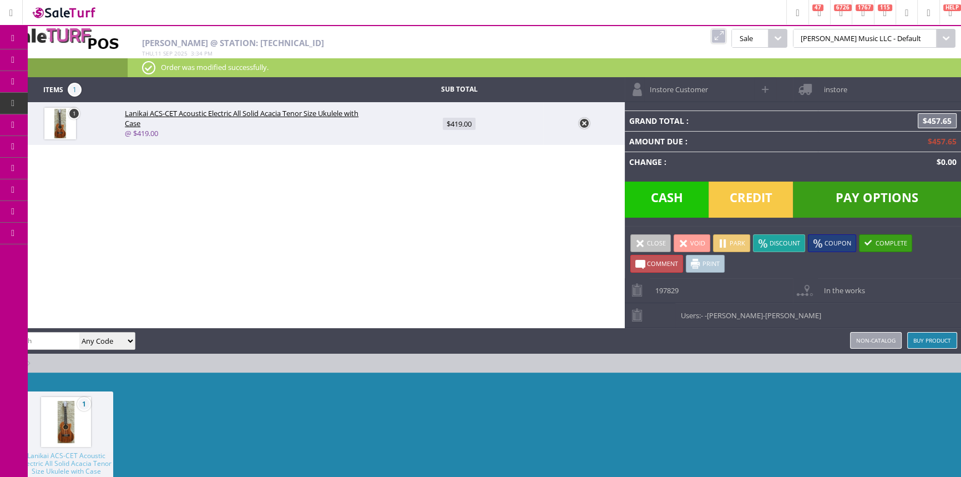
click at [527, 338] on div "amber helgren Any Code SKU UPC EAN Name Model Buy Product Non-catalog" at bounding box center [480, 341] width 961 height 26
click at [902, 192] on span "Pay Options" at bounding box center [877, 199] width 168 height 36
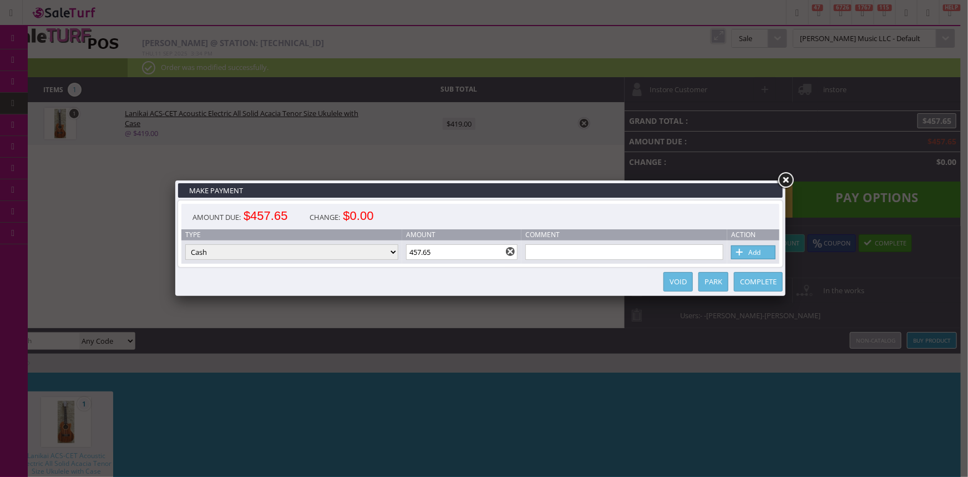
click at [433, 254] on input "457.65" at bounding box center [462, 252] width 112 height 16
click at [483, 209] on div "Amount Due: $457.65 Change: $0.00" at bounding box center [480, 217] width 598 height 26
click at [420, 249] on input "457.65" at bounding box center [462, 252] width 112 height 16
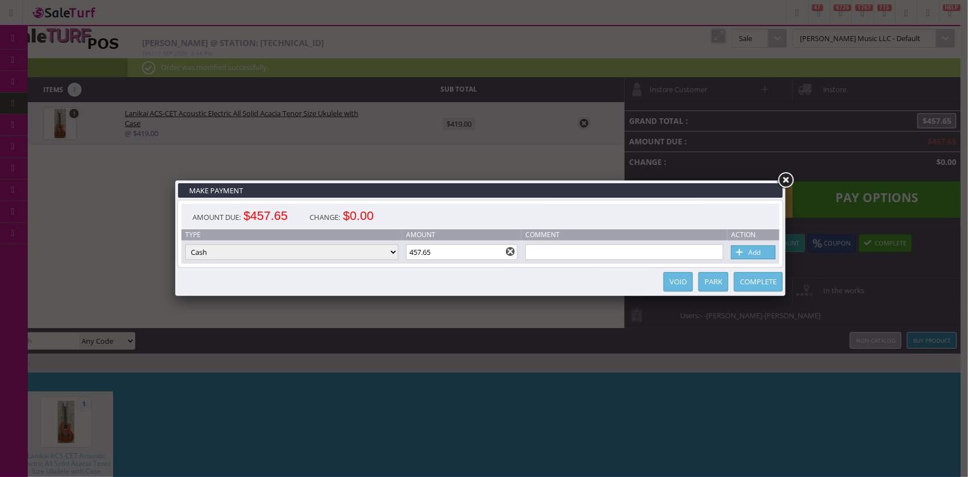
click at [420, 249] on input "457.65" at bounding box center [462, 252] width 112 height 16
click at [739, 253] on span at bounding box center [740, 252] width 11 height 12
type input "38.65"
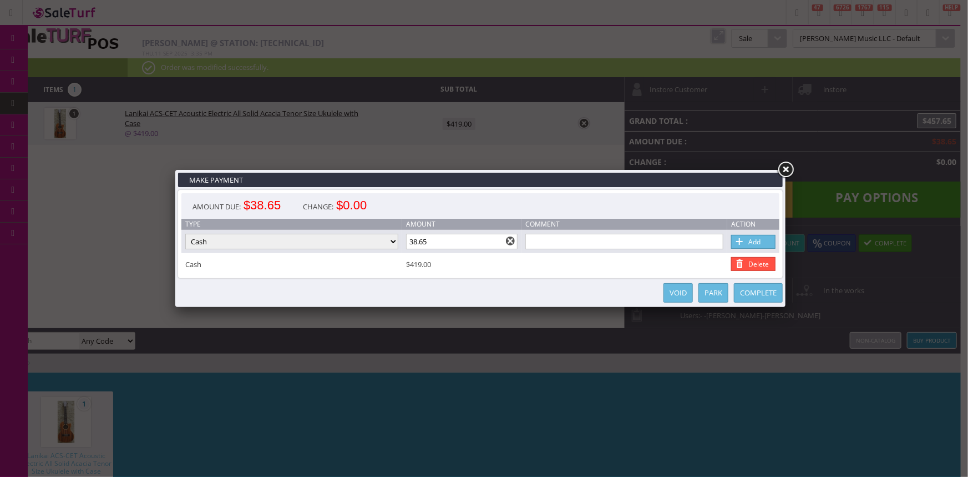
drag, startPoint x: 785, startPoint y: 174, endPoint x: 830, endPoint y: 96, distance: 90.0
click at [785, 173] on link at bounding box center [786, 170] width 20 height 20
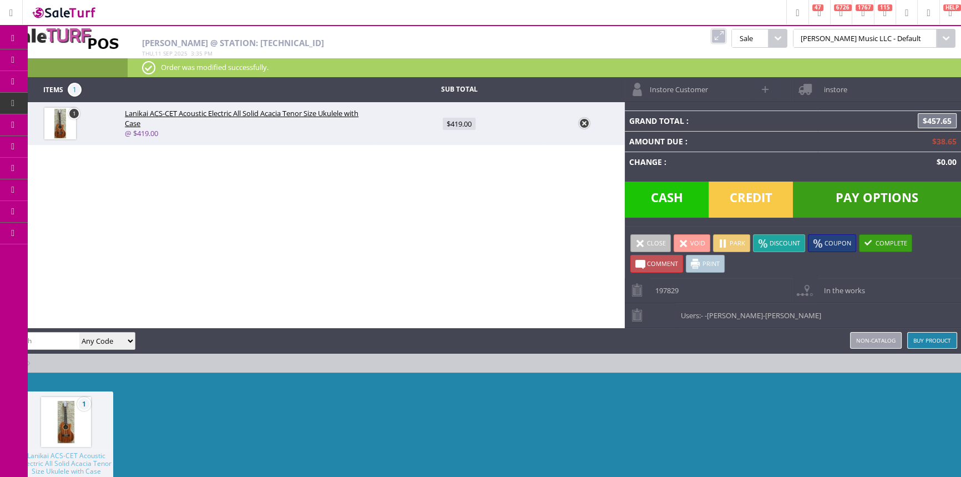
click at [835, 83] on span "instore" at bounding box center [832, 85] width 29 height 17
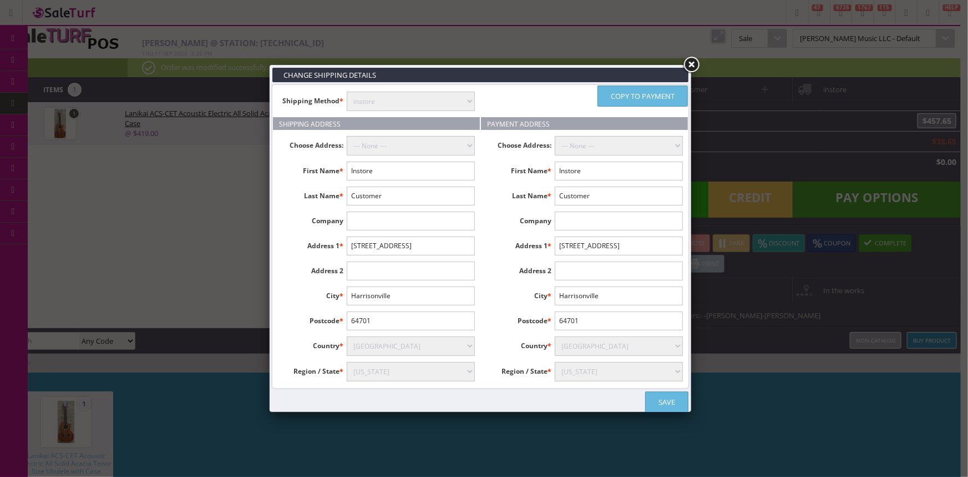
click at [385, 91] on ul "Shipping Method * instore Free Shipping (2-7days) ($0) Per Item Shipping ($1) t…" at bounding box center [376, 101] width 207 height 32
click at [385, 102] on select "instore Free Shipping (2-7days) ($0) Per Item Shipping ($1) text_description ($…" at bounding box center [411, 101] width 128 height 19
select select "free.free"
click at [347, 92] on select "instore Free Shipping (2-7days) ($0) Per Item Shipping ($1) text_description ($…" at bounding box center [411, 101] width 128 height 19
click at [383, 147] on select "--- None ---" at bounding box center [411, 145] width 128 height 19
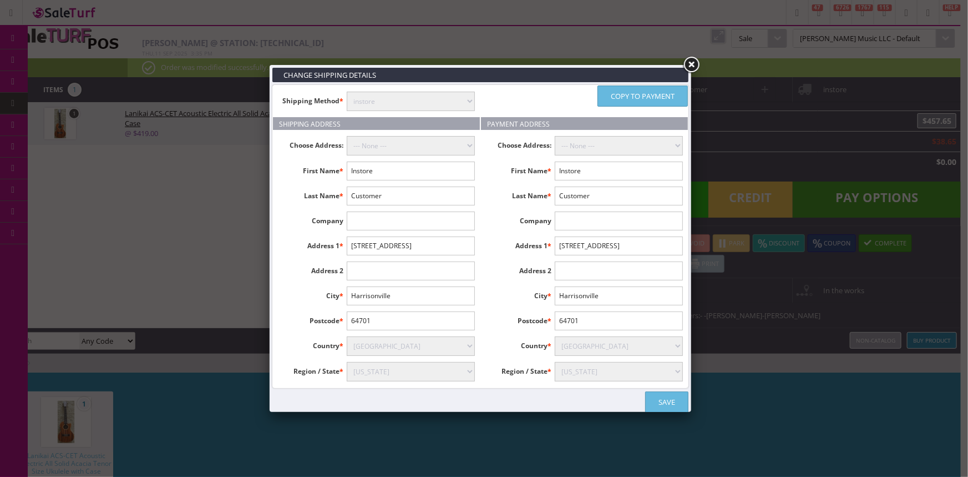
click at [347, 136] on select "--- None ---" at bounding box center [411, 145] width 128 height 19
click at [400, 372] on select "Alabama Alaska American Samoa Arizona Arkansas Armed Forces Africa Armed Forces…" at bounding box center [411, 371] width 128 height 19
select select "3613"
click at [347, 362] on select "Alabama Alaska American Samoa Arizona Arkansas Armed Forces Africa Armed Forces…" at bounding box center [411, 371] width 128 height 19
click at [581, 375] on select "Alabama Alaska American Samoa Arizona Arkansas Armed Forces Africa Armed Forces…" at bounding box center [619, 371] width 128 height 19
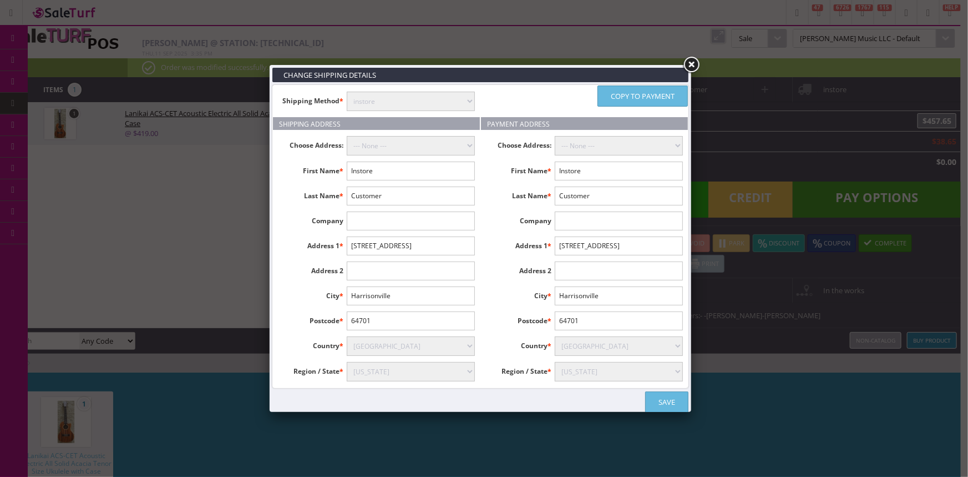
select select "3613"
click at [555, 362] on select "Alabama Alaska American Samoa Arizona Arkansas Armed Forces Africa Armed Forces…" at bounding box center [619, 371] width 128 height 19
click at [668, 404] on link "Save" at bounding box center [666, 401] width 43 height 21
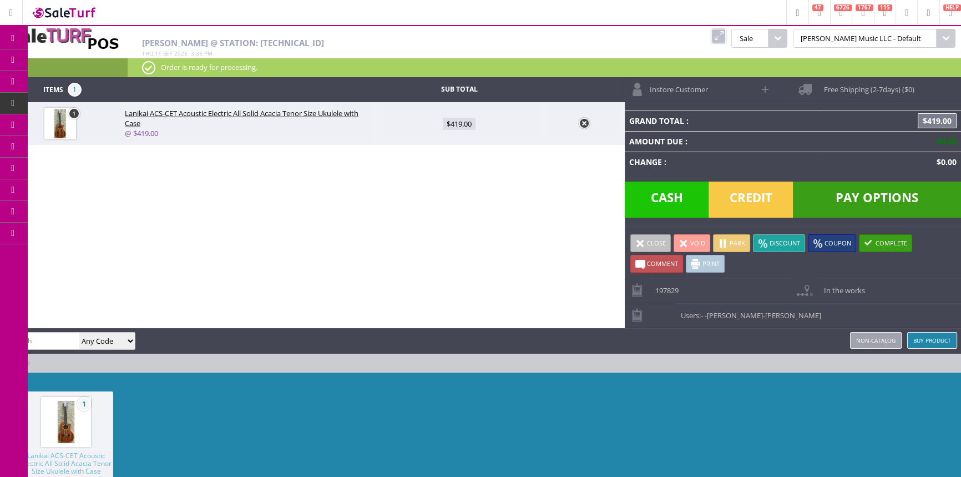
click at [792, 400] on div "1 Lanikai ACS-CET Acoustic Electric All Solid Acacia Tenor Size Ukulele with Ca…" at bounding box center [480, 455] width 961 height 166
click at [884, 242] on link "Complete" at bounding box center [885, 243] width 53 height 18
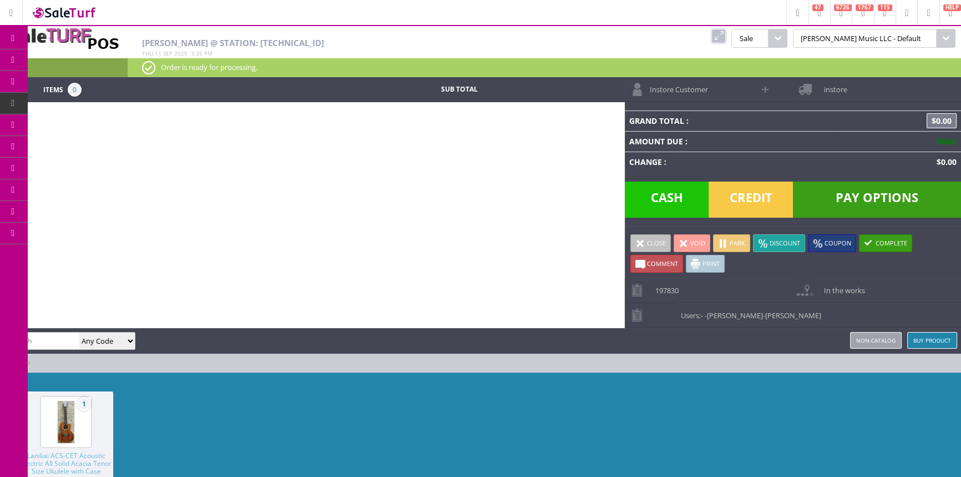
click at [0, 280] on nav "Amber Helgren Administrator Dashboard Item Data Products Bundles Bookings Downl…" at bounding box center [14, 256] width 28 height 513
click at [334, 163] on div "Items 0 Sub Total Instore Customer instore Grand Total : $0.00 Amount Due : $0.…" at bounding box center [480, 308] width 961 height 462
click at [470, 138] on div "Items 0 Sub Total Instore Customer instore Grand Total : $0.00 Amount Due : $0.…" at bounding box center [480, 308] width 961 height 462
drag, startPoint x: 53, startPoint y: 60, endPoint x: 70, endPoint y: 49, distance: 20.5
click at [53, 60] on link "Products" at bounding box center [86, 60] width 117 height 22
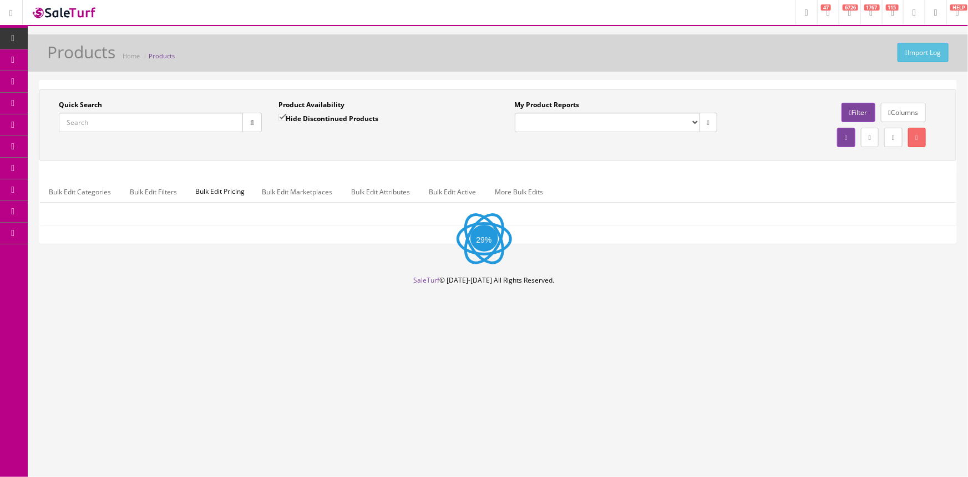
click at [170, 121] on input "Quick Search" at bounding box center [151, 122] width 184 height 19
type input "C"
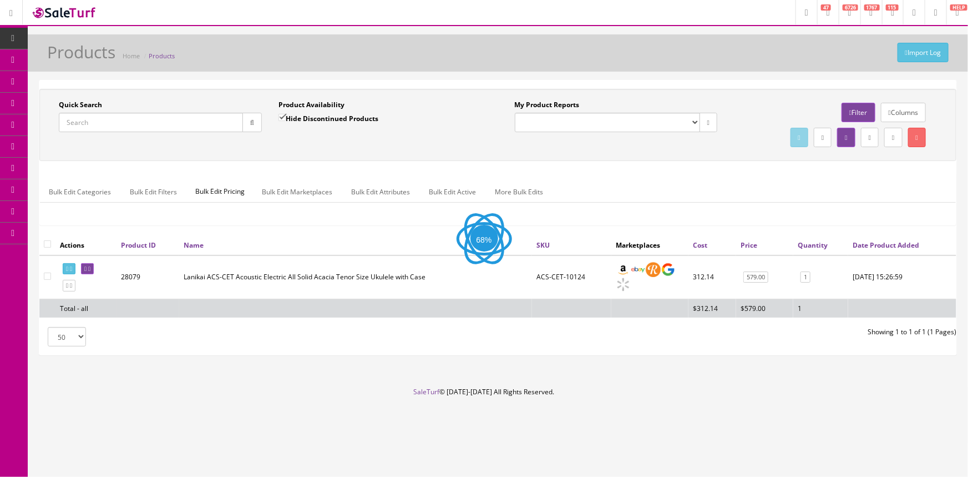
type input "C"
type input "ACS-CET"
click at [562, 271] on td "ACS-CET-10124" at bounding box center [571, 277] width 79 height 44
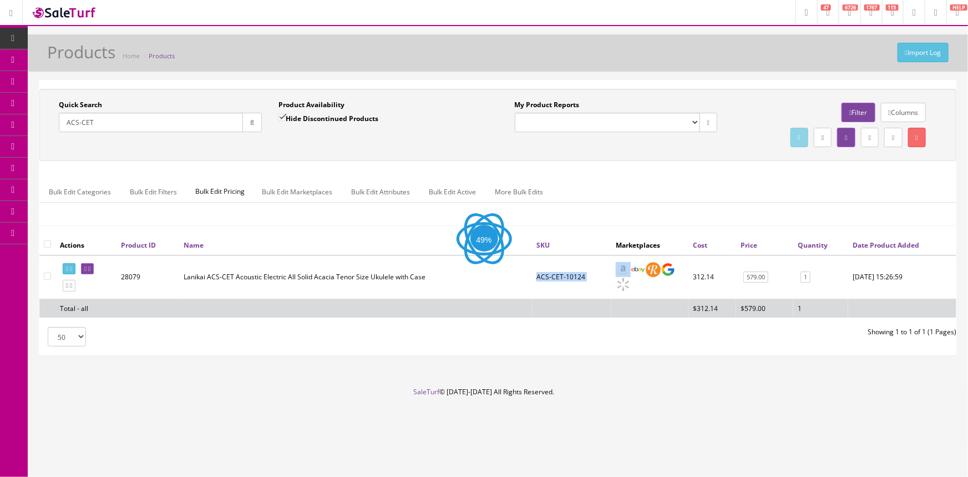
click at [562, 271] on td "ACS-CET-10124" at bounding box center [571, 277] width 79 height 44
copy td "ACS-CET-10124"
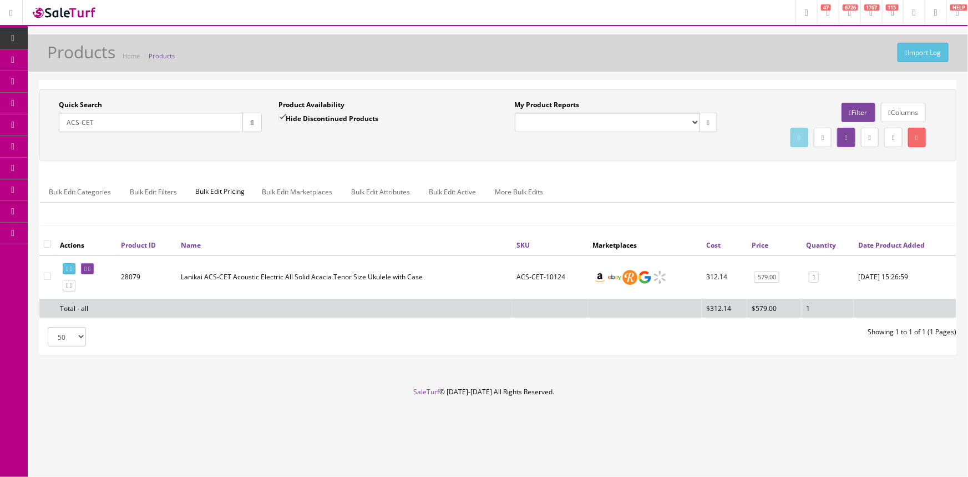
click at [543, 277] on td "ACS-CET-10124" at bounding box center [550, 277] width 76 height 44
copy td "ACS-CET-10124"
click at [809, 278] on link "1" at bounding box center [814, 277] width 10 height 12
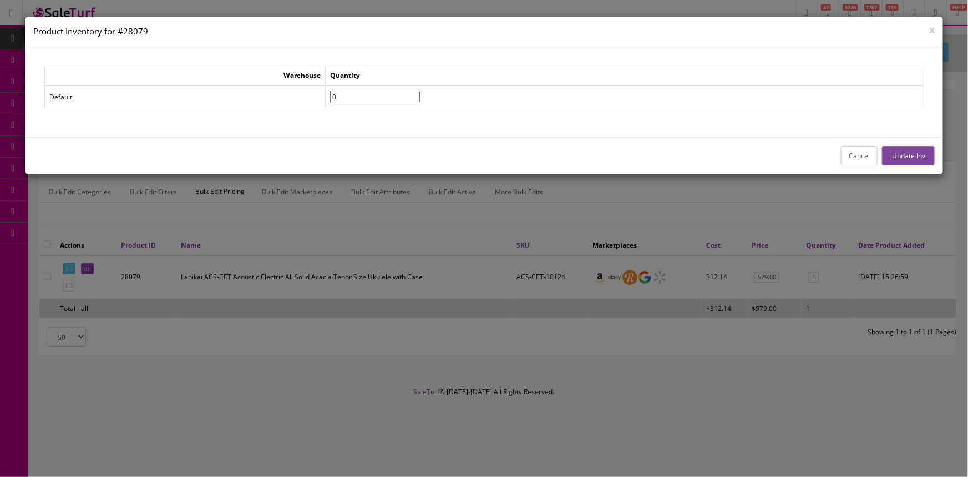
type input"] "0"
click at [420, 99] on input"] "0" at bounding box center [375, 96] width 90 height 13
click at [910, 157] on button "Update Inv." at bounding box center [908, 155] width 53 height 19
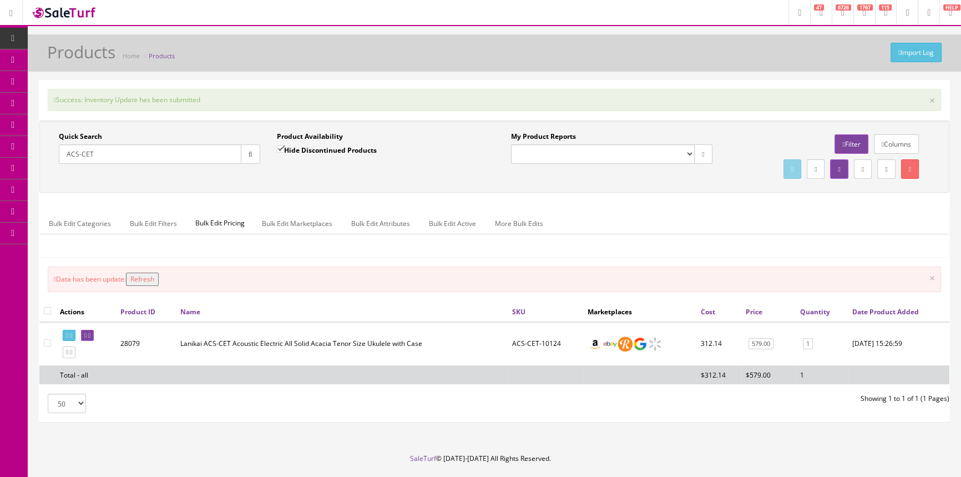
click at [642, 220] on ul "Bulk Edit Categories Bulk Edit Filters Bulk Edit Pricing Bulk Edit Marketplaces…" at bounding box center [494, 224] width 909 height 22
click at [215, 160] on input "ACS-CET" at bounding box center [150, 153] width 183 height 19
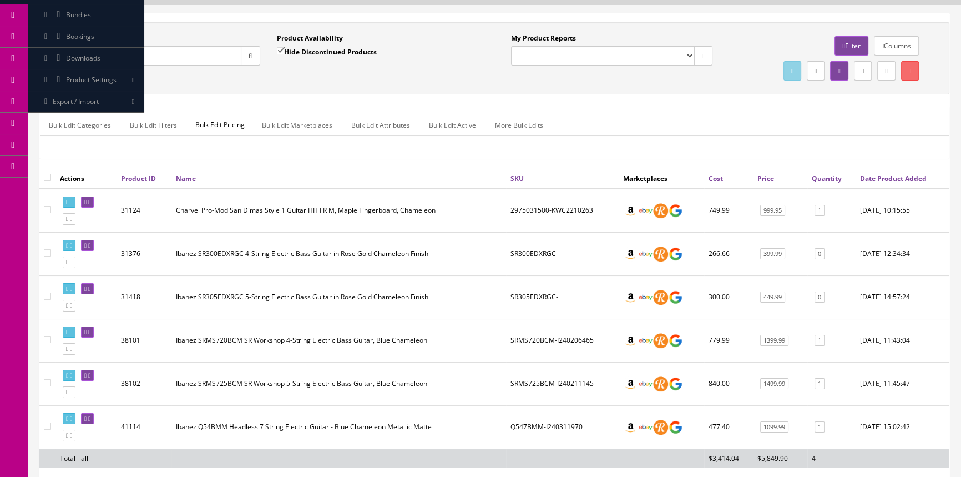
scroll to position [100, 0]
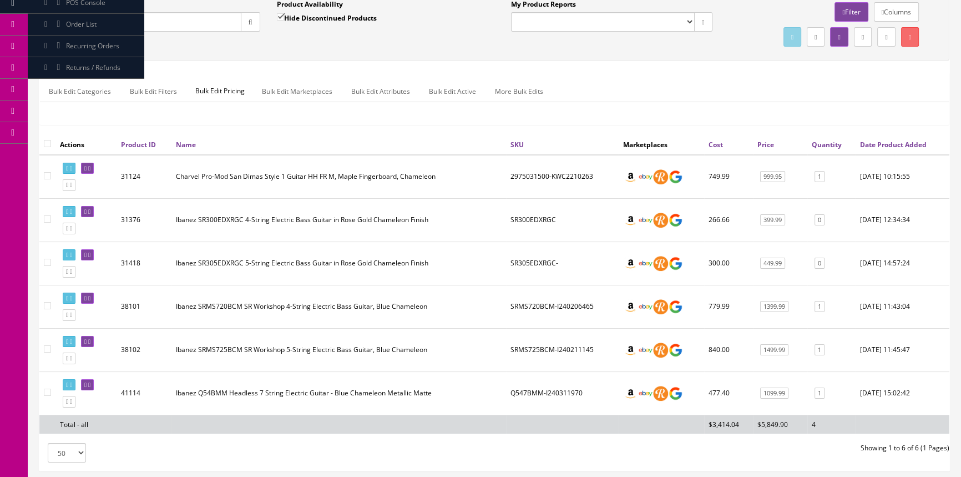
type input "Chameleon"
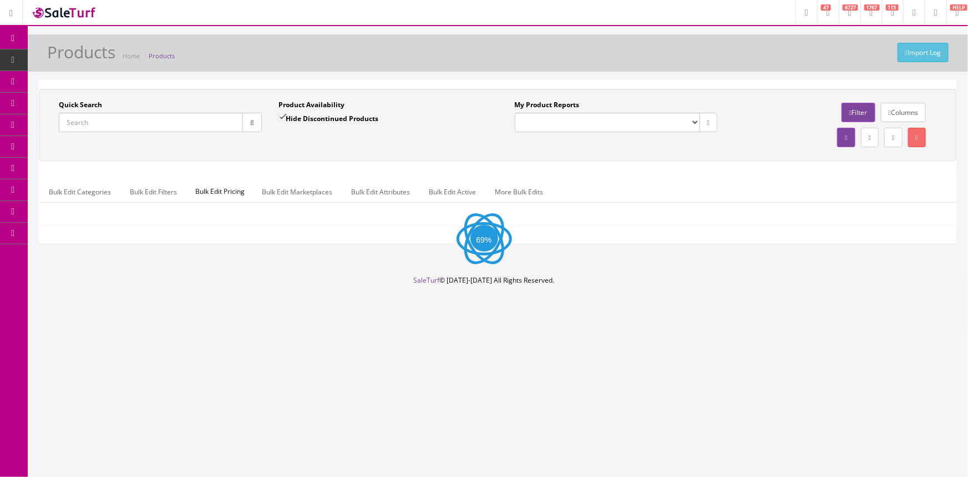
click at [44, 119] on link "Order List" at bounding box center [86, 125] width 117 height 22
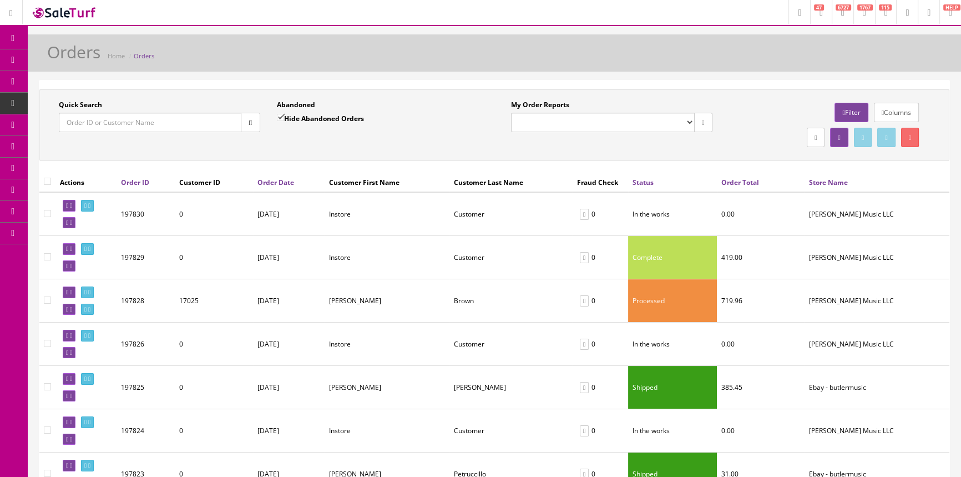
click at [48, 256] on input"] "checkbox" at bounding box center [47, 256] width 7 height 7
checkbox input"] "true"
click at [94, 253] on link at bounding box center [87, 249] width 13 height 12
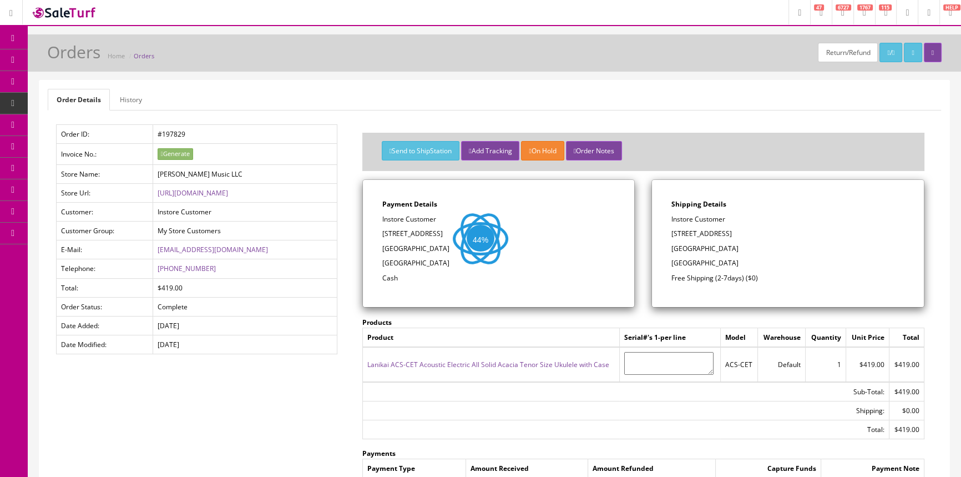
click at [136, 107] on link "History" at bounding box center [131, 100] width 40 height 22
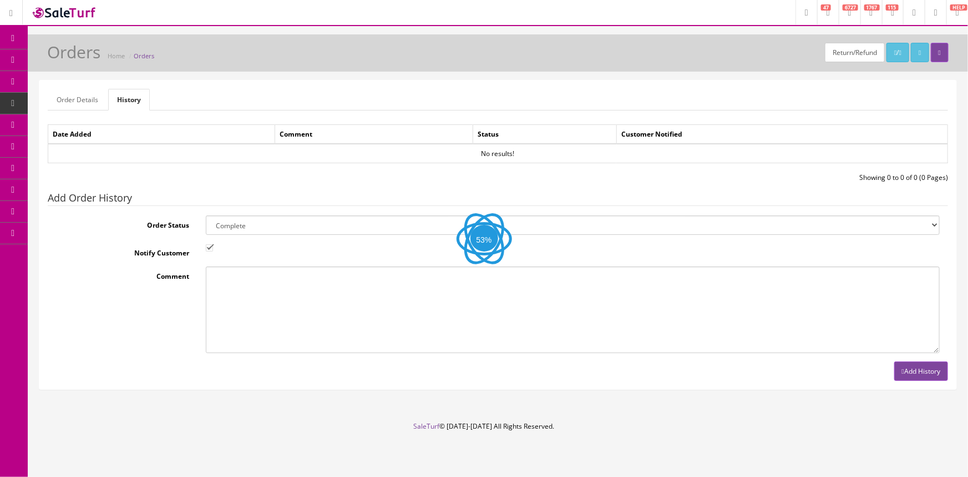
click at [271, 226] on select "Amazon Cart Awaiting Product Canceled Canceled Reversal Cart Chargeback Complet…" at bounding box center [573, 224] width 734 height 19
select select "16"
click at [271, 226] on select "Amazon Cart Awaiting Product Canceled Canceled Reversal Cart Chargeback Complet…" at bounding box center [573, 224] width 734 height 19
click at [211, 246] on input "Notify Customer" at bounding box center [209, 247] width 7 height 7
checkbox input "false"
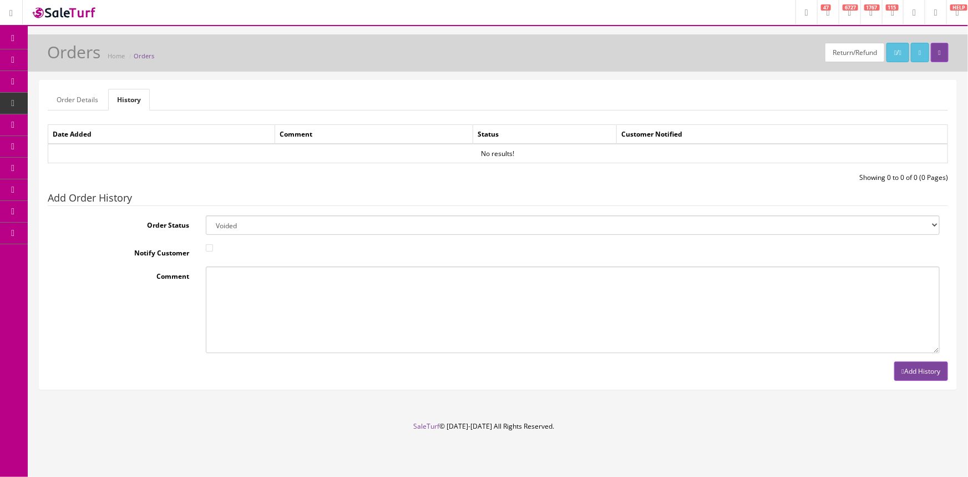
click at [896, 370] on button "Add History" at bounding box center [922, 370] width 54 height 19
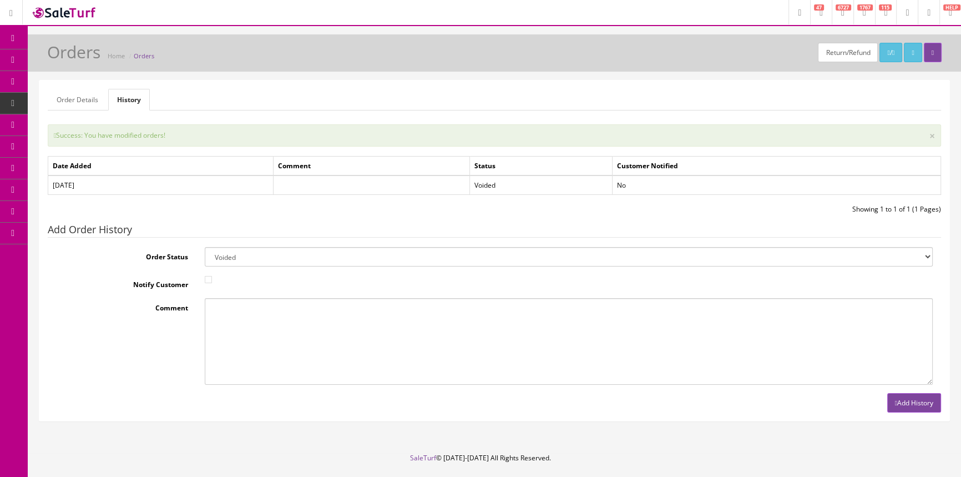
click at [82, 103] on span "POS Console" at bounding box center [85, 102] width 39 height 9
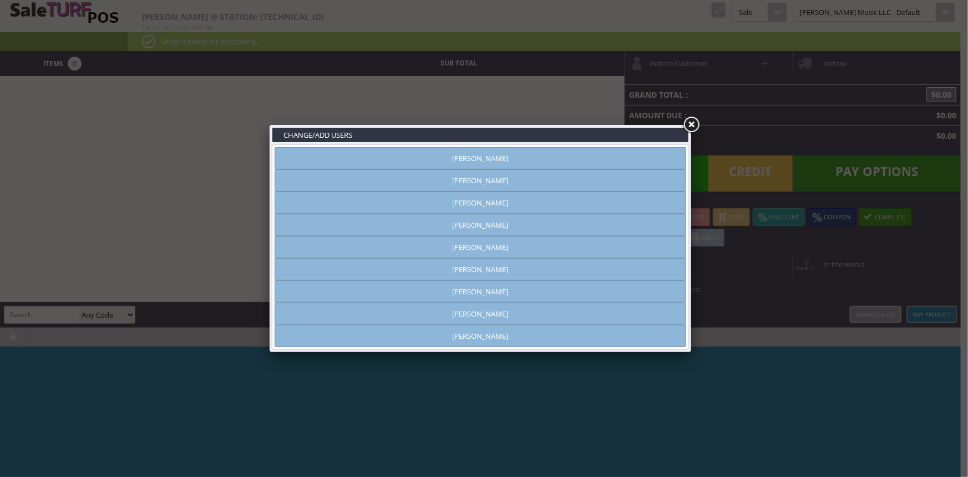
type input "[PERSON_NAME]"
click at [688, 123] on link at bounding box center [692, 125] width 20 height 20
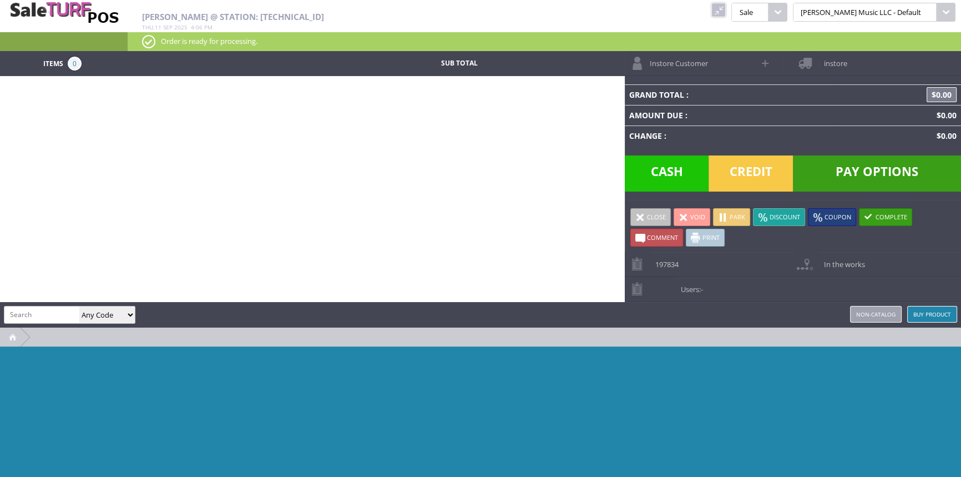
click at [726, 9] on link at bounding box center [718, 10] width 14 height 14
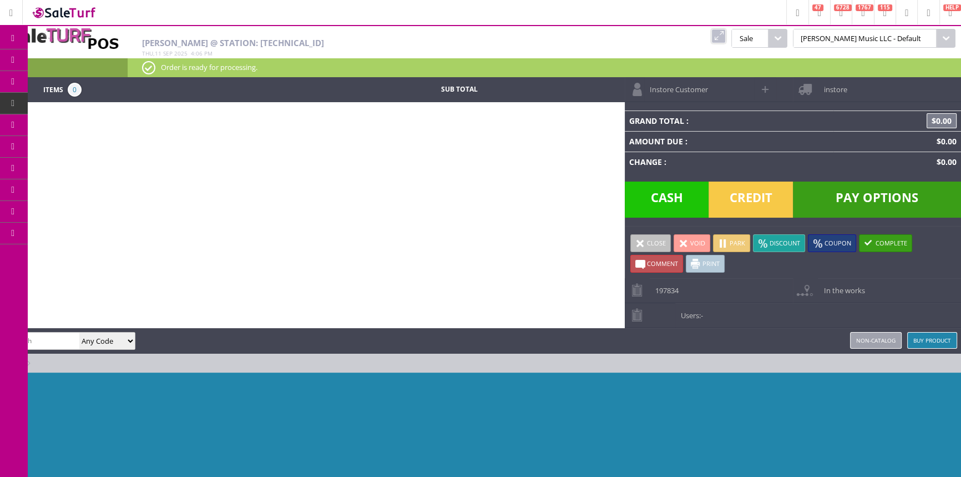
click at [109, 119] on link "Order List" at bounding box center [86, 126] width 117 height 22
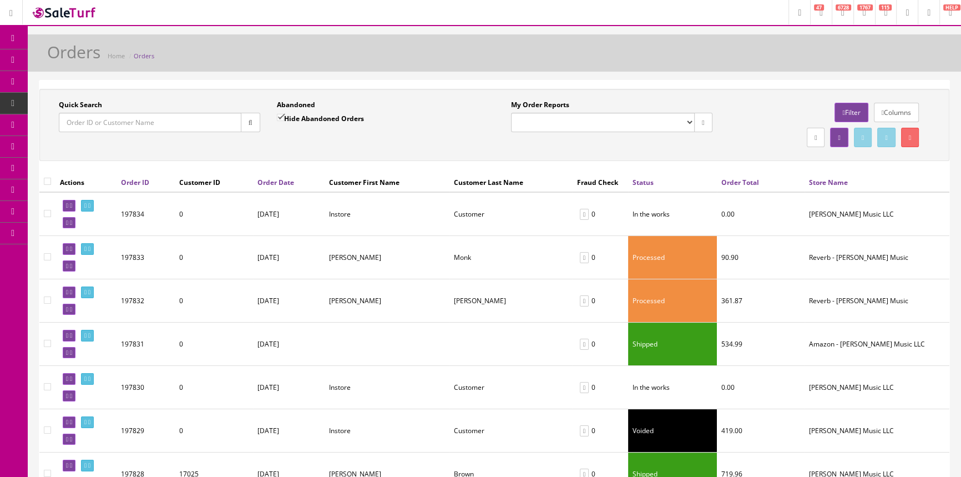
click at [142, 127] on input "Quick Search" at bounding box center [150, 122] width 183 height 19
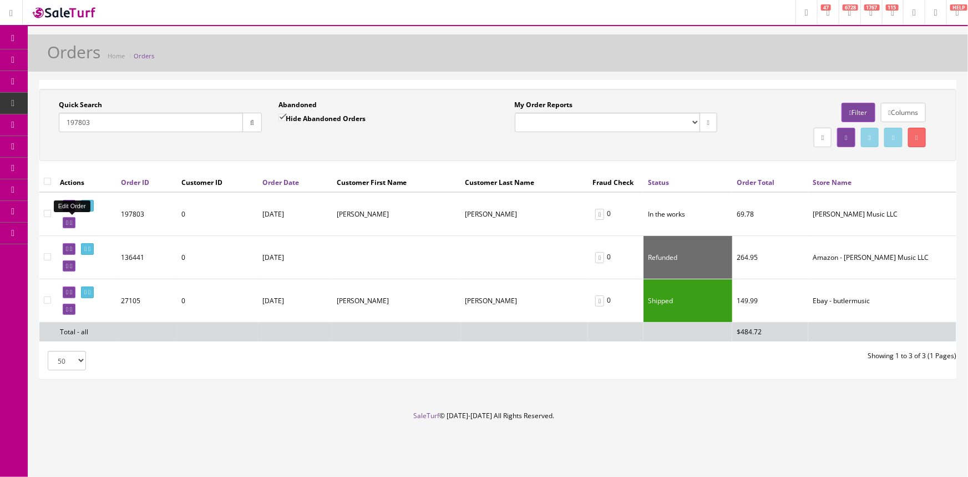
type input "197803"
click at [67, 222] on icon at bounding box center [67, 223] width 2 height 6
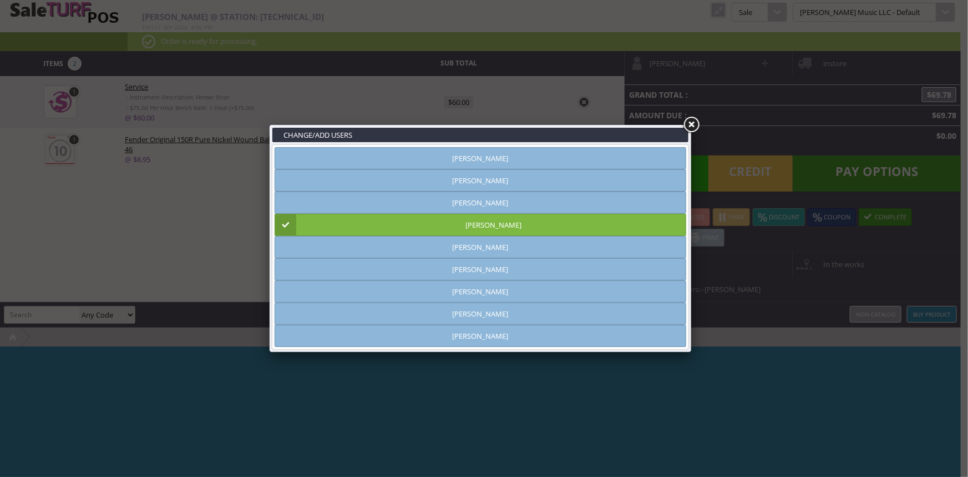
type input "[PERSON_NAME]"
click at [689, 123] on link at bounding box center [692, 125] width 20 height 20
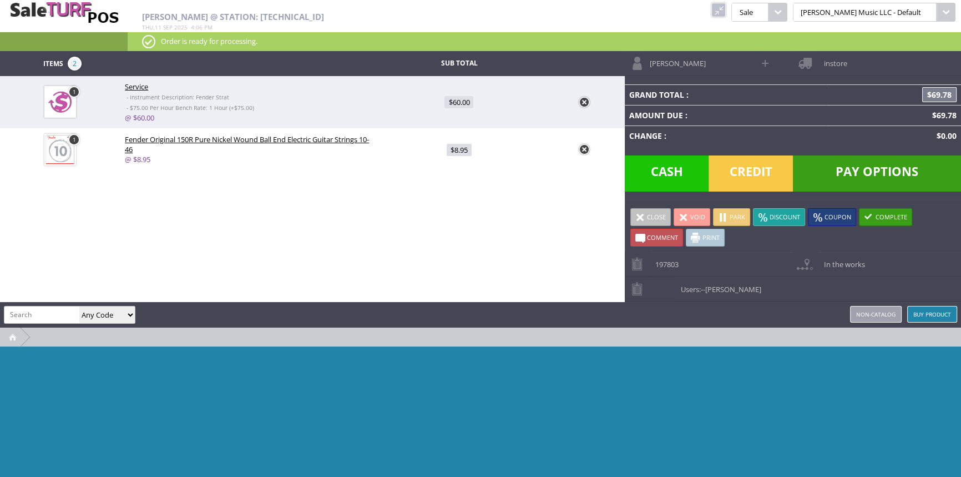
click at [855, 176] on span "Pay Options" at bounding box center [877, 173] width 168 height 36
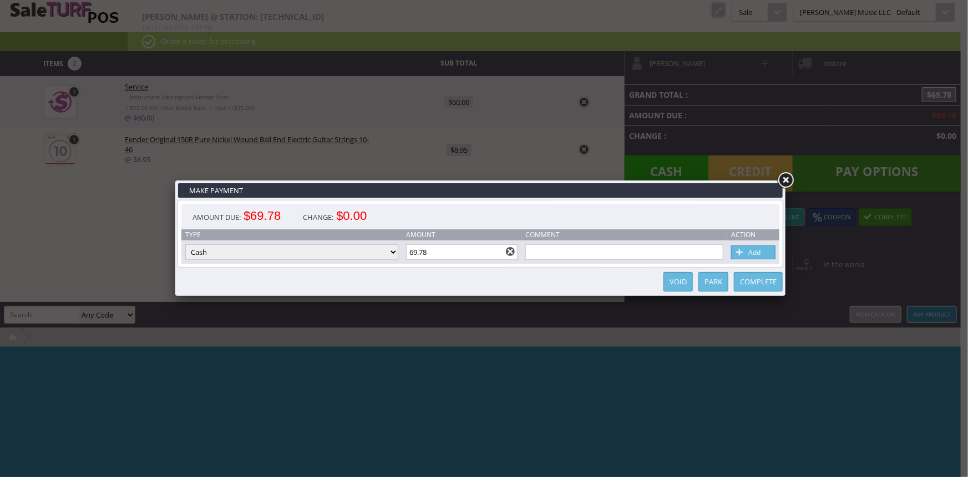
click at [390, 251] on select "Cash Credit Card Cheque or Money Order" at bounding box center [291, 252] width 213 height 16
select select "cheque"
click at [185, 245] on select "Cash Credit Card Cheque or Money Order" at bounding box center [291, 252] width 213 height 16
click at [755, 250] on link "Add" at bounding box center [753, 252] width 44 height 14
type input "69.78"
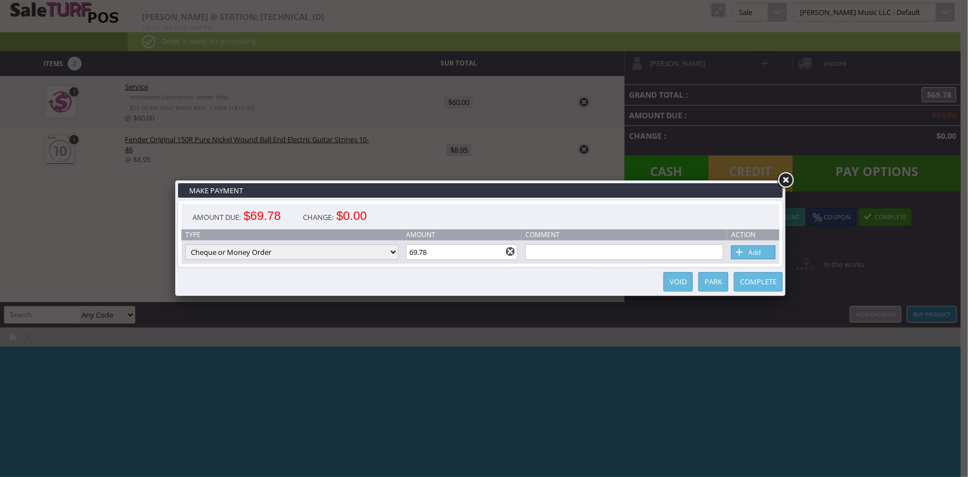
select select "cash"
type input "0"
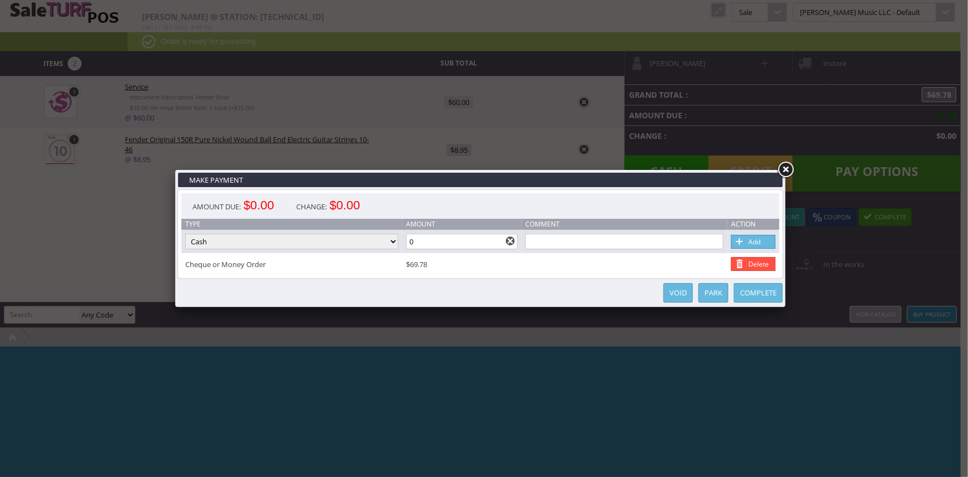
click at [760, 294] on link "Complete" at bounding box center [758, 292] width 49 height 19
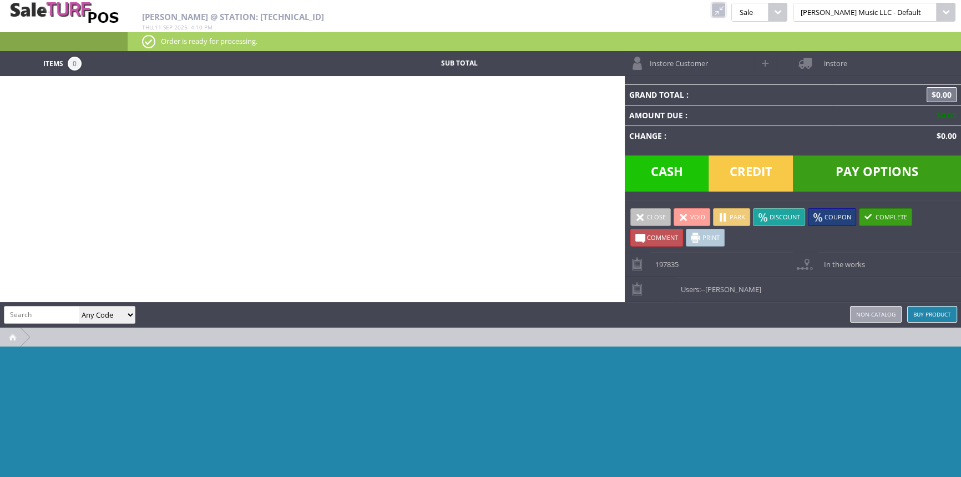
click at [726, 12] on link at bounding box center [718, 10] width 14 height 14
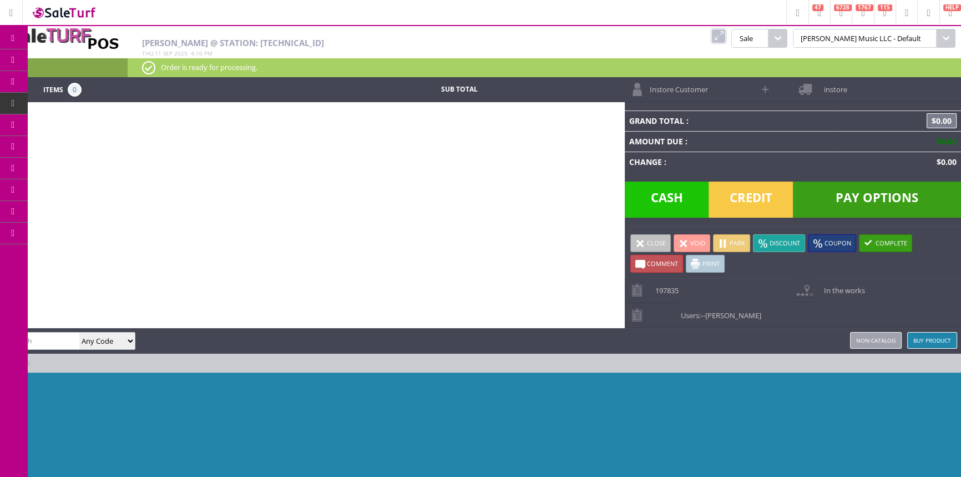
click at [86, 97] on link "POS Console" at bounding box center [86, 104] width 117 height 22
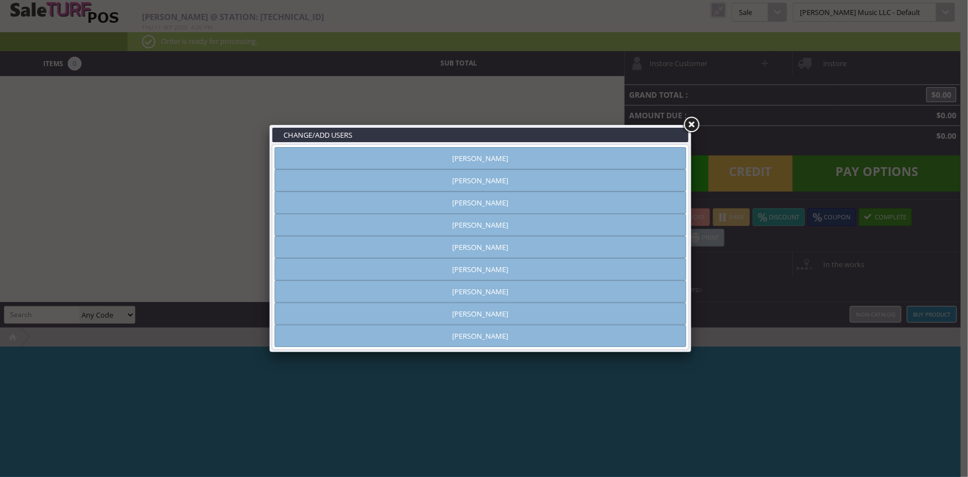
type input "[PERSON_NAME]"
click at [696, 127] on link at bounding box center [692, 125] width 20 height 20
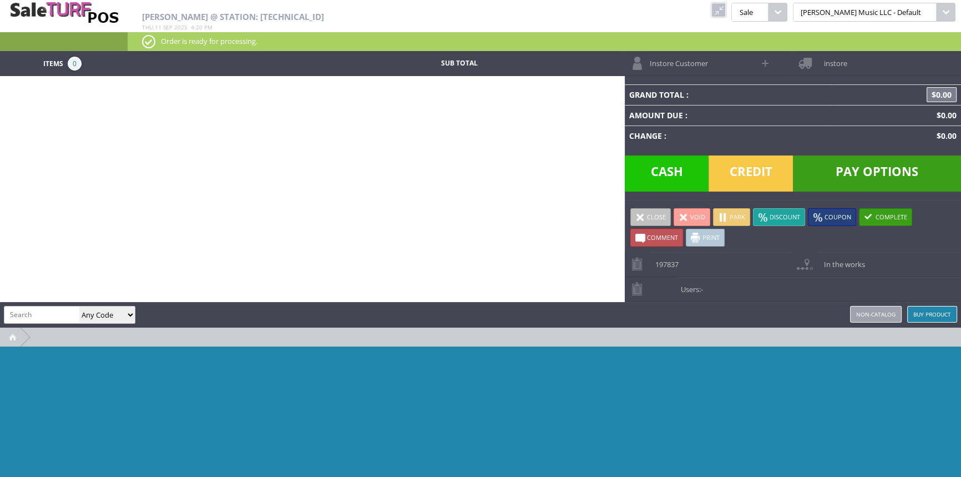
click at [726, 11] on link at bounding box center [718, 10] width 14 height 14
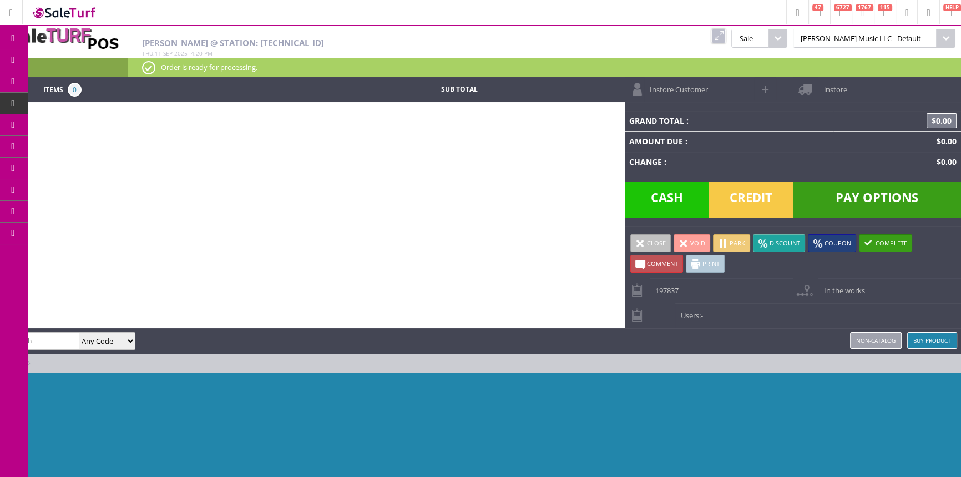
click at [79, 56] on span "Products" at bounding box center [81, 60] width 30 height 10
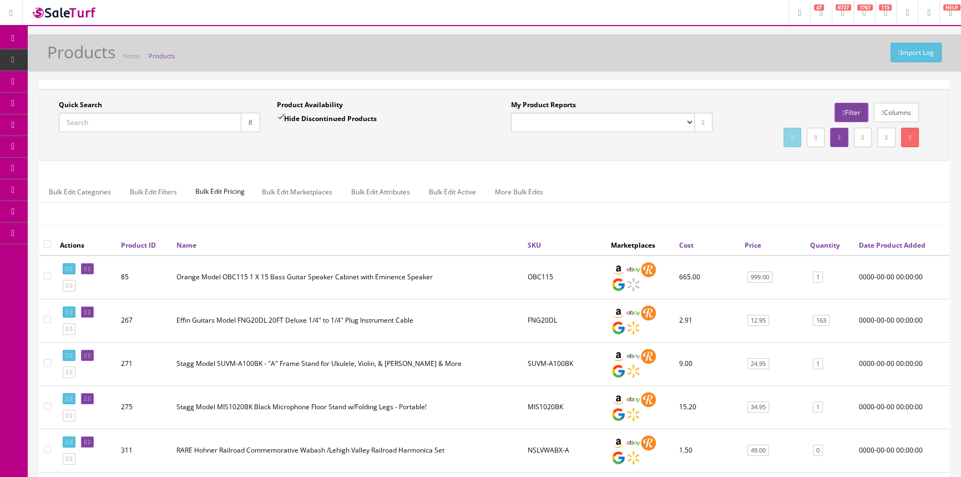
click at [109, 125] on input "Quick Search" at bounding box center [150, 122] width 183 height 19
paste input "2916343576-CYJ24000676"
type input "2916343576-CYJ24000676"
click at [255, 115] on button "button" at bounding box center [250, 122] width 19 height 19
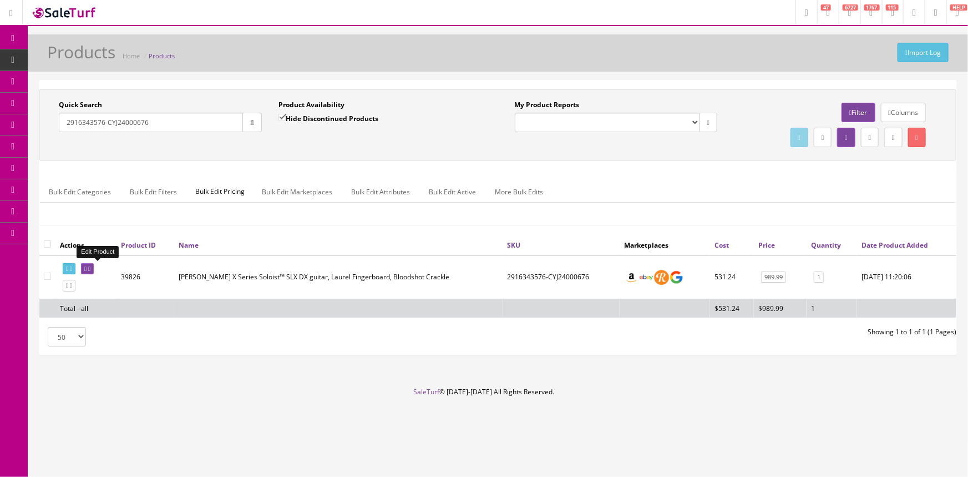
click at [87, 269] on icon at bounding box center [85, 269] width 2 height 6
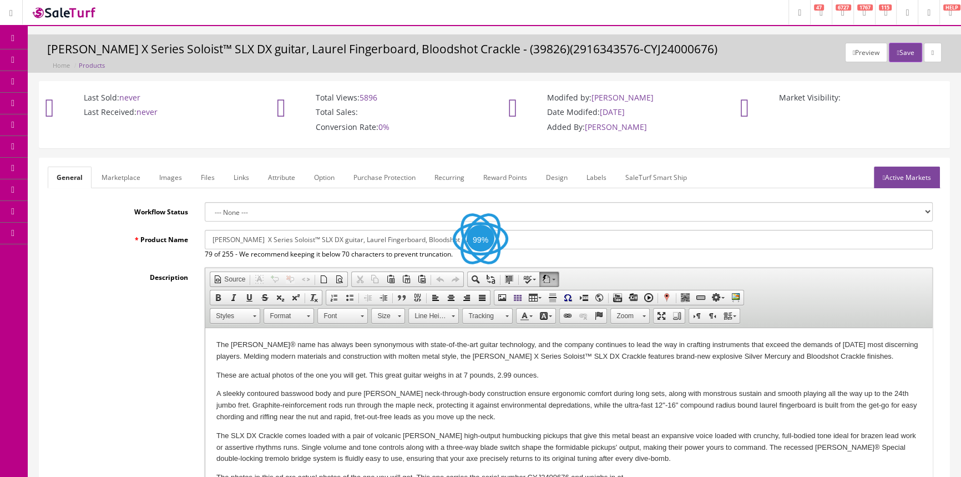
click at [593, 176] on link "Labels" at bounding box center [597, 177] width 38 height 22
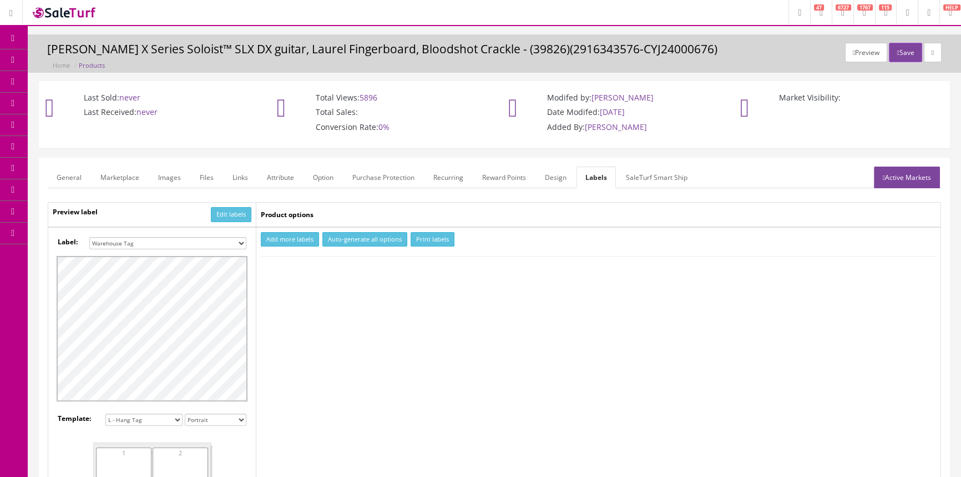
click at [240, 243] on select "Small Label 2 x 1 Label Shoe label 100 barcodes Dymo Label 2 X 1 Sticker Labels…" at bounding box center [167, 243] width 157 height 12
select select "16"
click at [89, 237] on select "Small Label 2 x 1 Label Shoe label 100 barcodes Dymo Label 2 X 1 Sticker Labels…" at bounding box center [167, 243] width 157 height 12
click at [304, 238] on button "Add more labels" at bounding box center [290, 239] width 58 height 15
drag, startPoint x: 306, startPoint y: 269, endPoint x: 379, endPoint y: 241, distance: 77.8
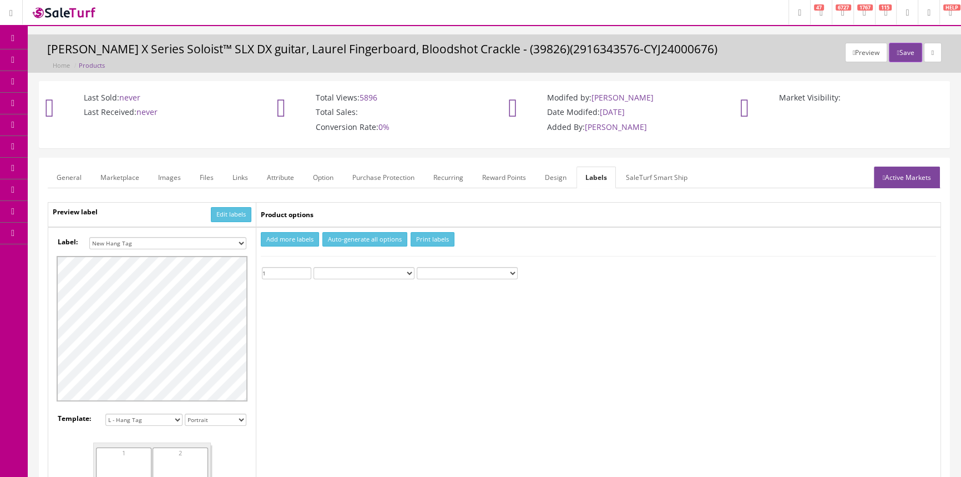
type input "1"
click at [307, 268] on input "1" at bounding box center [286, 273] width 49 height 12
click at [433, 237] on button "Print labels" at bounding box center [433, 239] width 44 height 15
click at [79, 183] on link "General" at bounding box center [69, 177] width 43 height 22
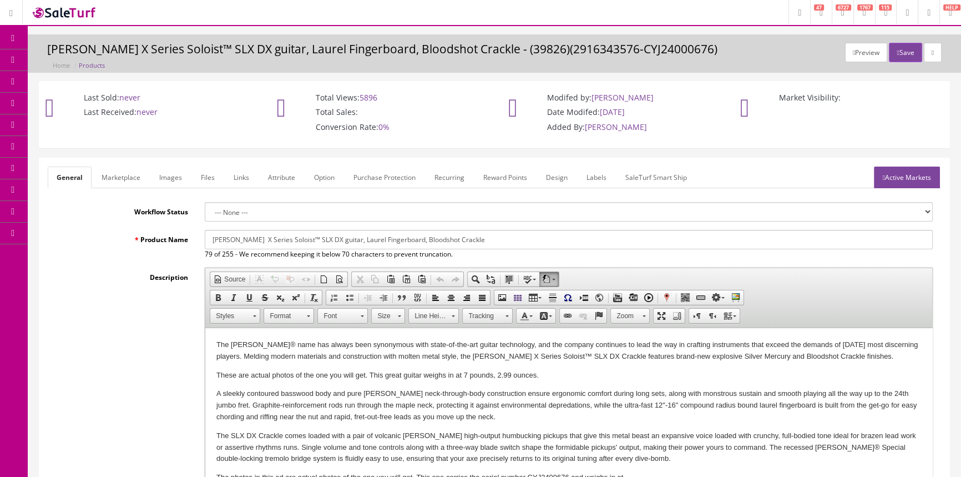
click at [72, 62] on span "Products" at bounding box center [79, 59] width 27 height 9
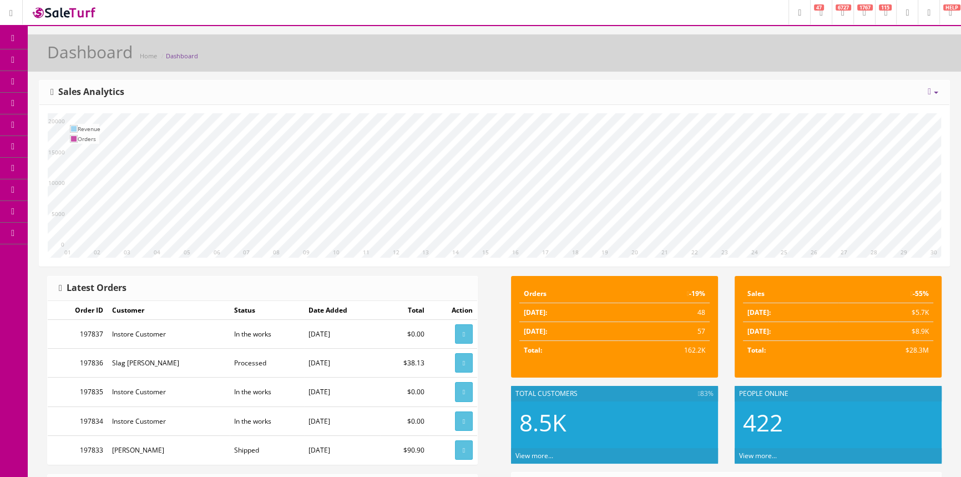
click at [63, 55] on icon at bounding box center [59, 59] width 12 height 9
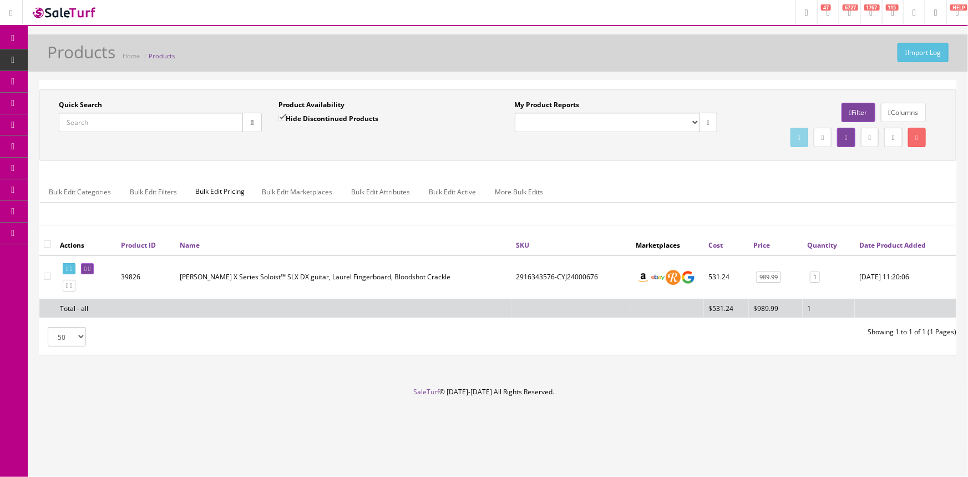
click at [145, 128] on input "Quick Search" at bounding box center [151, 122] width 184 height 19
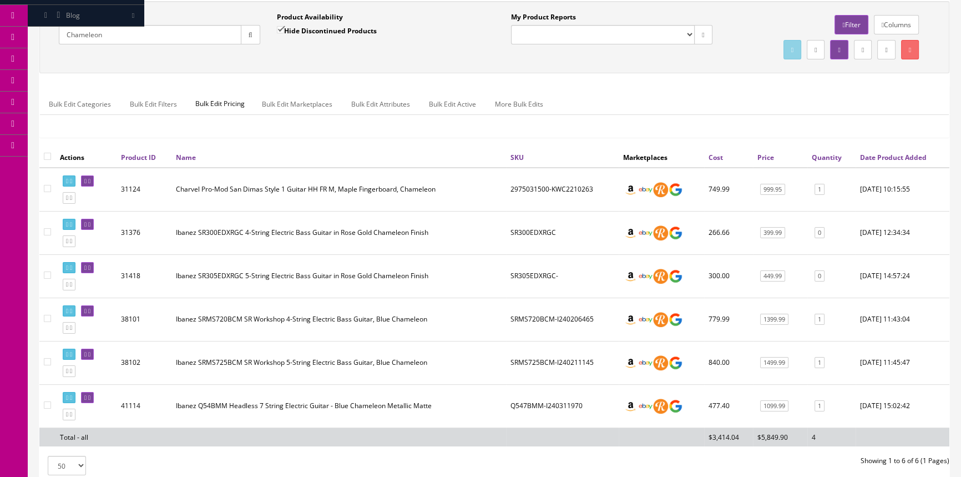
scroll to position [78, 0]
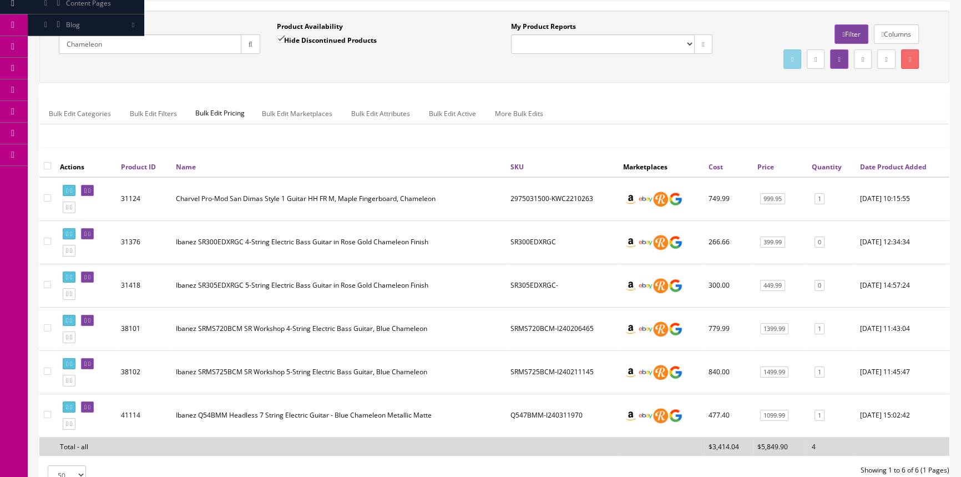
type input "Chameleon"
click at [561, 196] on td "2975031500-KWC2210263" at bounding box center [562, 199] width 113 height 44
copy td "2975031500-KWC2210263"
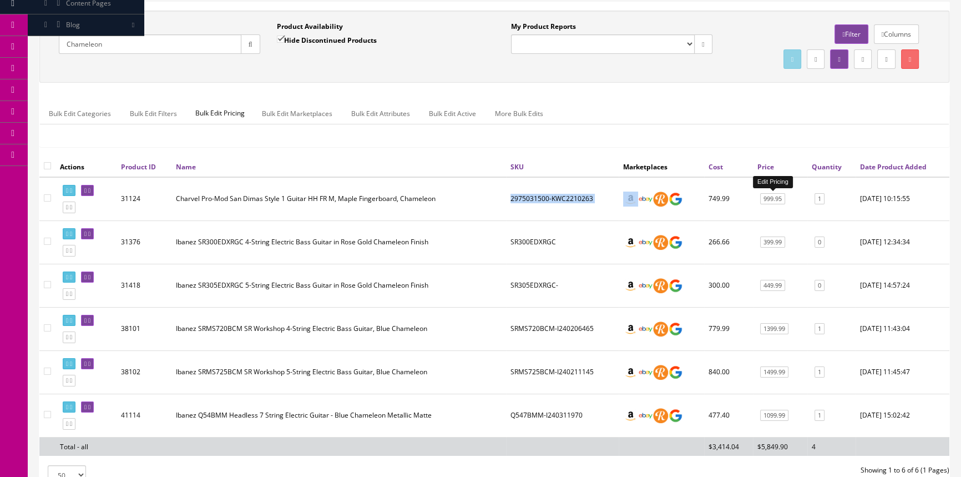
click at [772, 201] on link "999.95" at bounding box center [772, 199] width 25 height 12
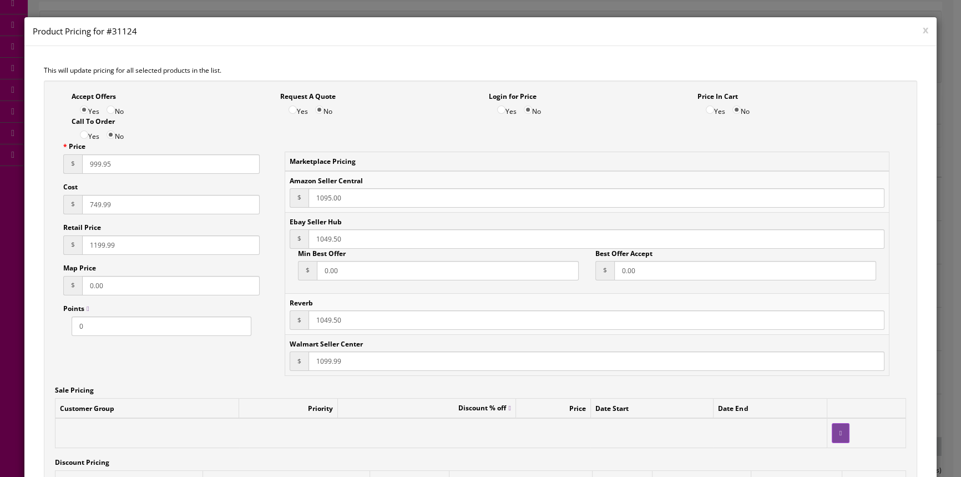
click at [926, 29] on div "x Product Pricing for #31124" at bounding box center [480, 31] width 912 height 29
click at [923, 28] on button "x" at bounding box center [926, 29] width 6 height 10
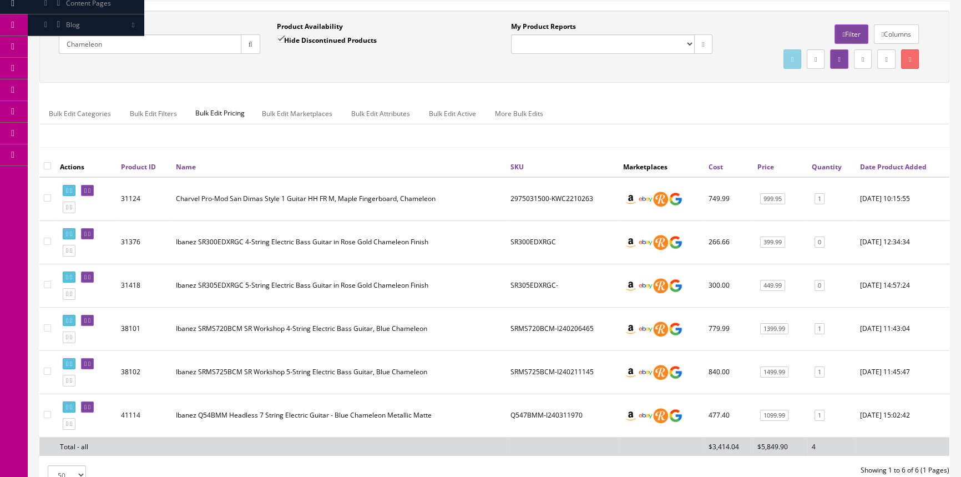
click at [438, 216] on td "Charvel Pro-Mod San Dimas Style 1 Guitar HH FR M, Maple Fingerboard, Chameleon" at bounding box center [338, 199] width 335 height 44
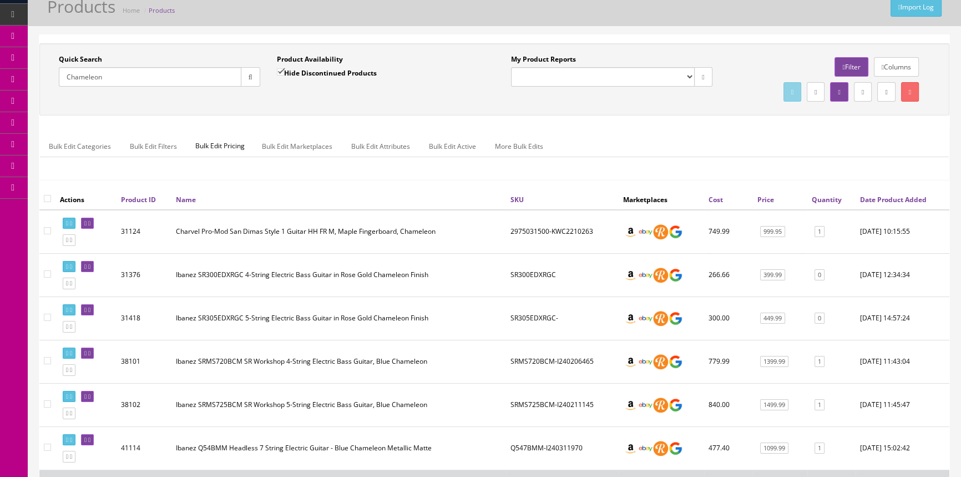
scroll to position [28, 0]
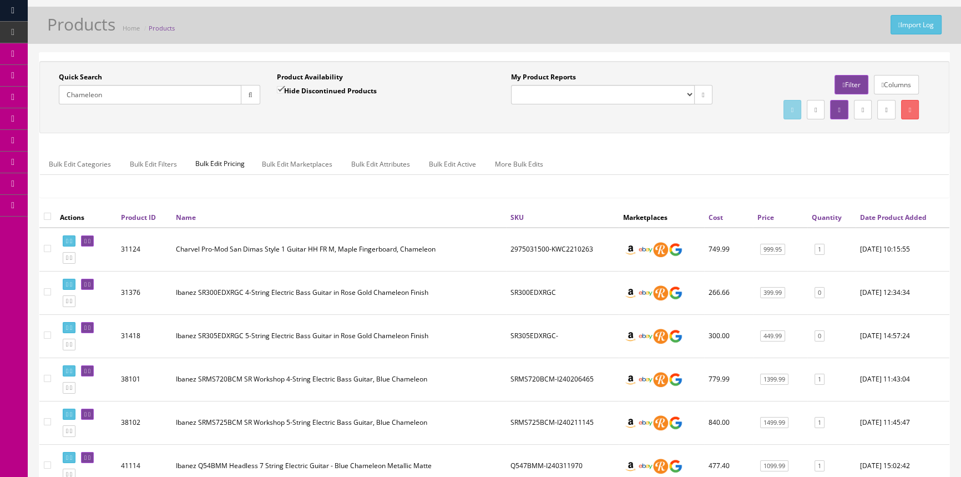
click at [810, 240] on td "1" at bounding box center [831, 250] width 48 height 44
click at [777, 241] on td "999.95" at bounding box center [780, 250] width 54 height 44
click at [773, 248] on link "999.95" at bounding box center [772, 250] width 25 height 12
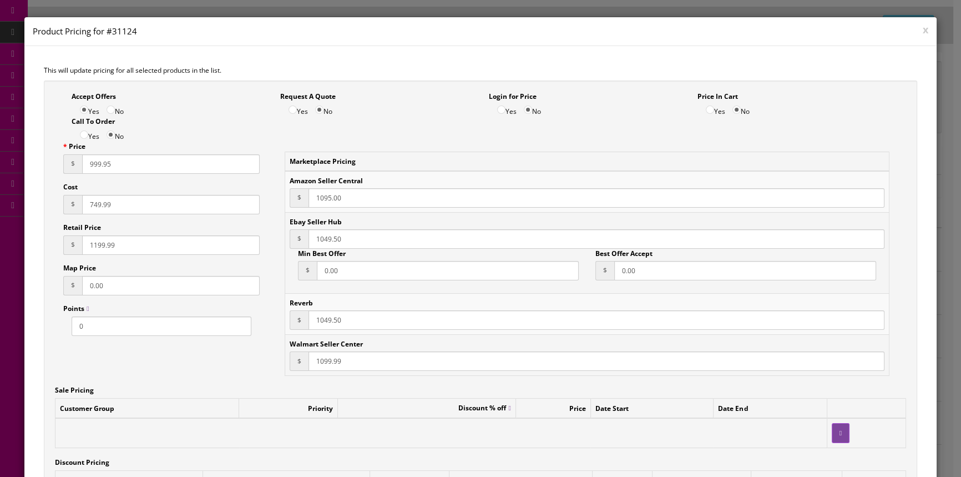
click at [921, 32] on div "x Product Pricing for #31124" at bounding box center [480, 31] width 912 height 29
click at [923, 30] on button "x" at bounding box center [926, 29] width 6 height 10
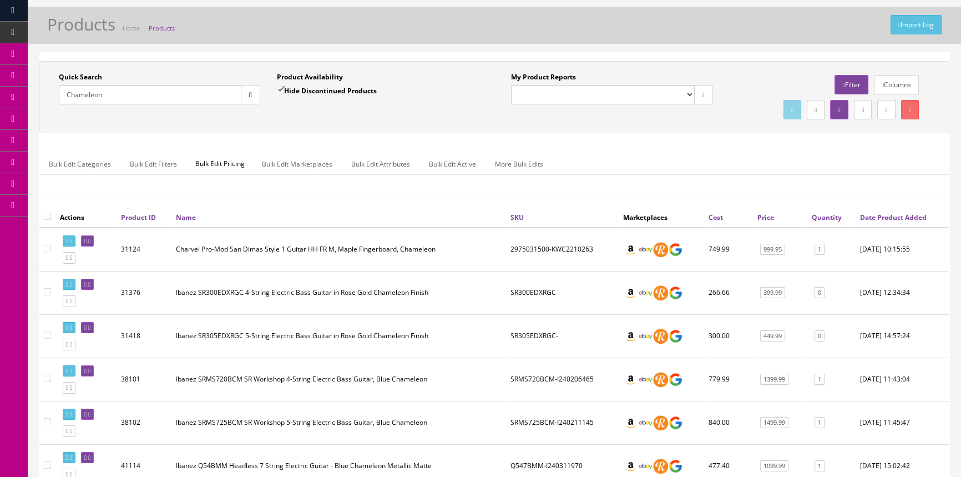
click at [539, 241] on td "2975031500-KWC2210263" at bounding box center [562, 250] width 113 height 44
click at [538, 244] on td "2975031500-KWC2210263" at bounding box center [562, 250] width 113 height 44
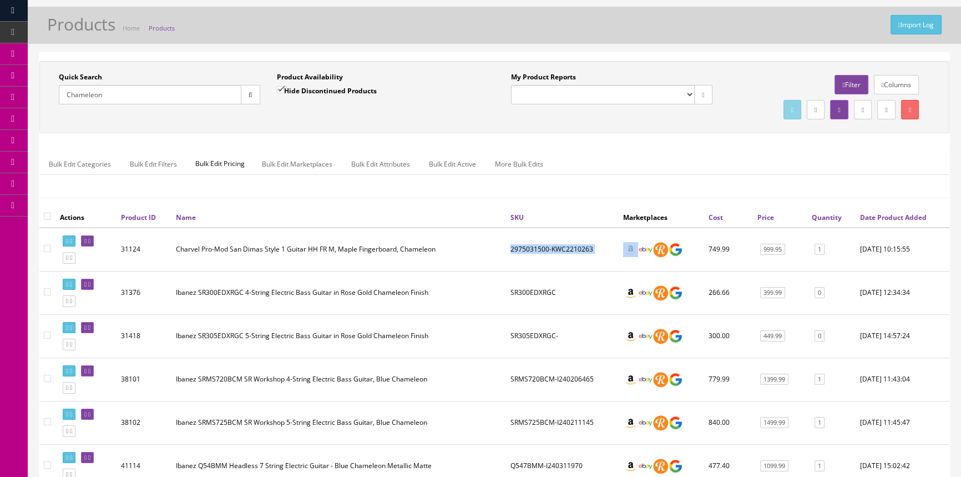
click at [57, 82] on link "POS Console" at bounding box center [86, 76] width 117 height 22
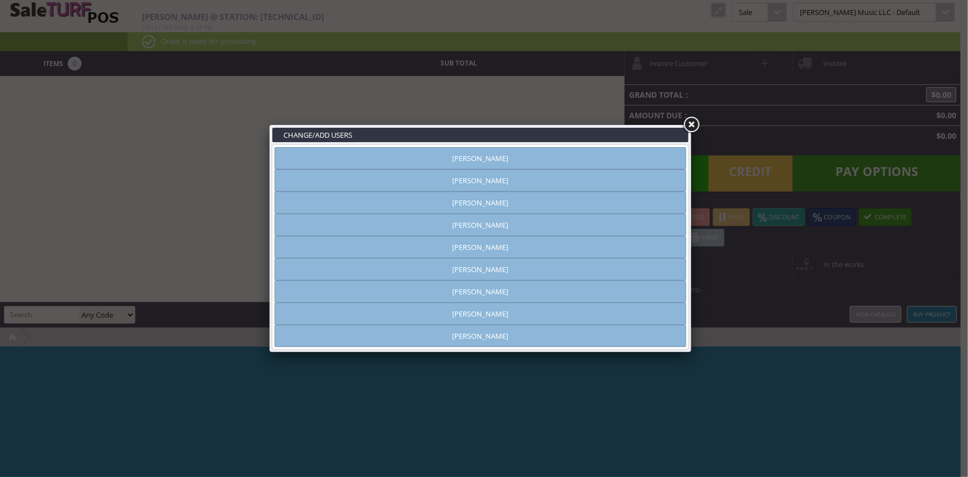
type input "[PERSON_NAME]"
click at [468, 199] on link "[PERSON_NAME]" at bounding box center [481, 202] width 412 height 22
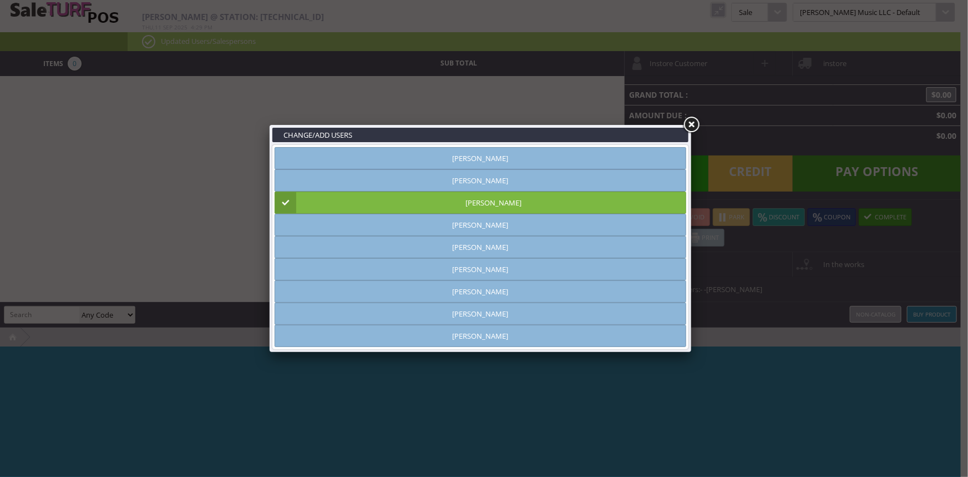
click at [689, 126] on link at bounding box center [692, 125] width 20 height 20
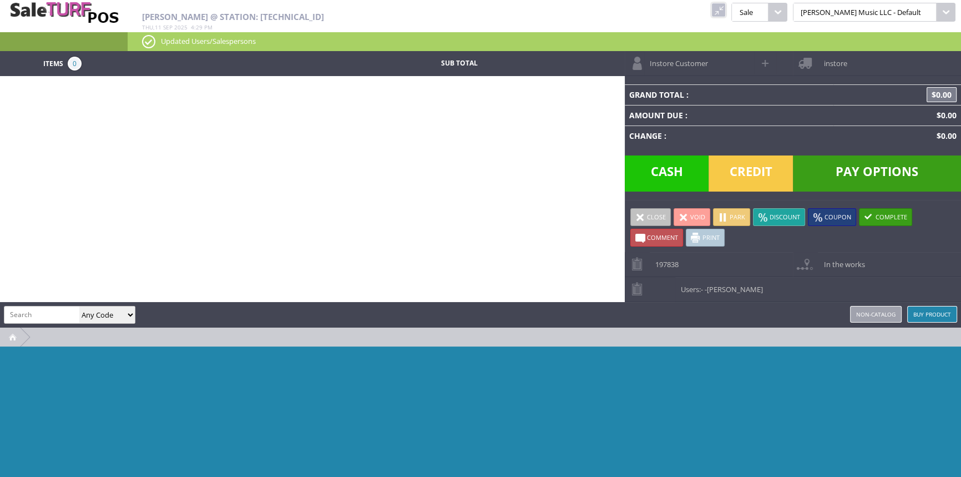
paste input "2975031500-KWC2210263"
type input "2975031500-KWC2210263"
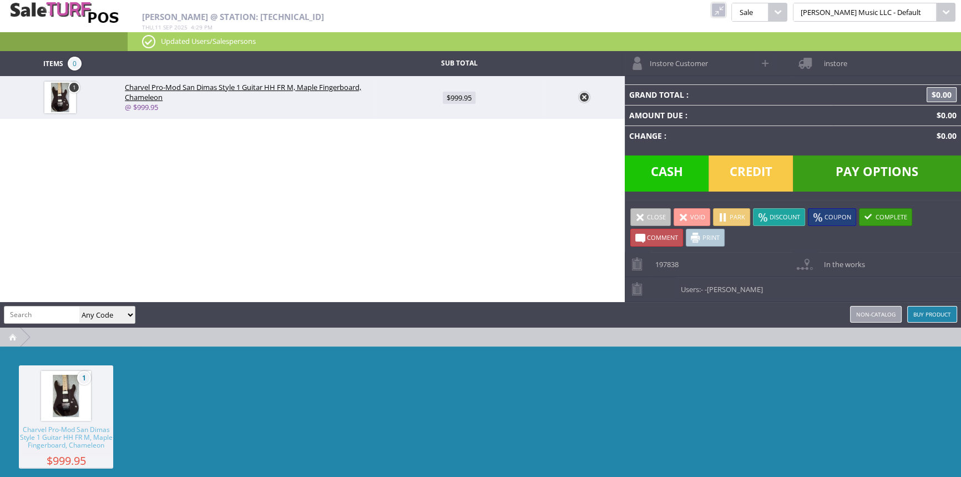
scroll to position [0, 0]
click at [677, 296] on link "Users: - -[PERSON_NAME]" at bounding box center [793, 289] width 336 height 24
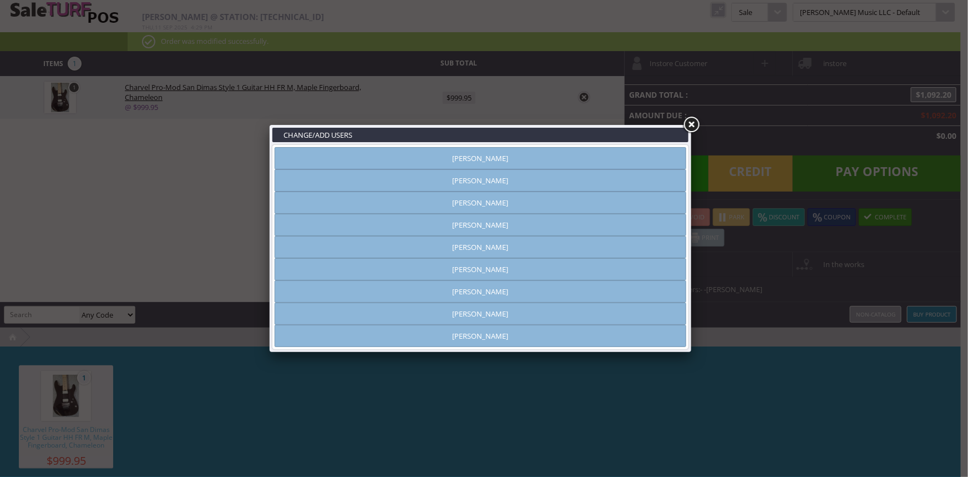
click at [532, 205] on link "[PERSON_NAME]" at bounding box center [481, 202] width 412 height 22
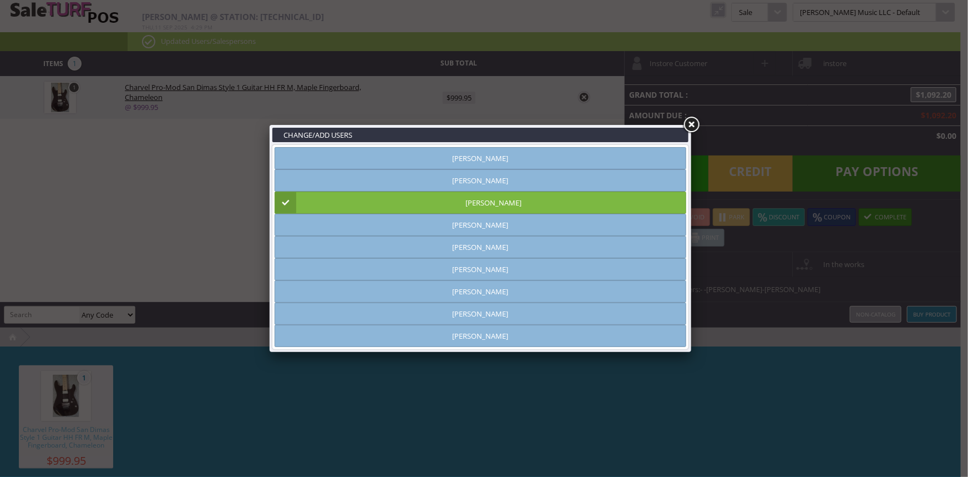
click at [533, 205] on link "[PERSON_NAME]" at bounding box center [481, 202] width 412 height 22
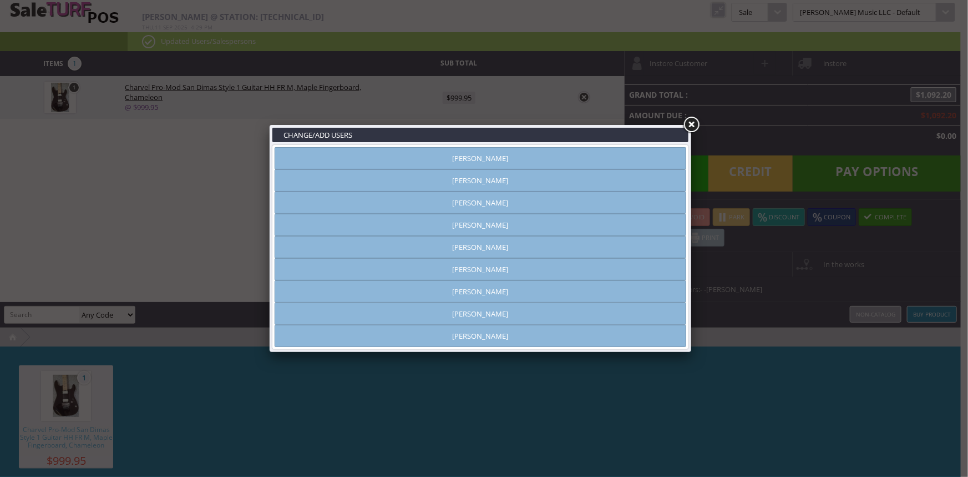
click at [695, 124] on link at bounding box center [692, 125] width 20 height 20
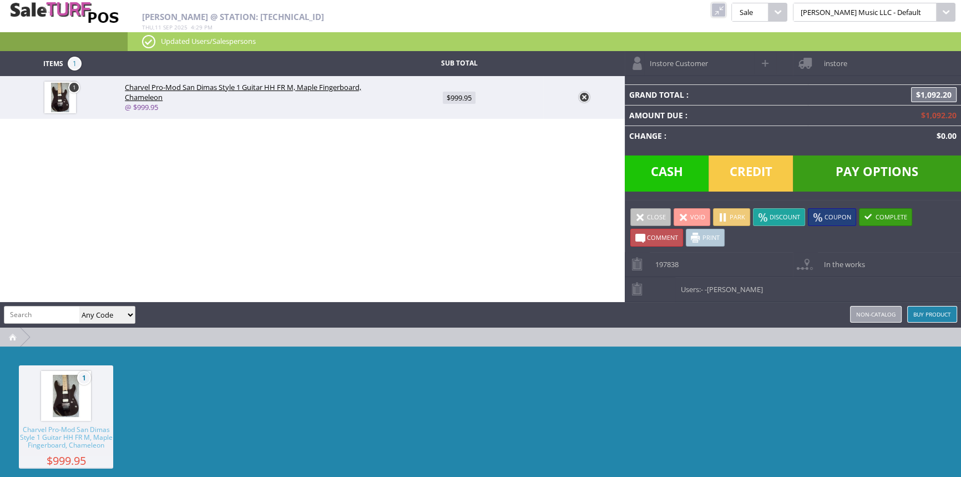
click at [719, 282] on span "Users: - -[PERSON_NAME]" at bounding box center [719, 285] width 88 height 17
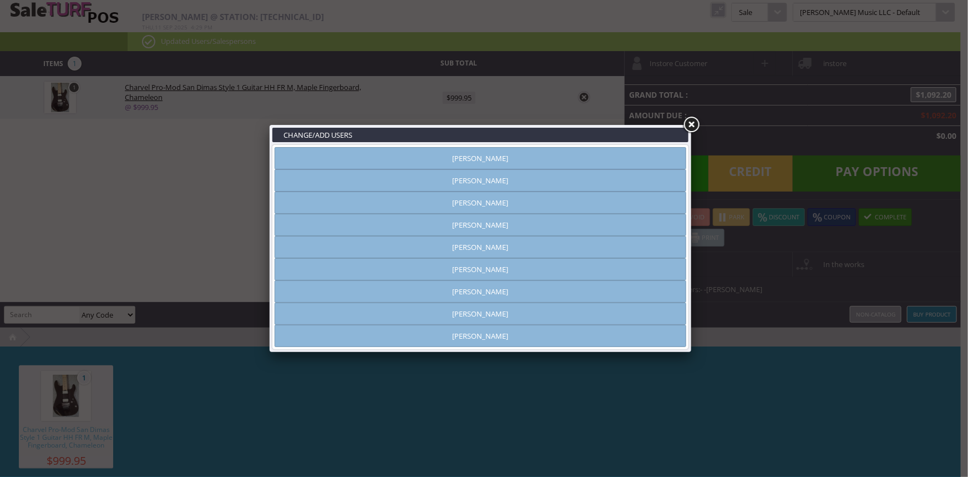
click at [541, 200] on link "[PERSON_NAME]" at bounding box center [481, 202] width 412 height 22
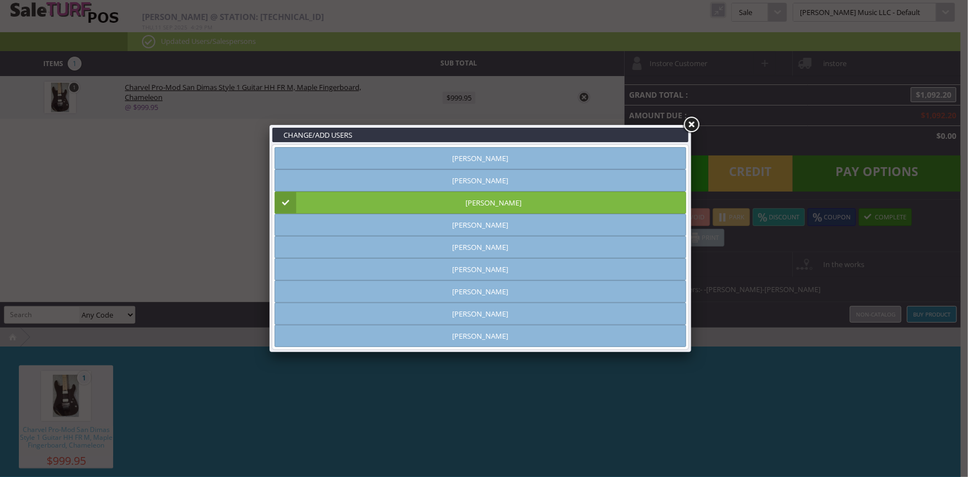
click at [543, 206] on link "[PERSON_NAME]" at bounding box center [481, 202] width 412 height 22
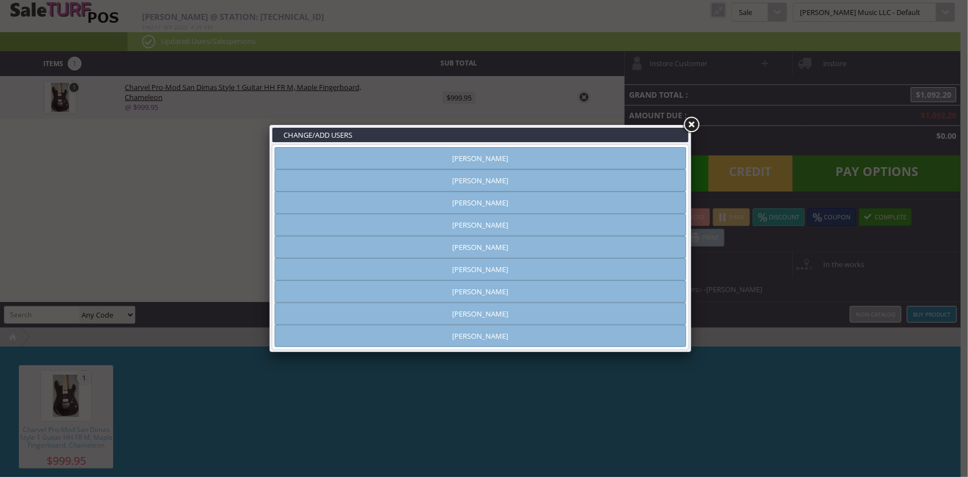
click at [554, 160] on link "[PERSON_NAME]" at bounding box center [481, 158] width 412 height 22
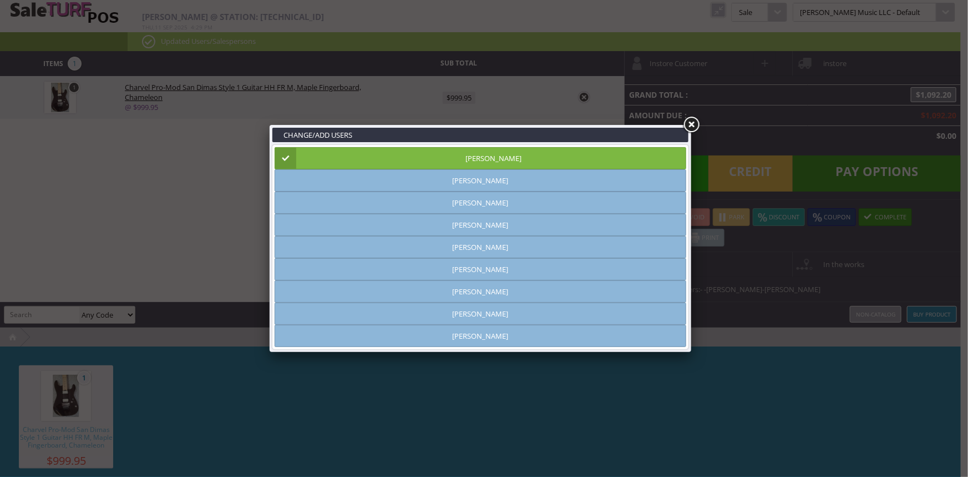
click at [691, 125] on link at bounding box center [692, 125] width 20 height 20
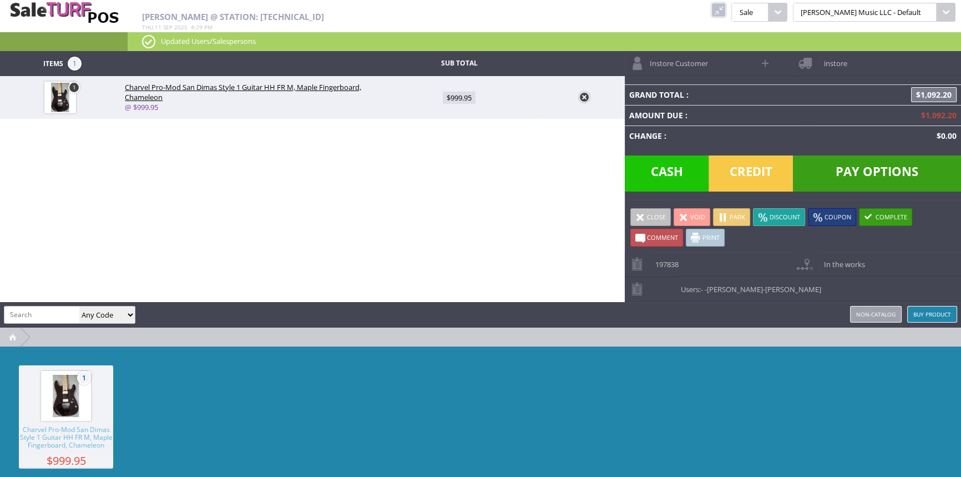
click at [935, 309] on link "Buy Product" at bounding box center [932, 314] width 50 height 17
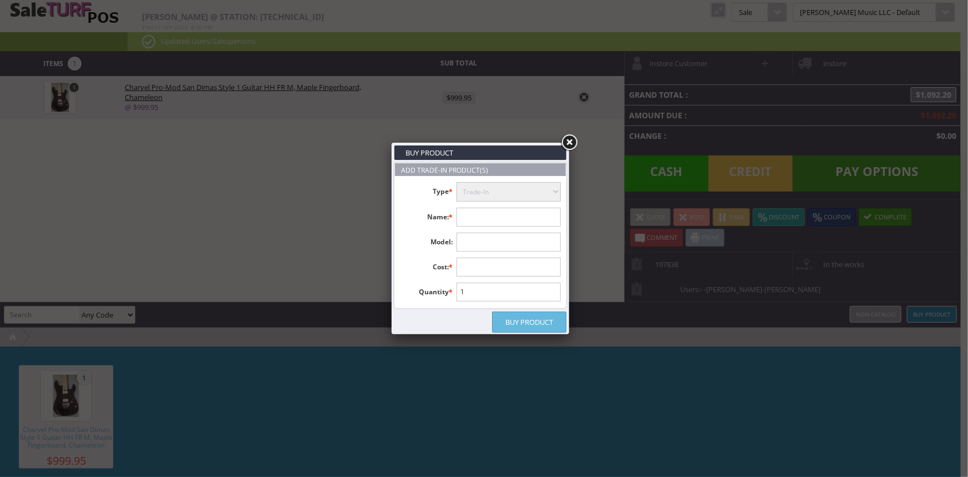
drag, startPoint x: 531, startPoint y: 260, endPoint x: 545, endPoint y: 264, distance: 14.4
click at [532, 263] on input "text" at bounding box center [509, 267] width 105 height 19
type input "5"
type input "350.00"
click at [480, 216] on input "text" at bounding box center [509, 217] width 105 height 19
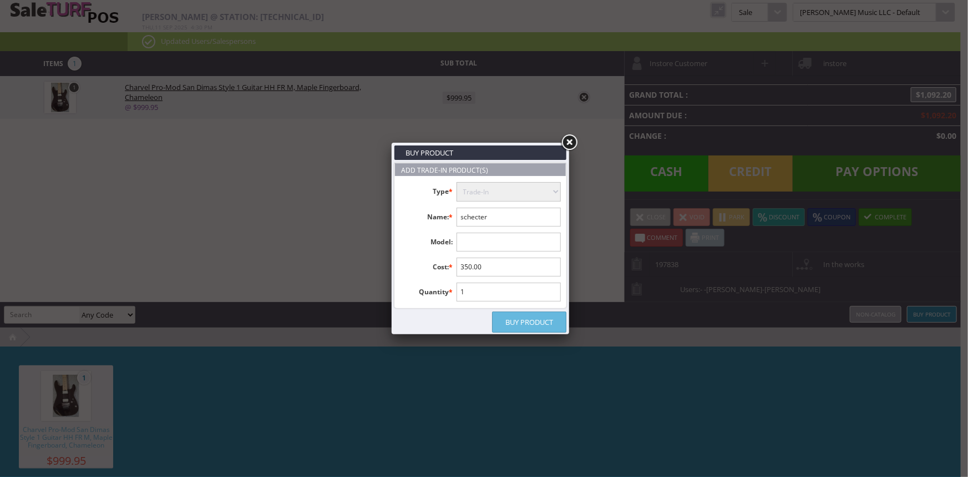
type input "schecter"
type input "c-1 platium"
click at [520, 316] on link "Buy Product" at bounding box center [529, 321] width 74 height 21
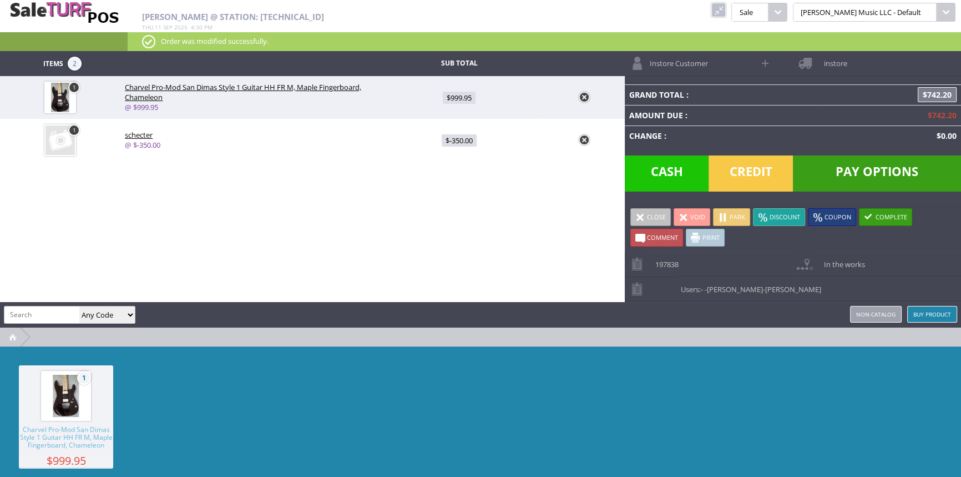
click at [947, 311] on link "Buy Product" at bounding box center [932, 314] width 50 height 17
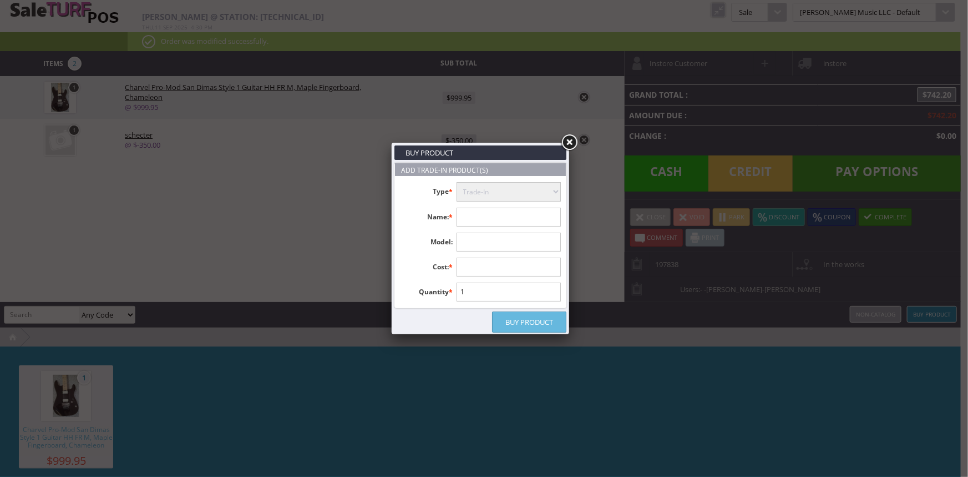
click at [524, 218] on input "text" at bounding box center [509, 217] width 105 height 19
type input "4-pedals"
click at [515, 270] on input "text" at bounding box center [509, 267] width 105 height 19
type input "150.00"
click at [544, 326] on link "Buy Product" at bounding box center [529, 321] width 74 height 21
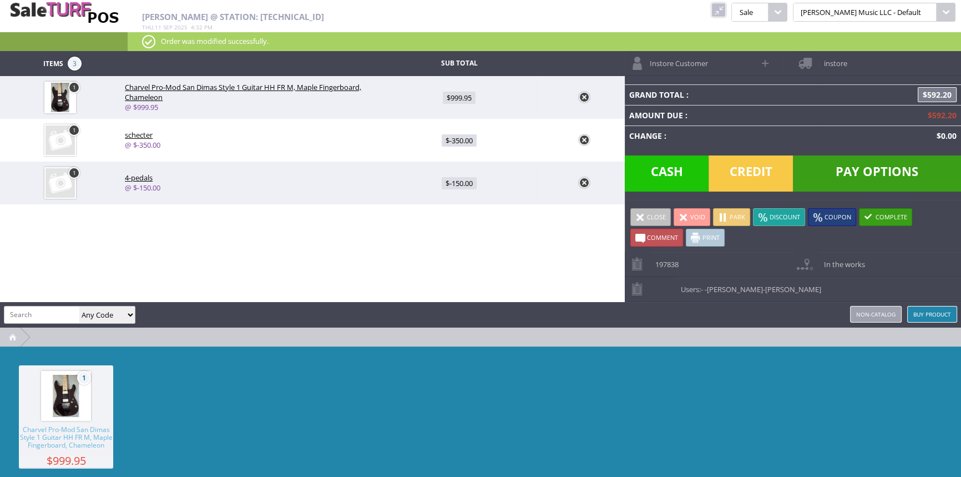
click at [766, 64] on span at bounding box center [766, 63] width 13 height 13
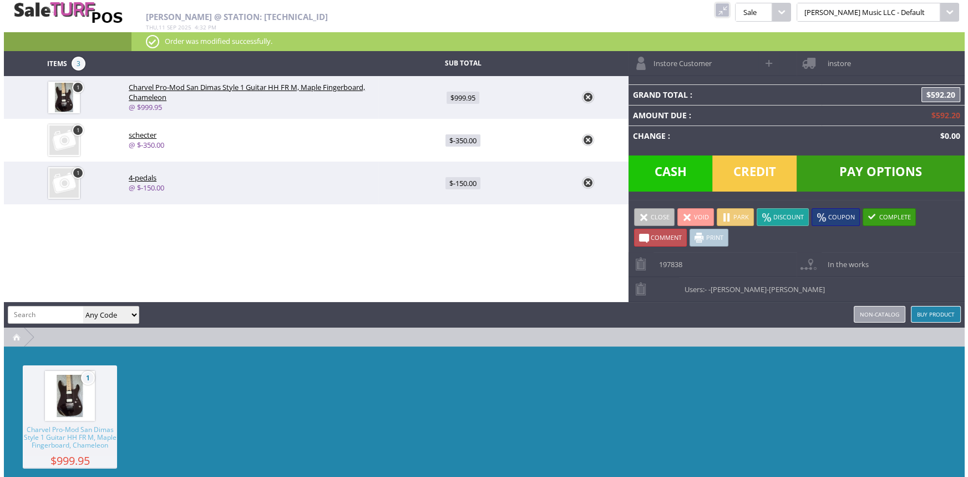
select select "6"
select select "1"
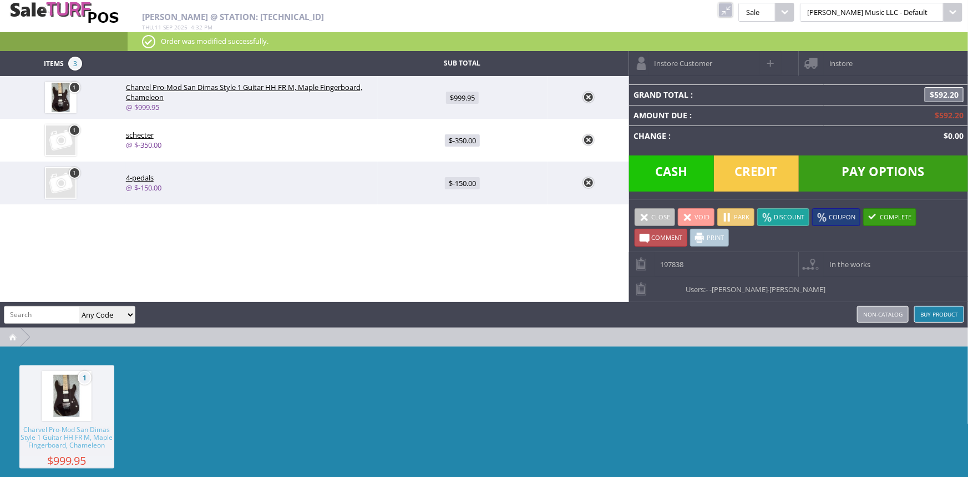
select select "6"
select select "1"
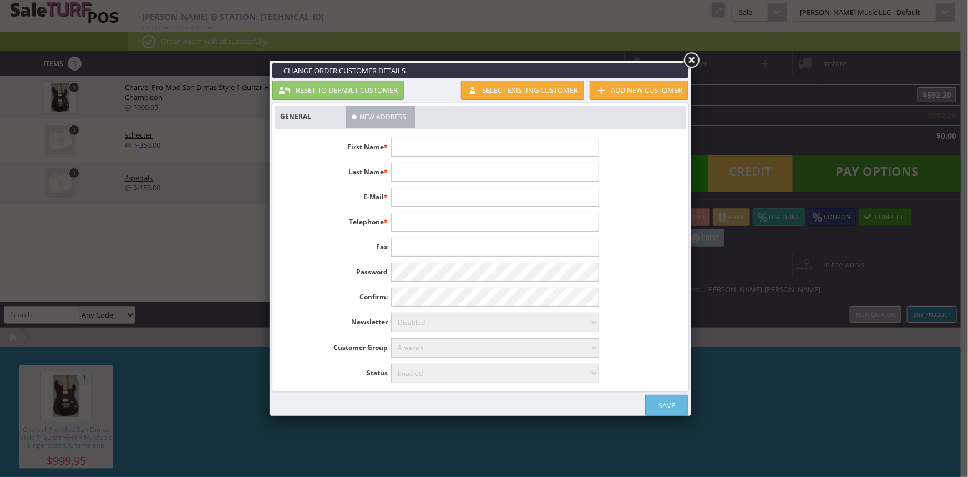
click at [486, 143] on input "text" at bounding box center [495, 147] width 208 height 19
type input "Angel"
click at [549, 171] on input "text" at bounding box center [495, 172] width 208 height 19
type input "Zarco"
click at [658, 405] on link "Save" at bounding box center [666, 405] width 43 height 21
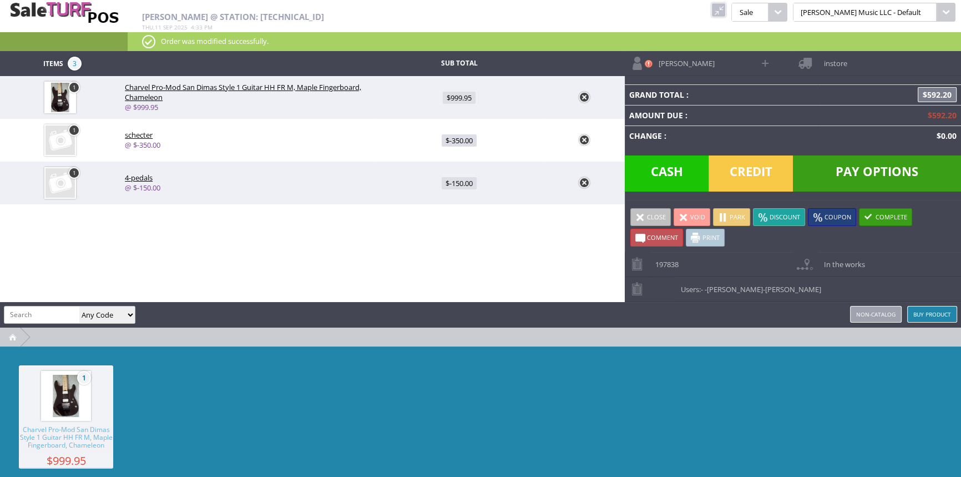
click at [909, 176] on span "Pay Options" at bounding box center [877, 173] width 168 height 36
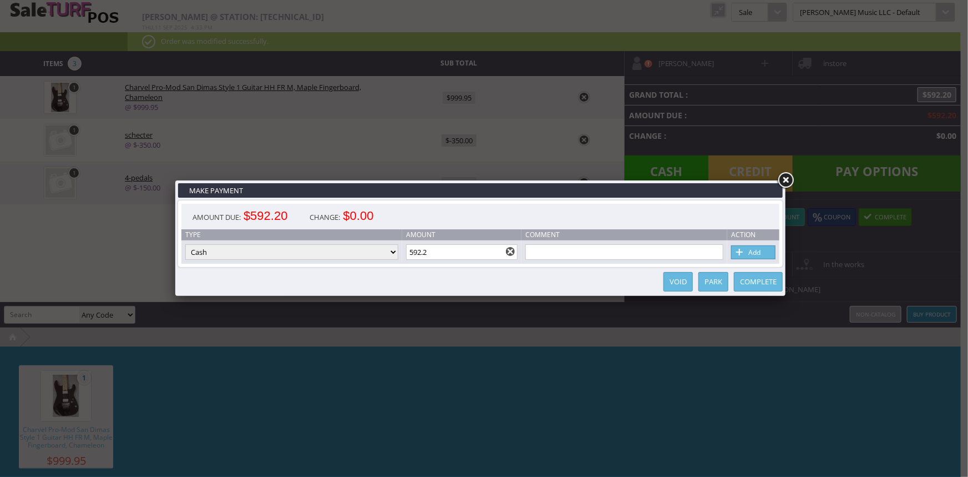
click at [456, 251] on input "592.2" at bounding box center [462, 252] width 112 height 16
type input "5"
click at [765, 250] on link "Add" at bounding box center [753, 252] width 44 height 14
type input "458.2"
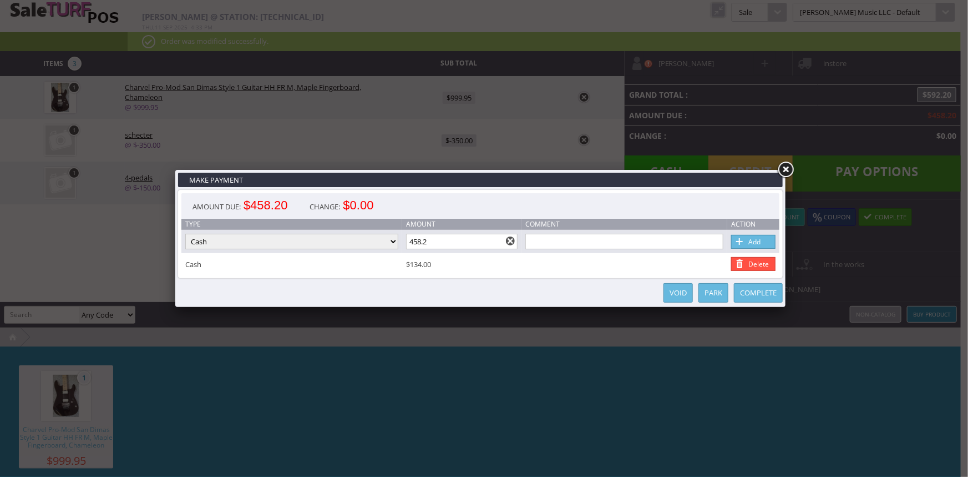
click at [789, 168] on link at bounding box center [786, 170] width 20 height 20
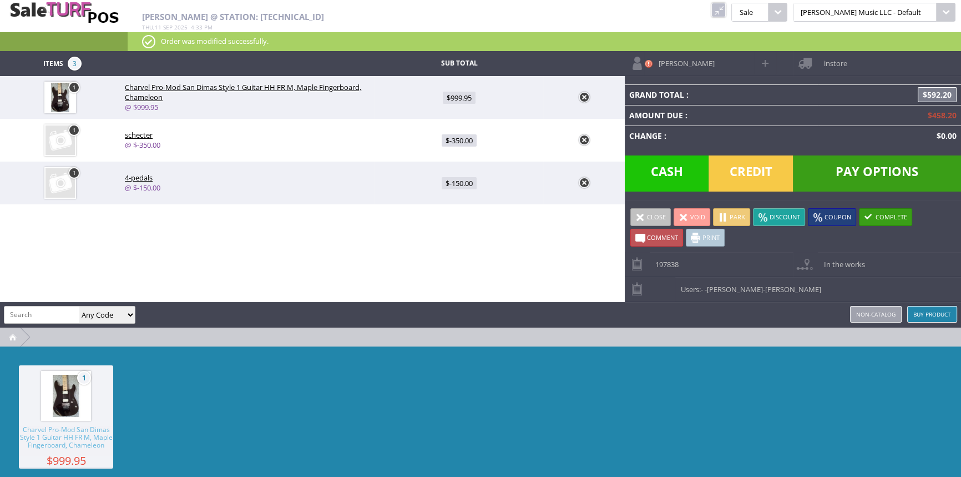
click at [770, 174] on span "Credit" at bounding box center [751, 173] width 84 height 36
click at [765, 173] on span "Credit" at bounding box center [751, 173] width 84 height 36
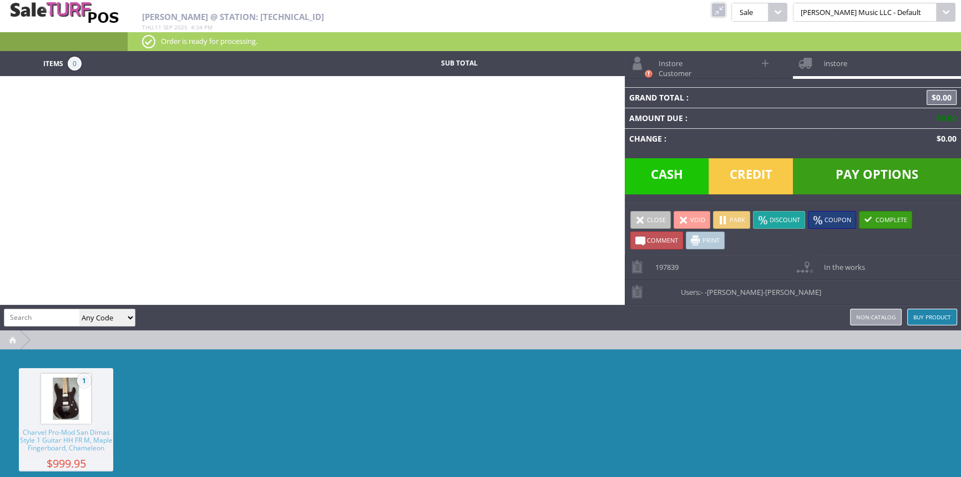
click at [726, 11] on link at bounding box center [718, 10] width 14 height 14
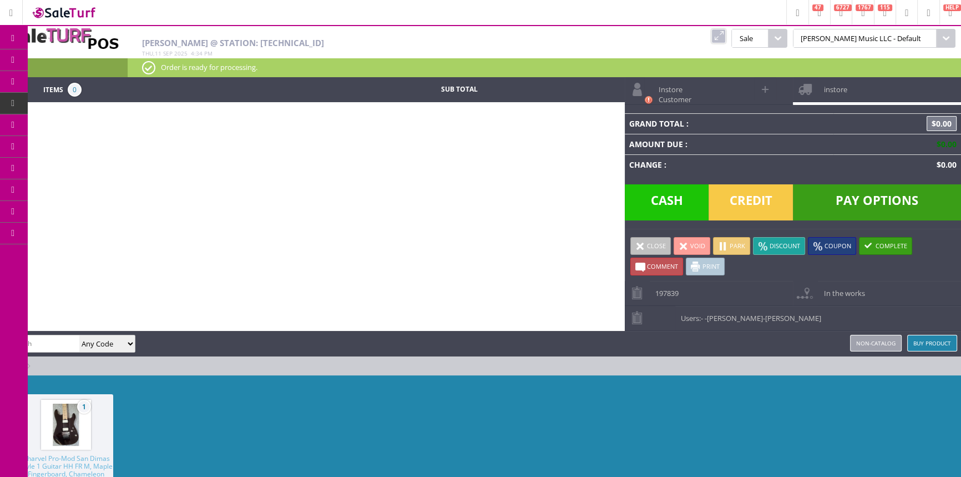
click at [102, 103] on span "POS Console" at bounding box center [93, 103] width 42 height 10
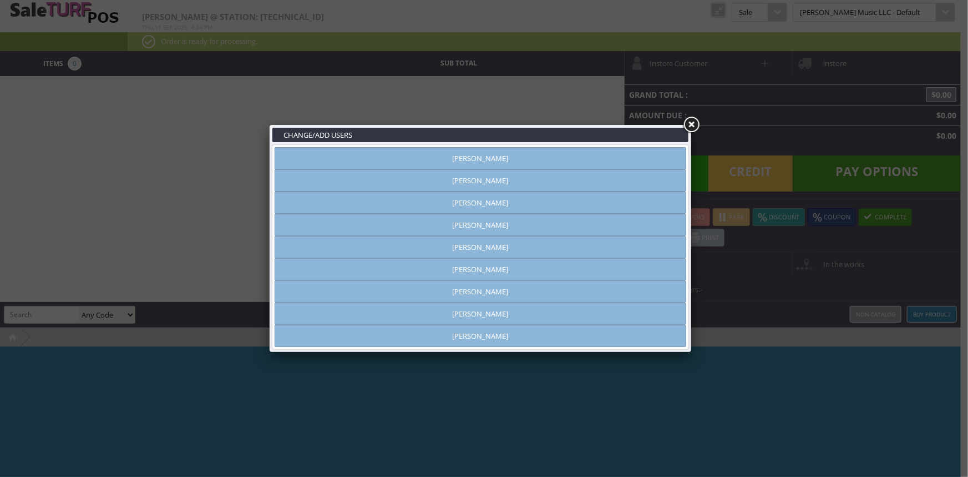
type input "[PERSON_NAME]"
click at [585, 155] on link "[PERSON_NAME]" at bounding box center [481, 158] width 412 height 22
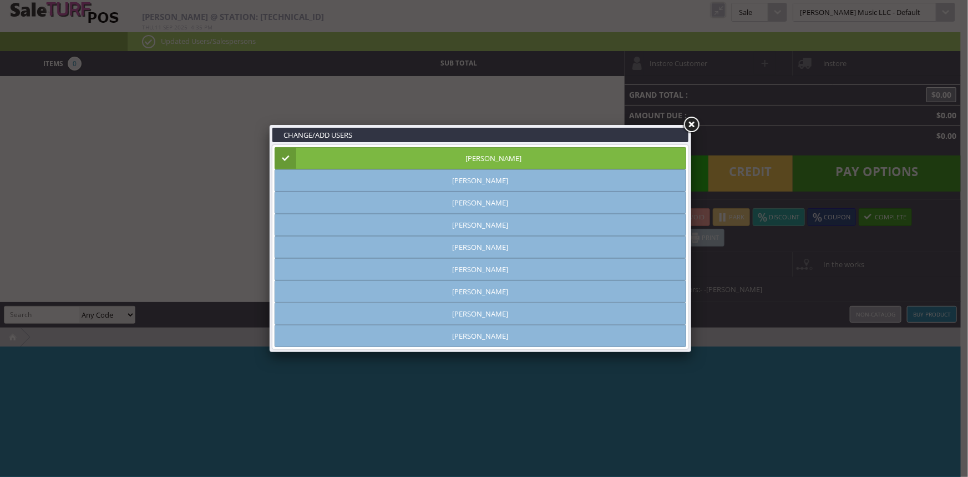
drag, startPoint x: 685, startPoint y: 121, endPoint x: 691, endPoint y: 111, distance: 11.4
click at [686, 122] on link at bounding box center [692, 125] width 20 height 20
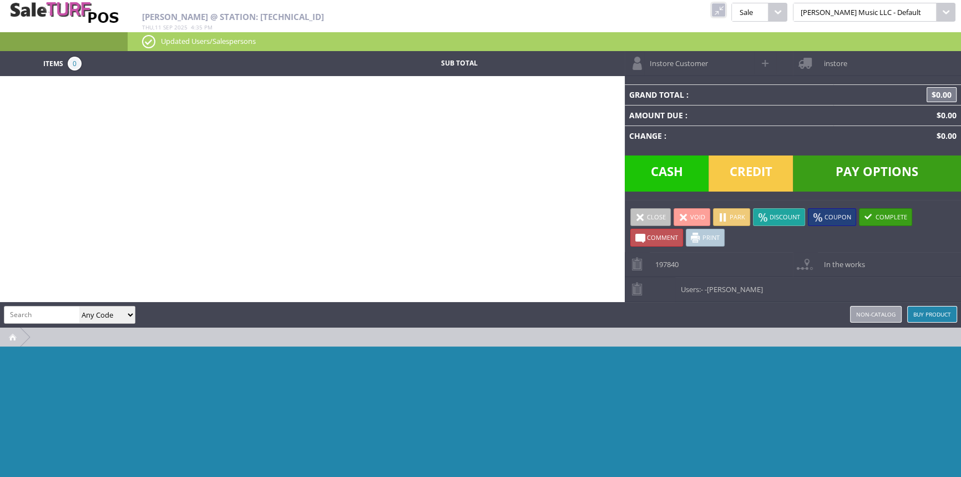
click at [726, 13] on link at bounding box center [718, 10] width 14 height 14
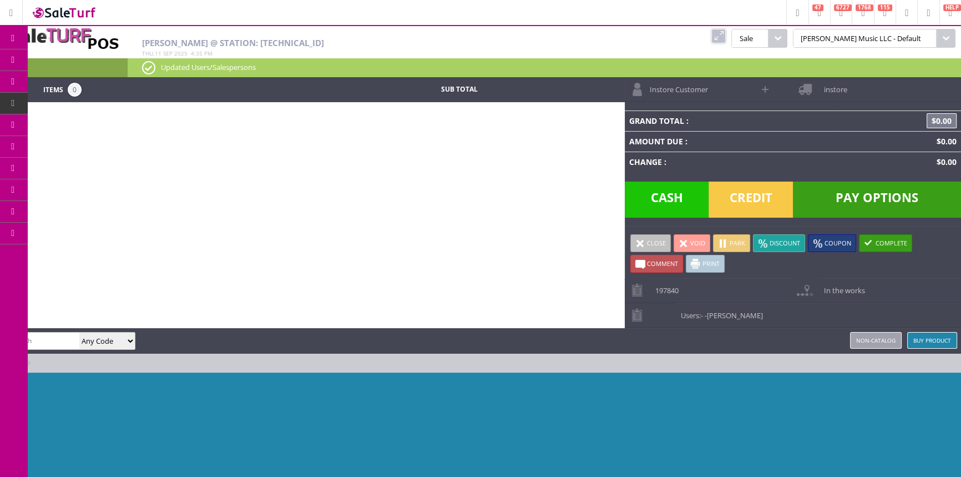
click at [77, 122] on span "Order List" at bounding box center [82, 125] width 33 height 10
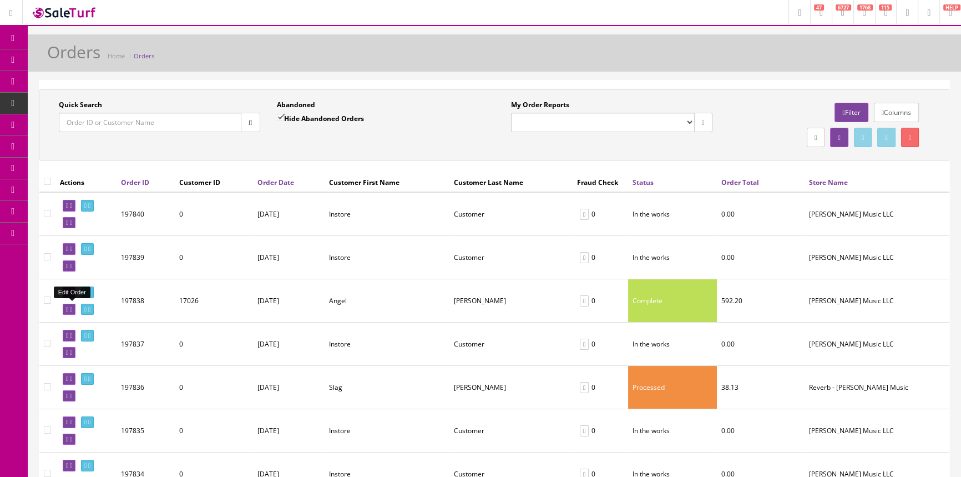
click at [68, 309] on icon at bounding box center [67, 309] width 2 height 6
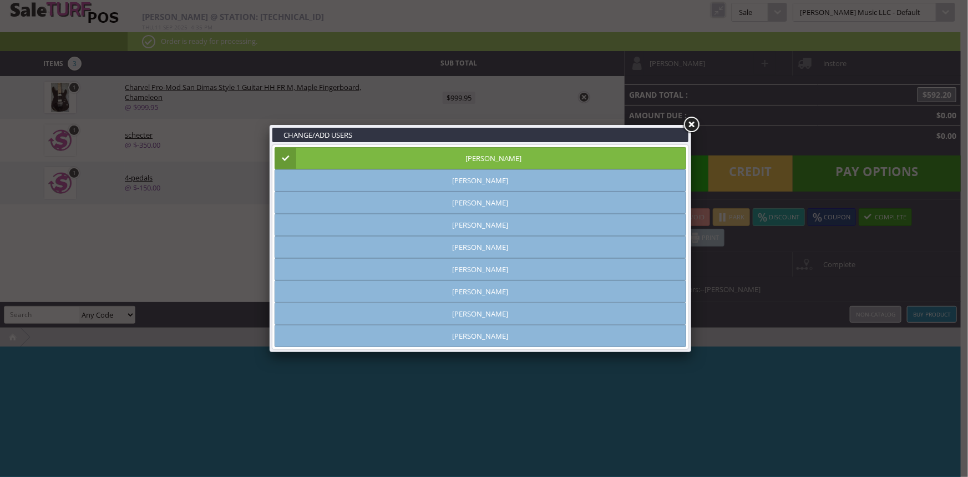
type input "[PERSON_NAME]"
click at [695, 123] on link at bounding box center [692, 125] width 20 height 20
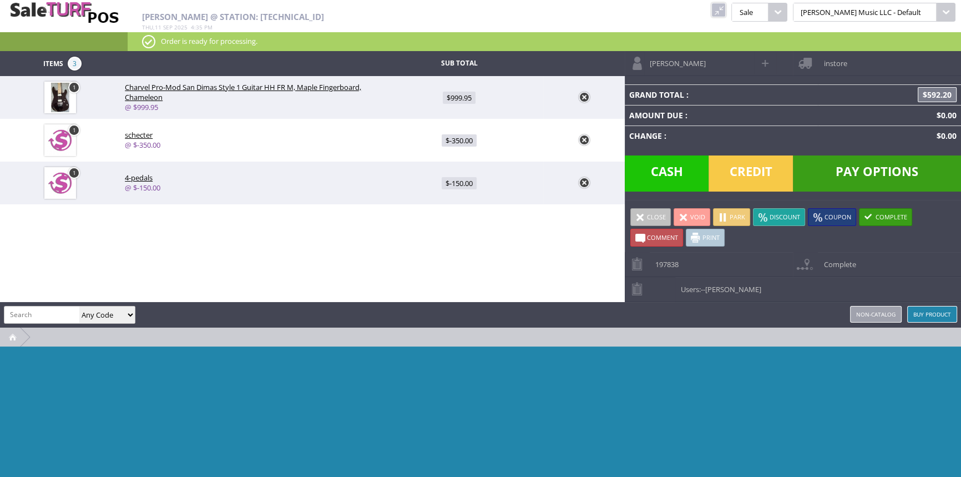
click at [642, 212] on span at bounding box center [640, 217] width 10 height 10
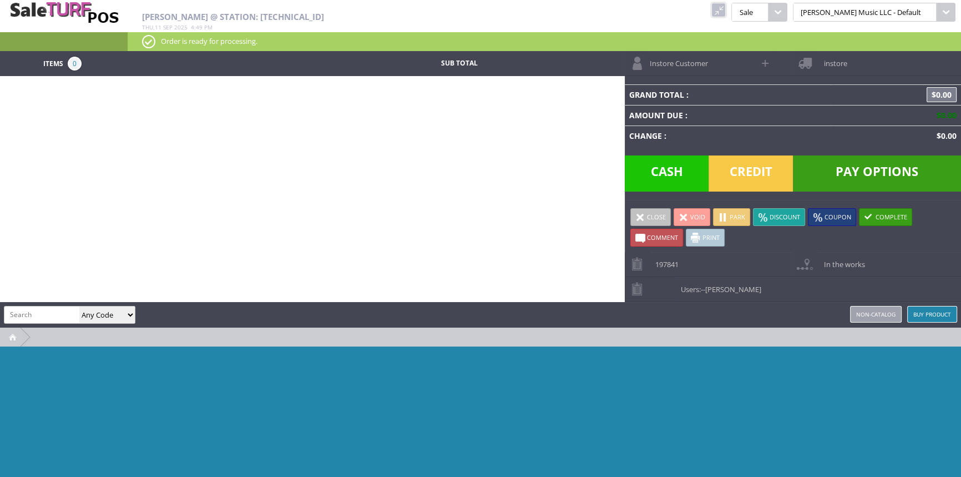
click at [726, 13] on link at bounding box center [718, 10] width 14 height 14
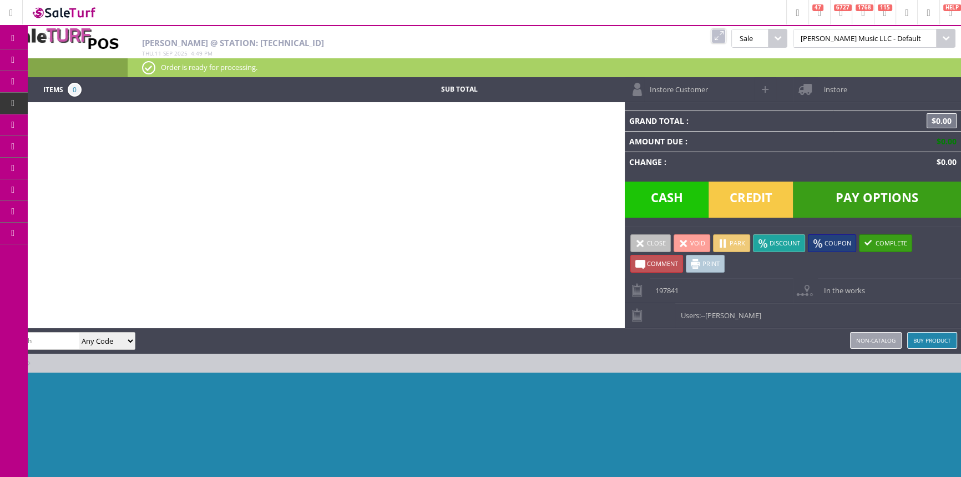
click at [16, 31] on link "Dashboard" at bounding box center [14, 39] width 28 height 22
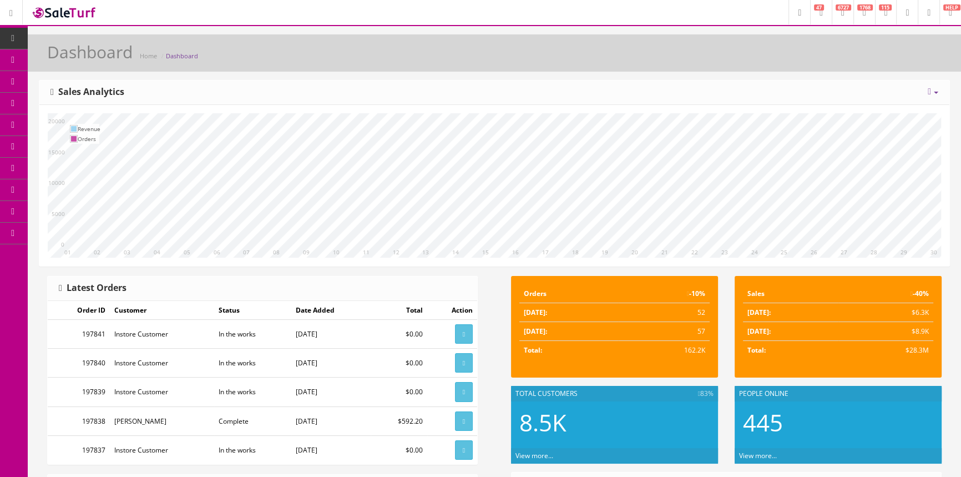
click at [125, 62] on link "Products" at bounding box center [86, 60] width 117 height 22
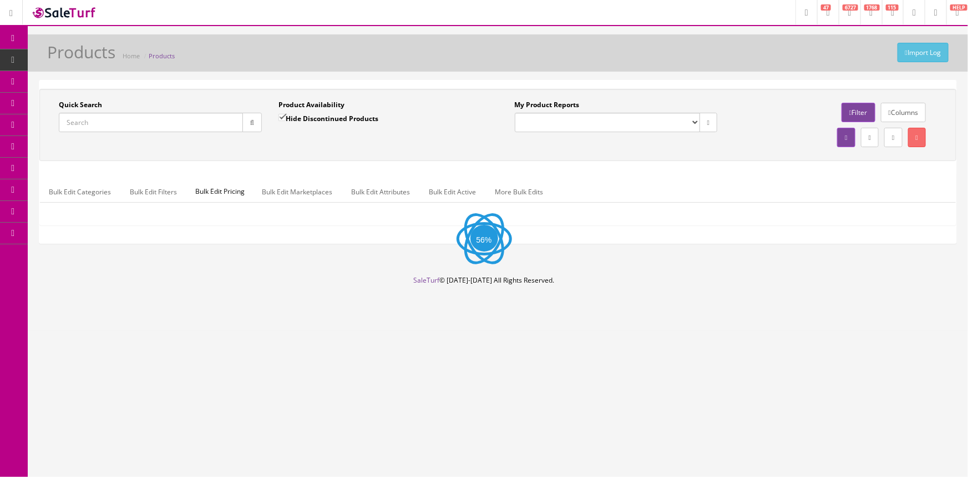
click at [105, 120] on input "Quick Search" at bounding box center [151, 122] width 184 height 19
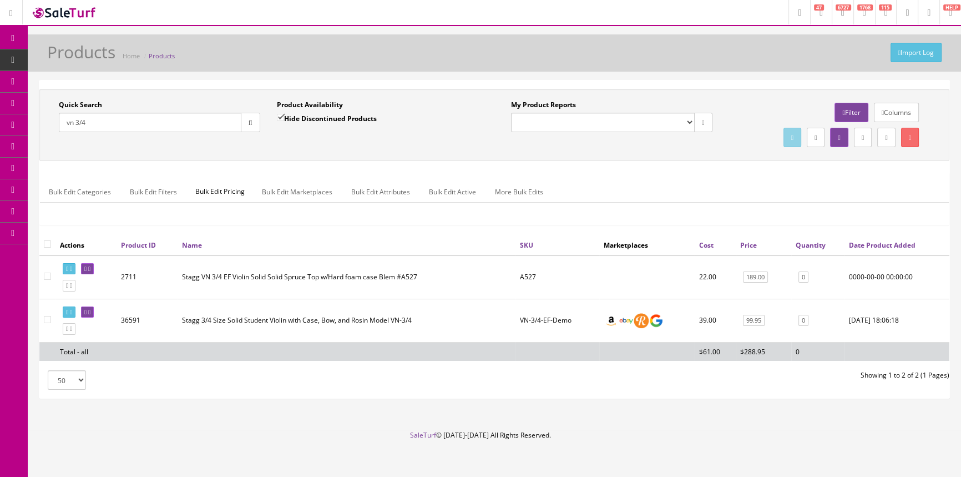
type input "vn 3/4"
click at [279, 118] on input "Hide Discontinued Products" at bounding box center [280, 117] width 7 height 7
checkbox input "false"
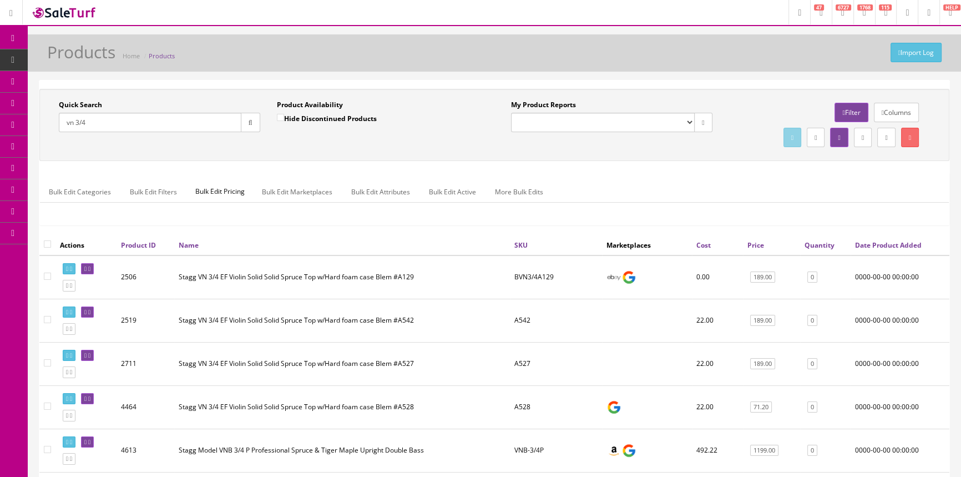
click at [15, 32] on link "Dashboard" at bounding box center [14, 39] width 28 height 22
